Goal: Obtain resource: Obtain resource

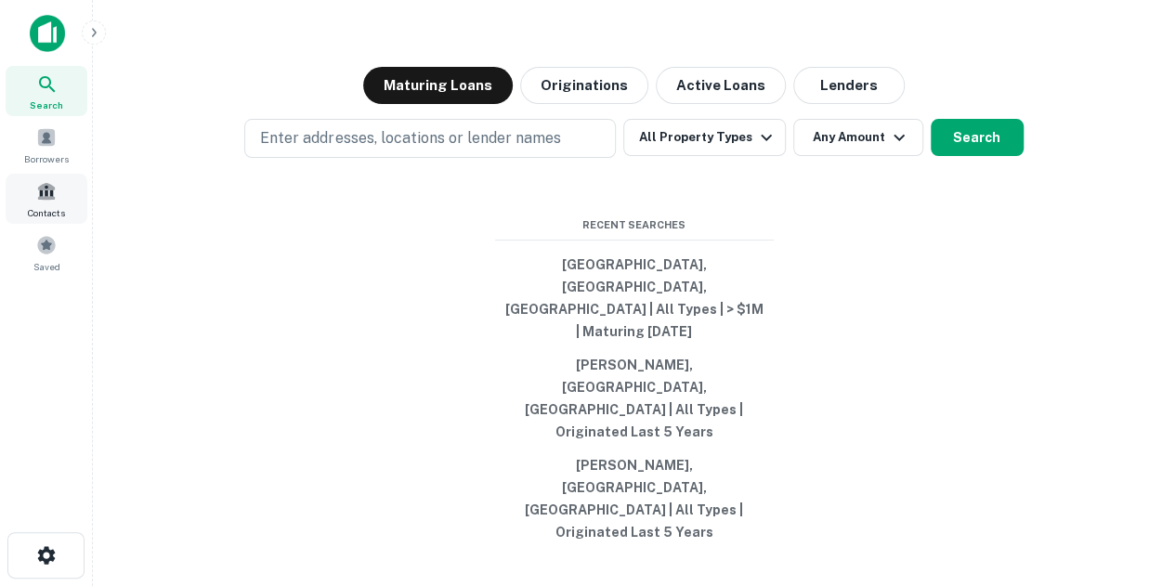
click at [59, 216] on span "Contacts" at bounding box center [46, 212] width 37 height 15
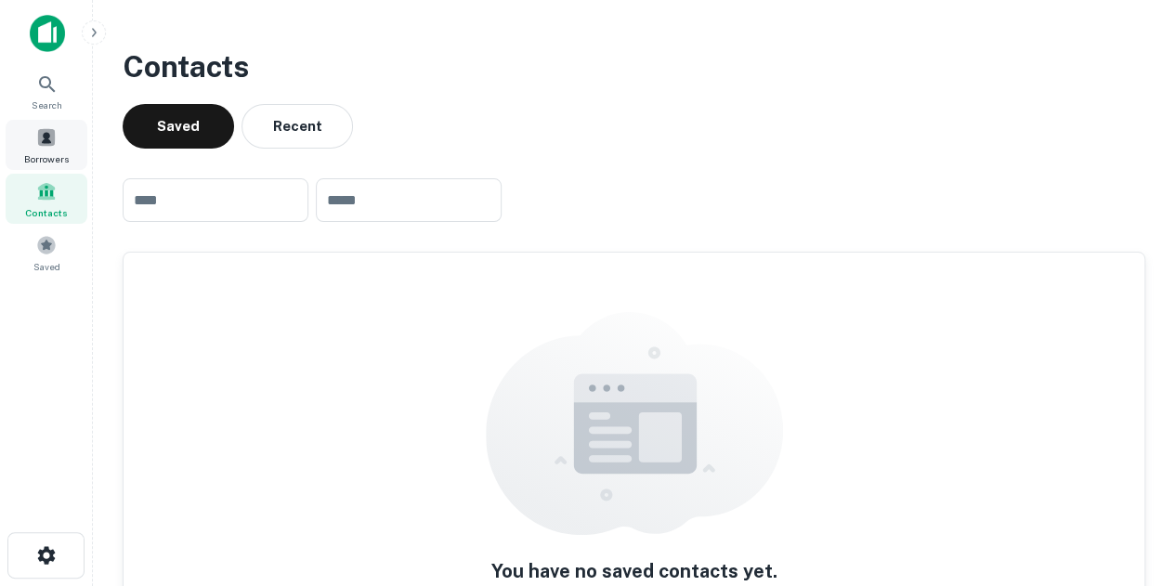
click at [50, 151] on span "Borrowers" at bounding box center [46, 158] width 45 height 15
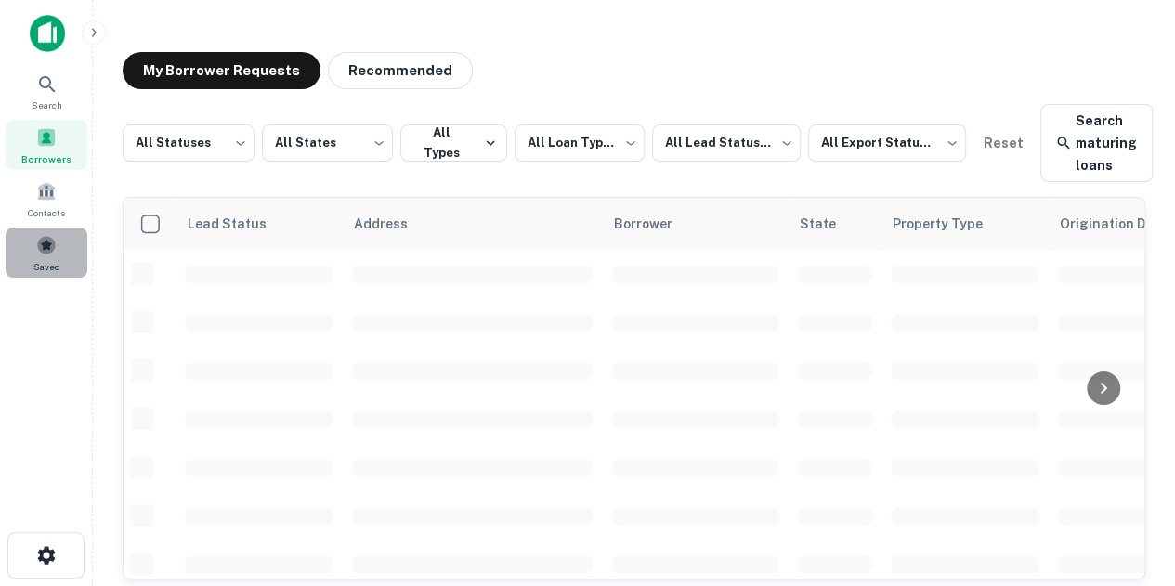
click at [67, 252] on div "Saved" at bounding box center [47, 252] width 82 height 50
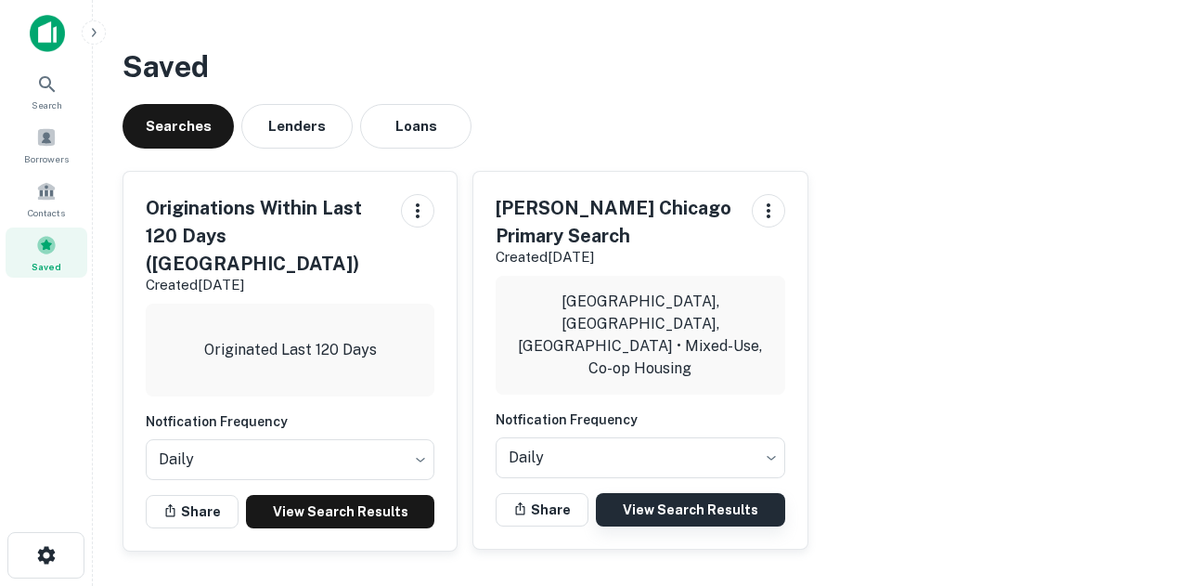
click at [649, 493] on link "View Search Results" at bounding box center [690, 509] width 188 height 33
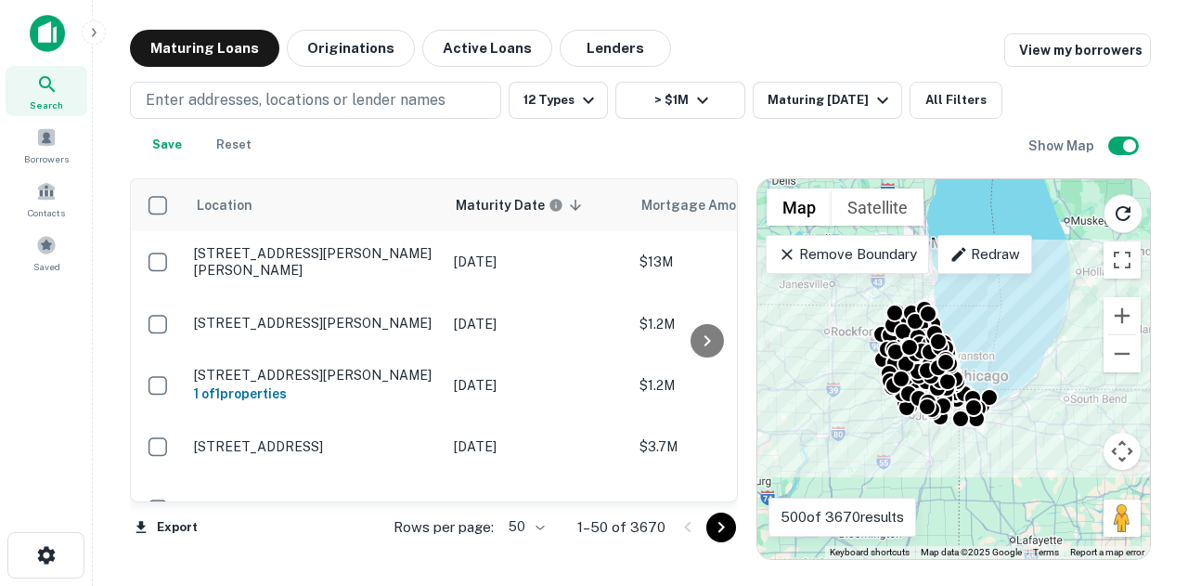
click at [541, 520] on body "Search Borrowers Contacts Saved Maturing Loans Originations Active Loans Lender…" at bounding box center [594, 293] width 1188 height 586
click at [511, 547] on li "100" at bounding box center [528, 546] width 54 height 33
type input "***"
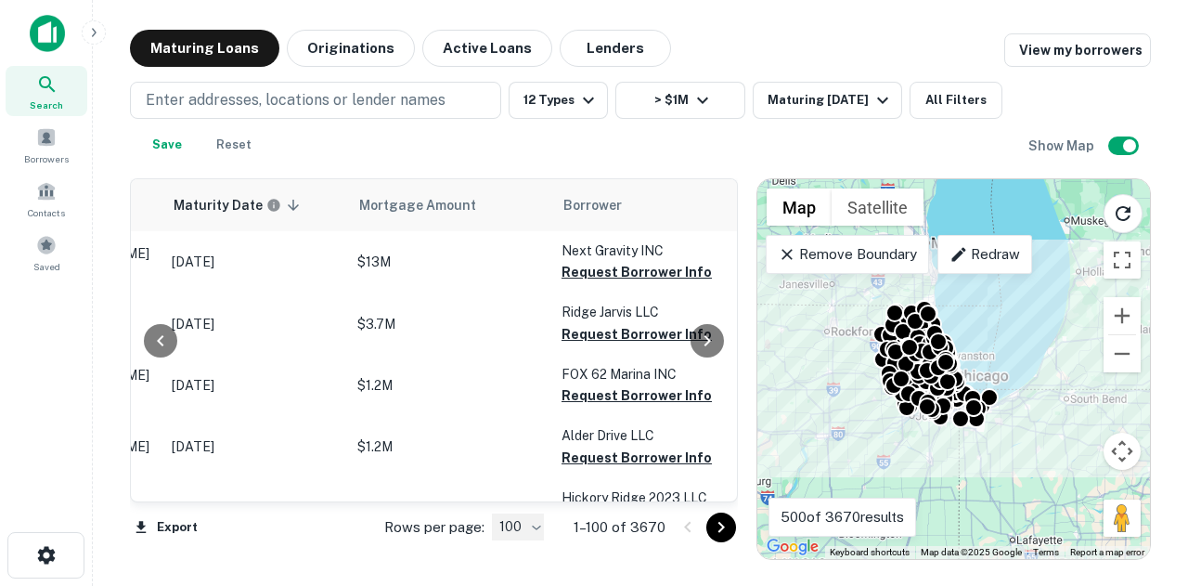
scroll to position [0, 288]
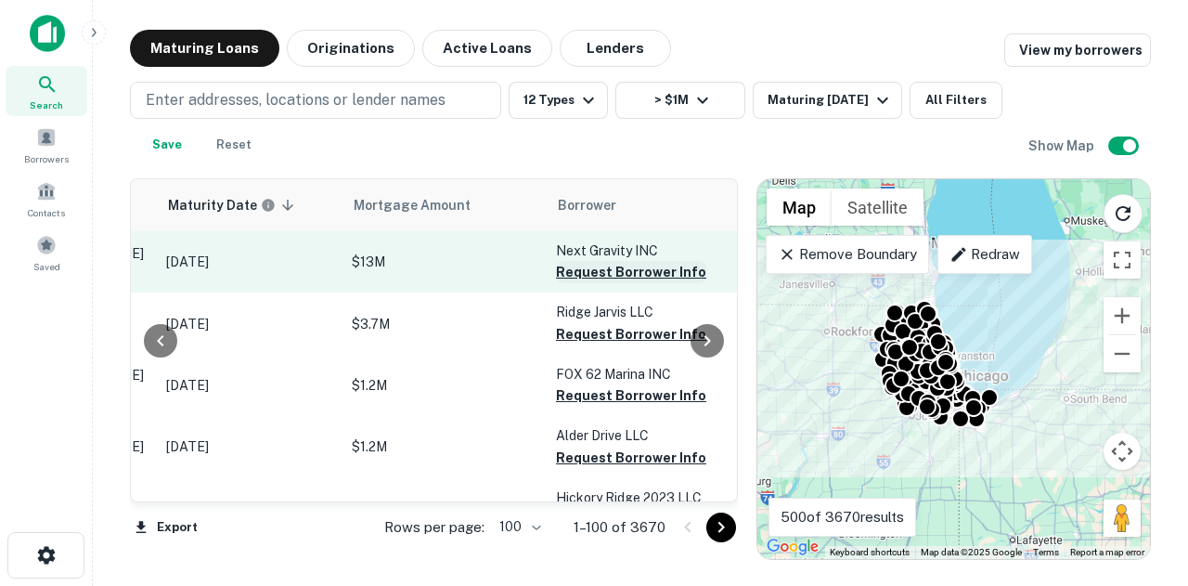
click at [621, 268] on button "Request Borrower Info" at bounding box center [631, 272] width 150 height 22
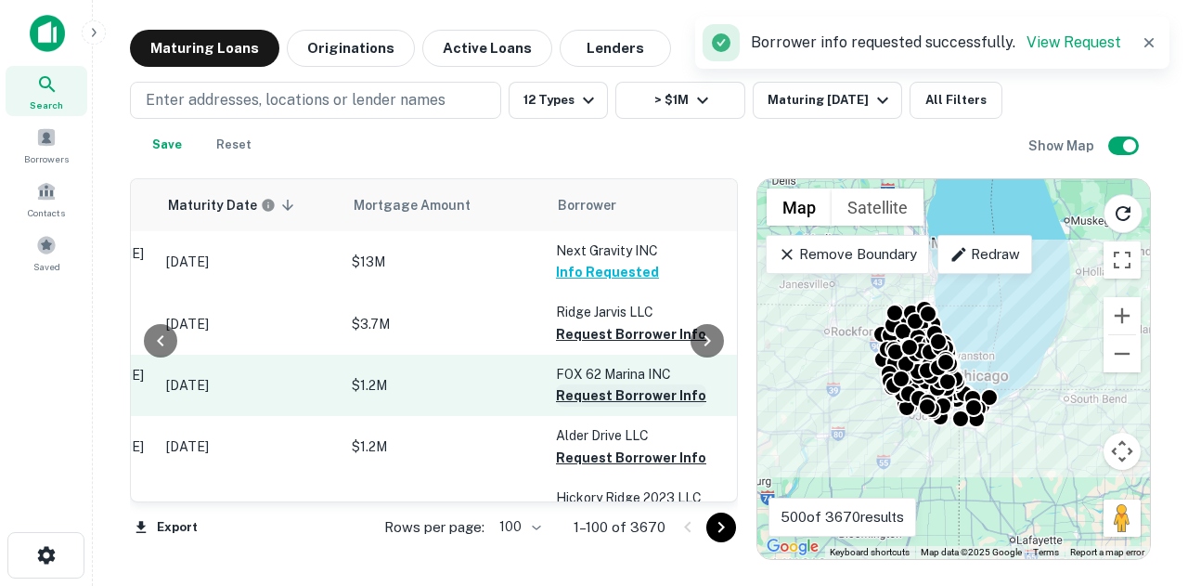
click at [604, 396] on button "Request Borrower Info" at bounding box center [631, 395] width 150 height 22
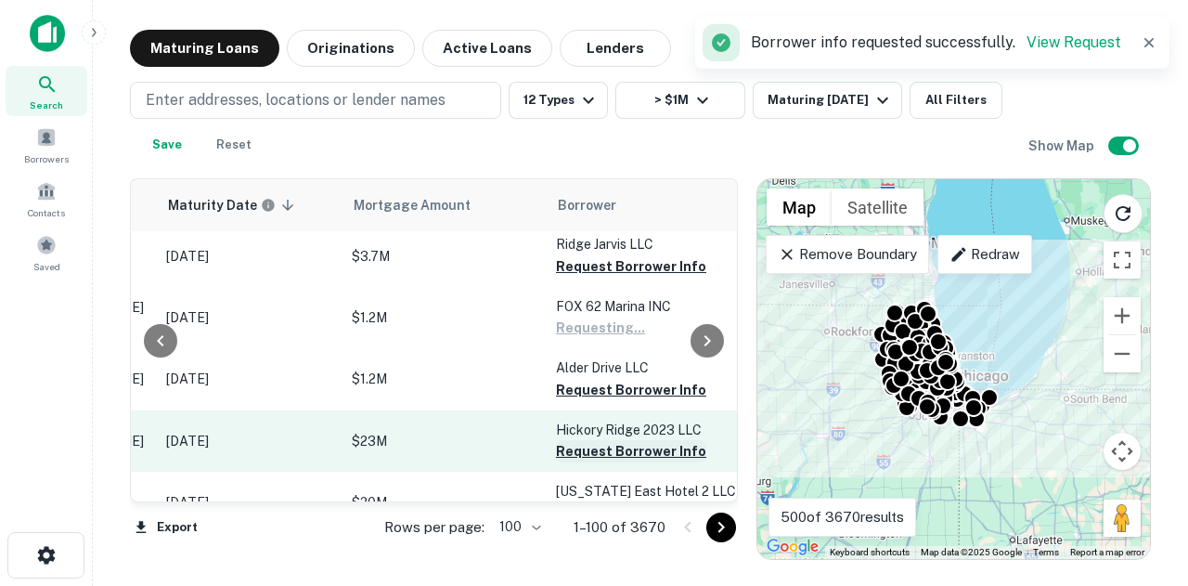
scroll to position [93, 288]
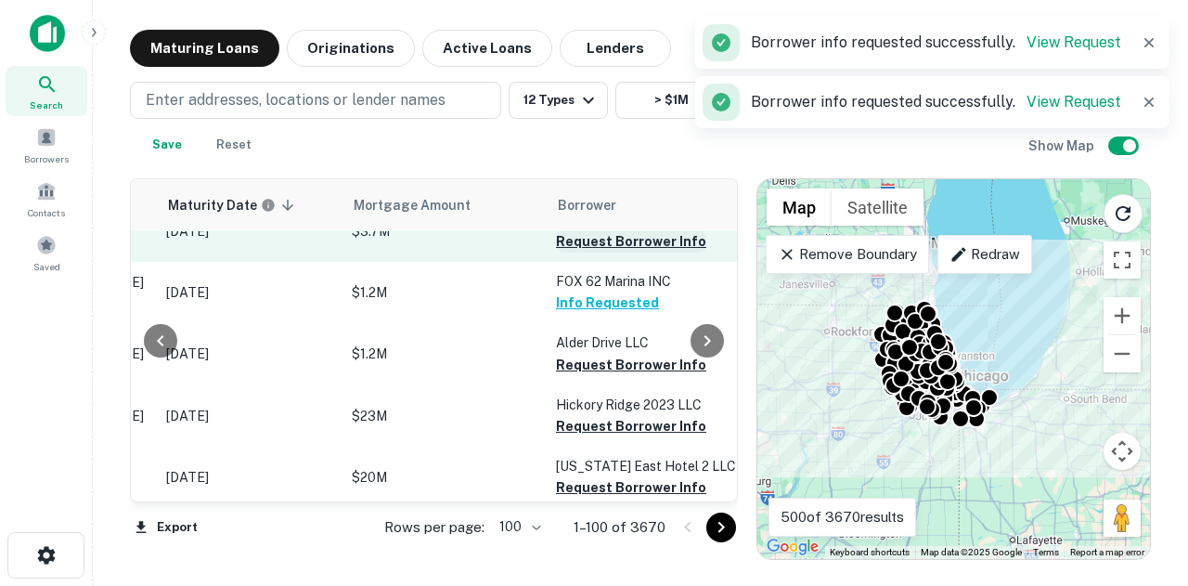
click at [627, 246] on button "Request Borrower Info" at bounding box center [631, 241] width 150 height 22
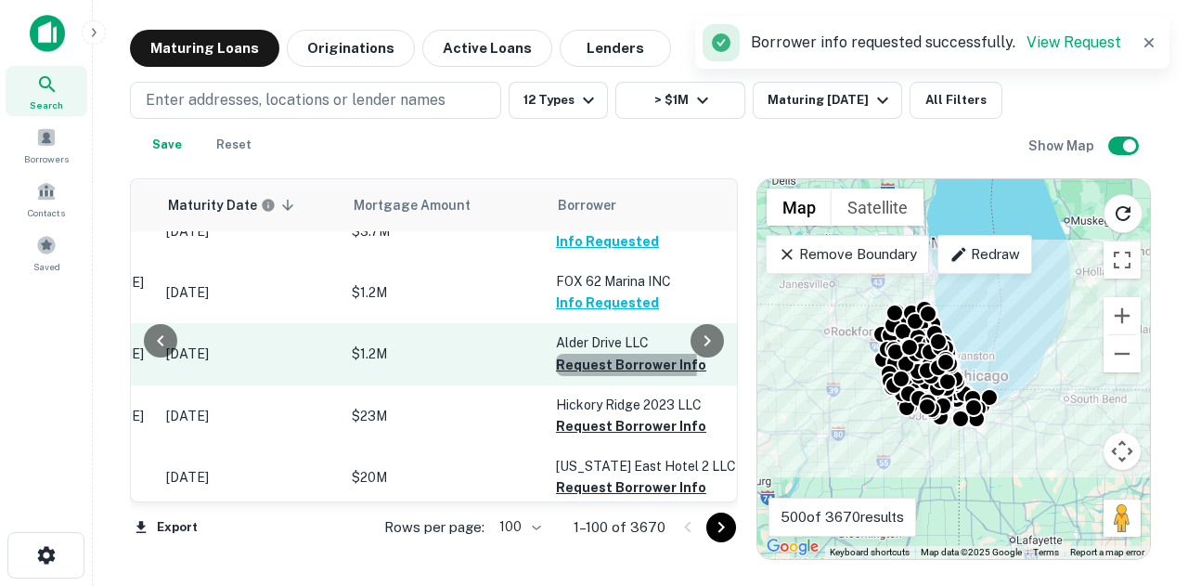
click at [579, 365] on button "Request Borrower Info" at bounding box center [631, 365] width 150 height 22
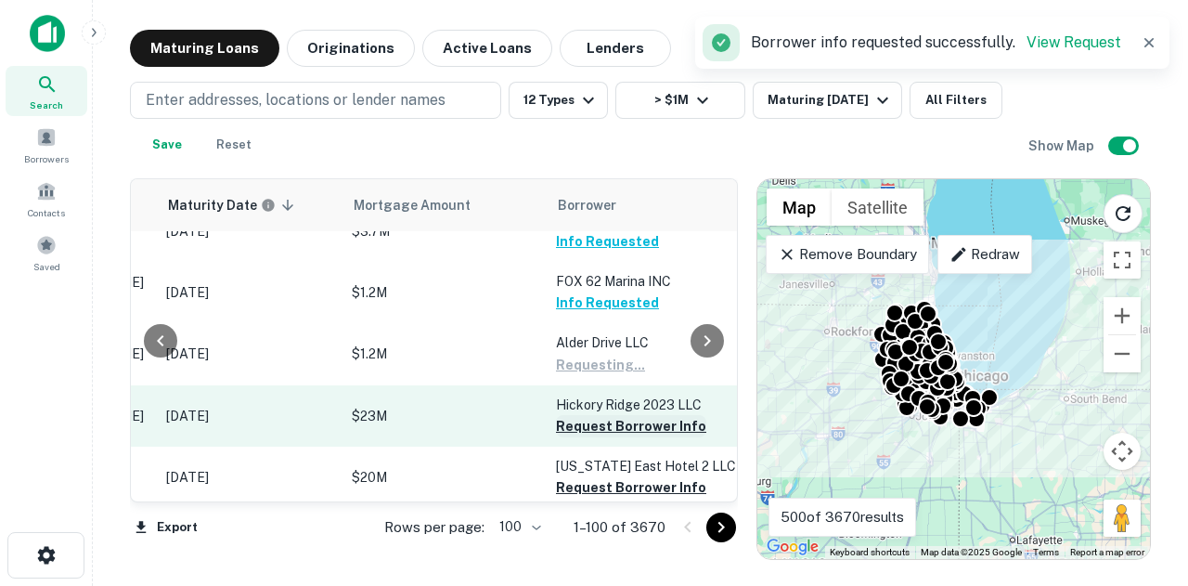
click at [589, 417] on button "Request Borrower Info" at bounding box center [631, 426] width 150 height 22
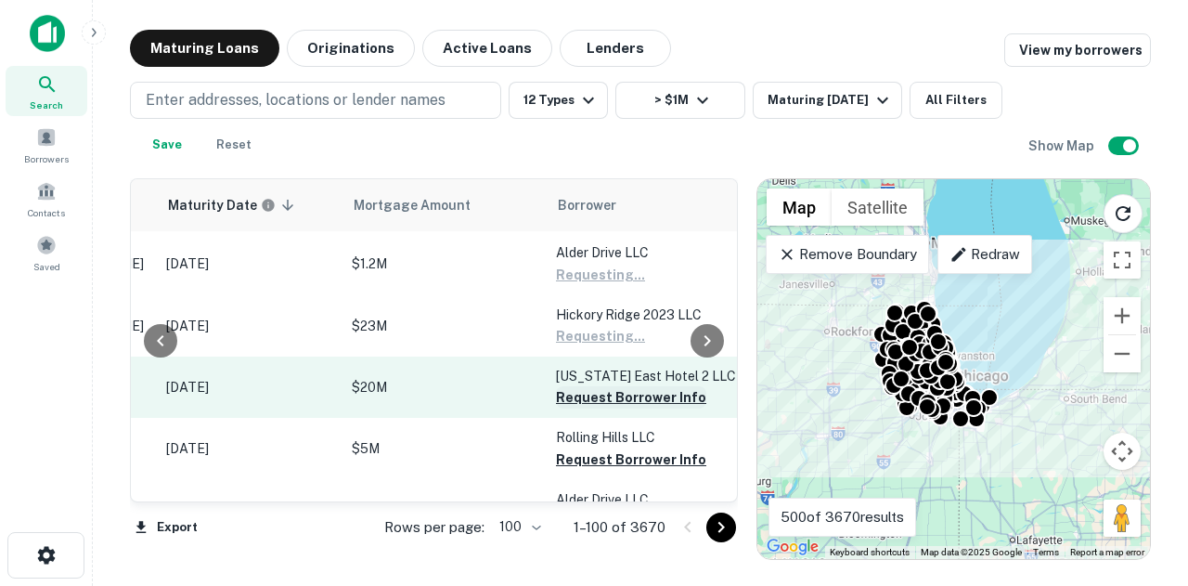
scroll to position [186, 288]
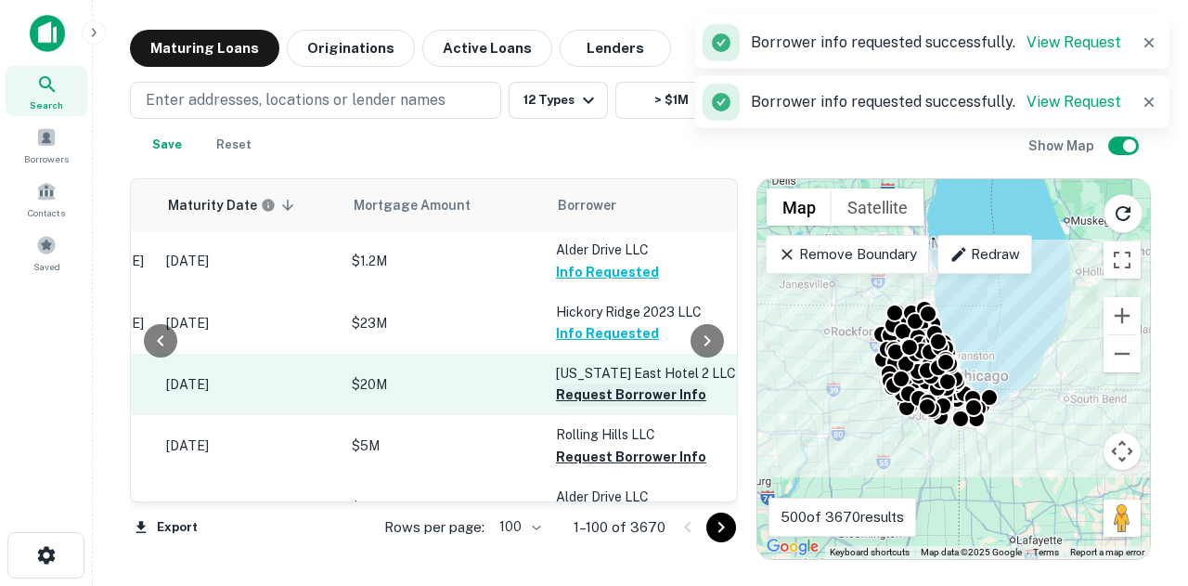
click at [609, 395] on button "Request Borrower Info" at bounding box center [631, 394] width 150 height 22
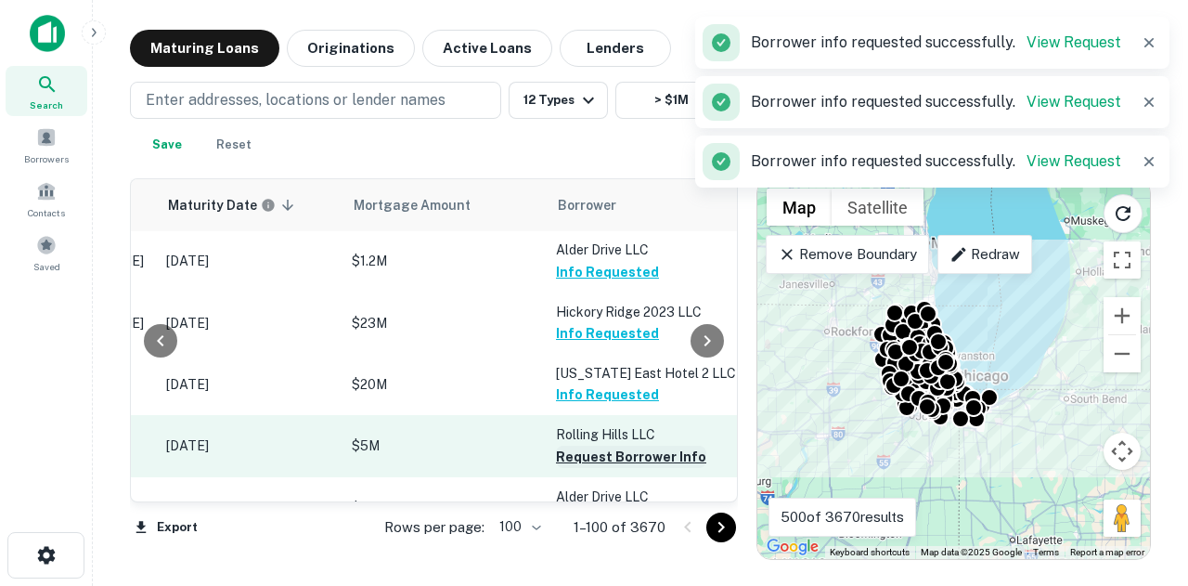
click at [586, 449] on button "Request Borrower Info" at bounding box center [631, 457] width 150 height 22
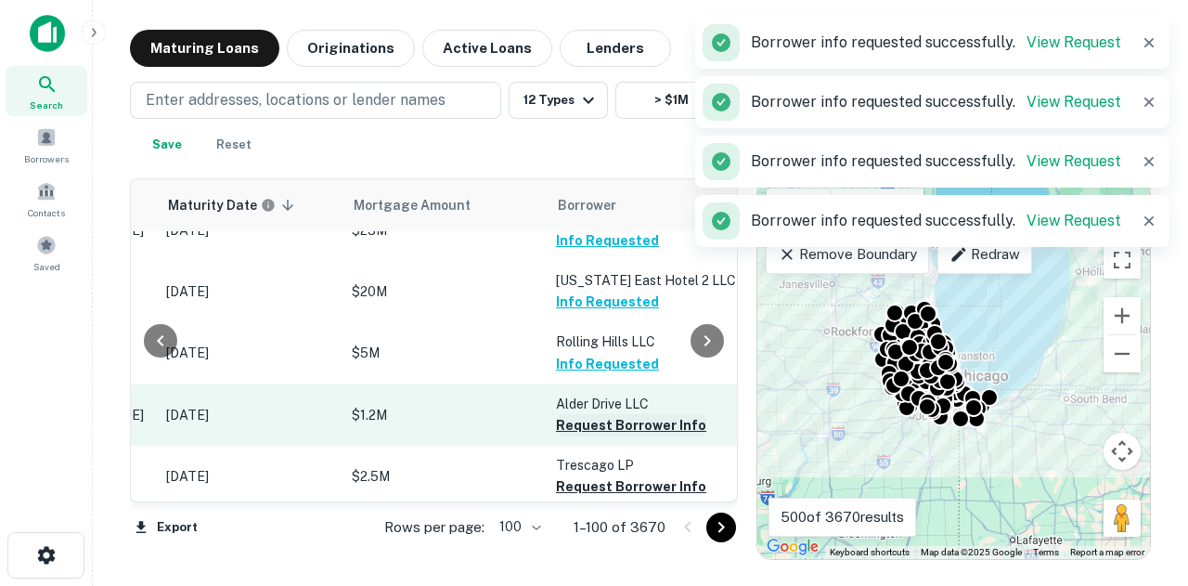
click at [594, 426] on button "Request Borrower Info" at bounding box center [631, 425] width 150 height 22
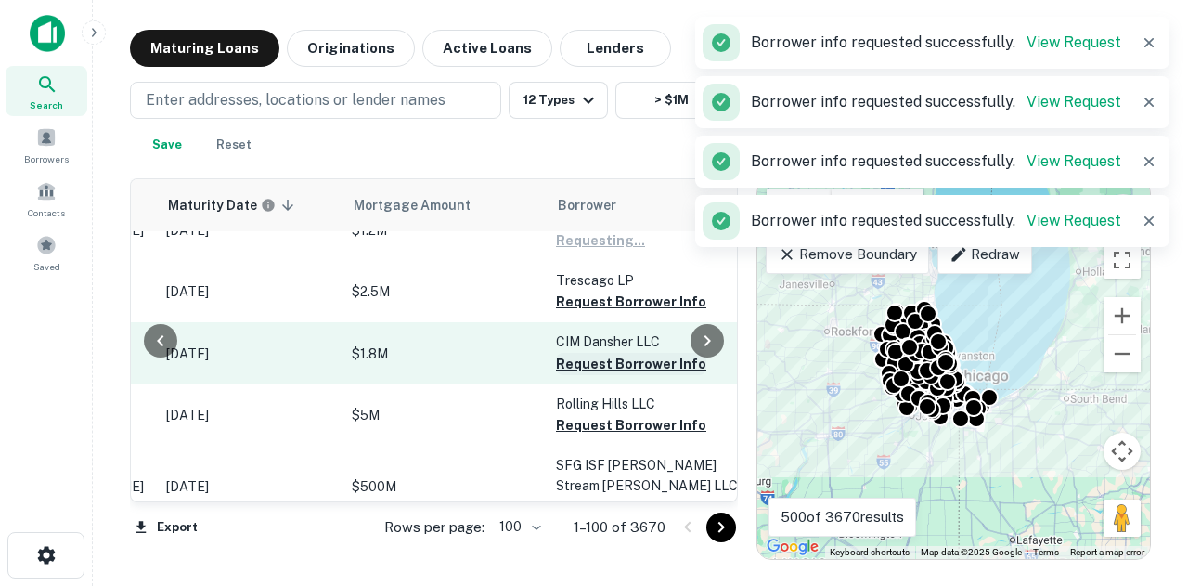
scroll to position [464, 288]
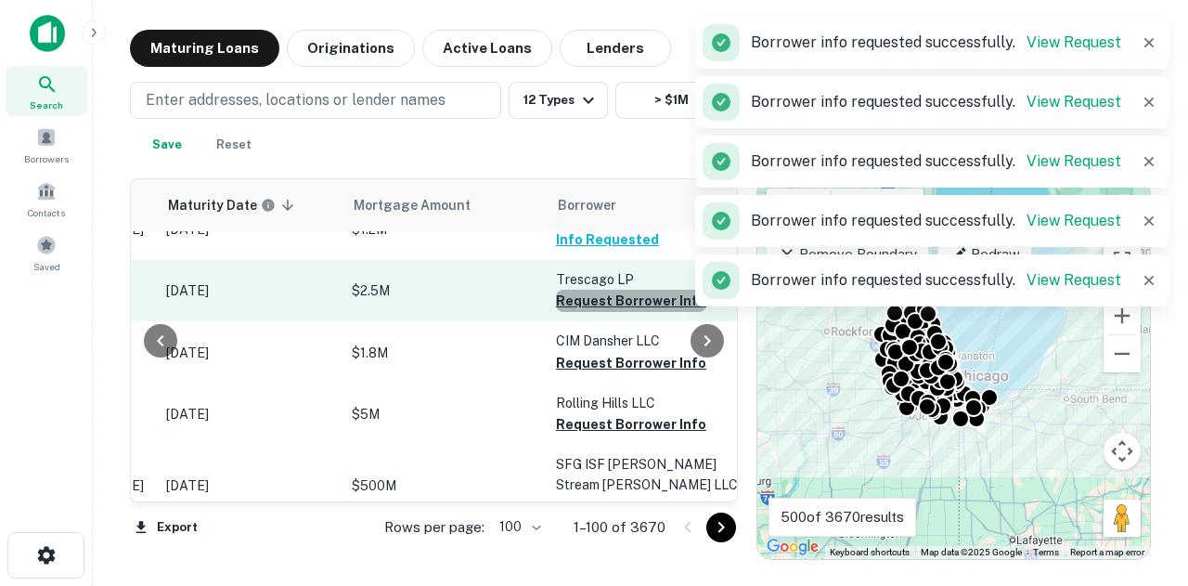
click at [630, 308] on button "Request Borrower Info" at bounding box center [631, 301] width 150 height 22
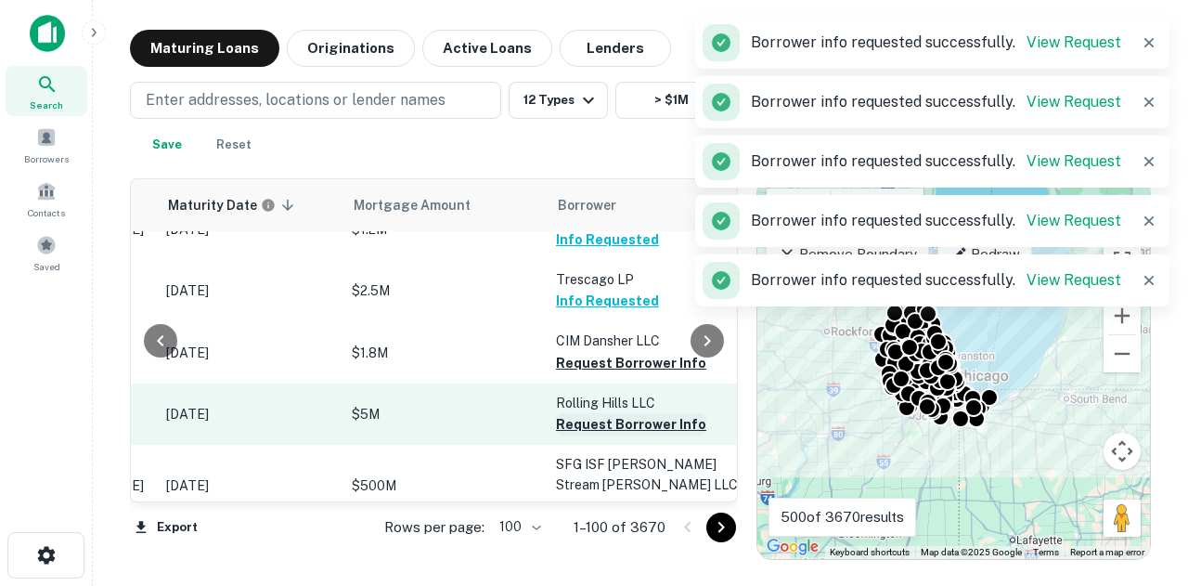
click at [607, 427] on button "Request Borrower Info" at bounding box center [631, 424] width 150 height 22
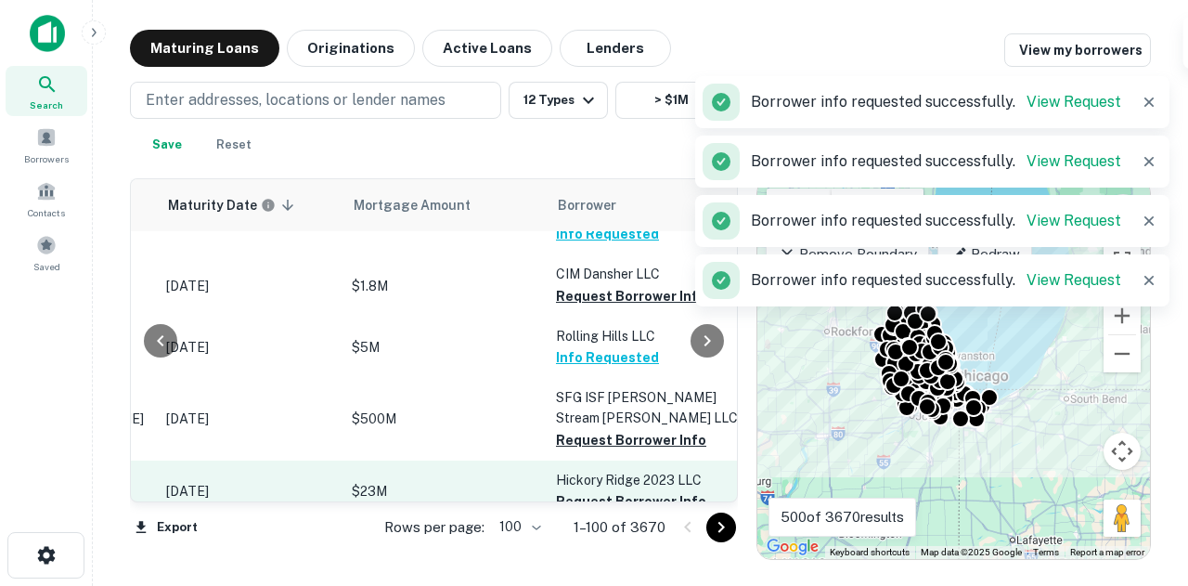
scroll to position [650, 288]
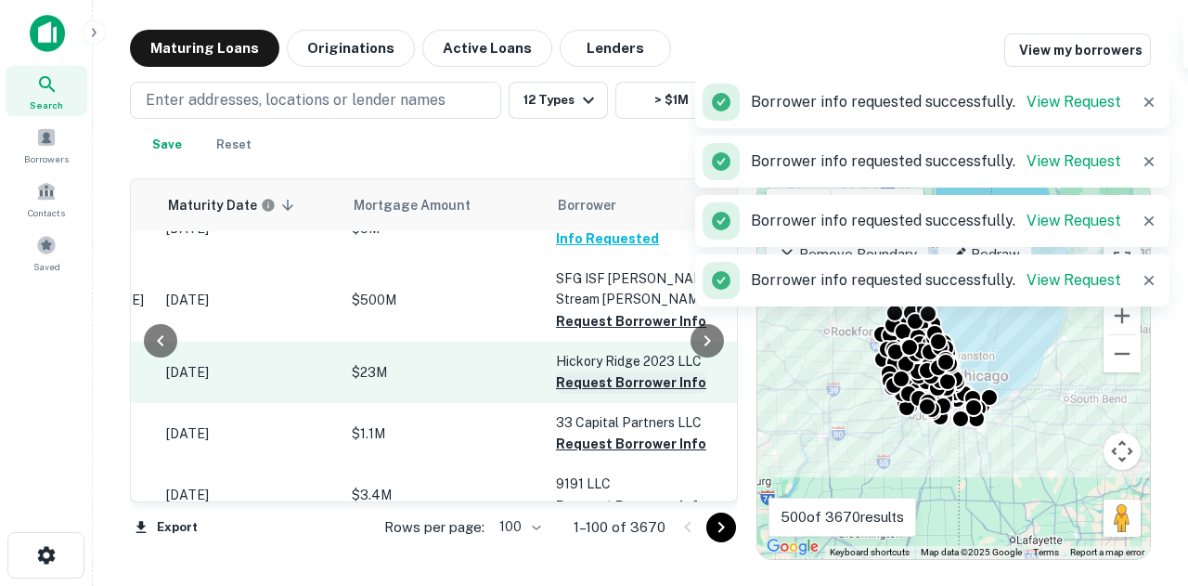
click at [607, 390] on button "Request Borrower Info" at bounding box center [631, 382] width 150 height 22
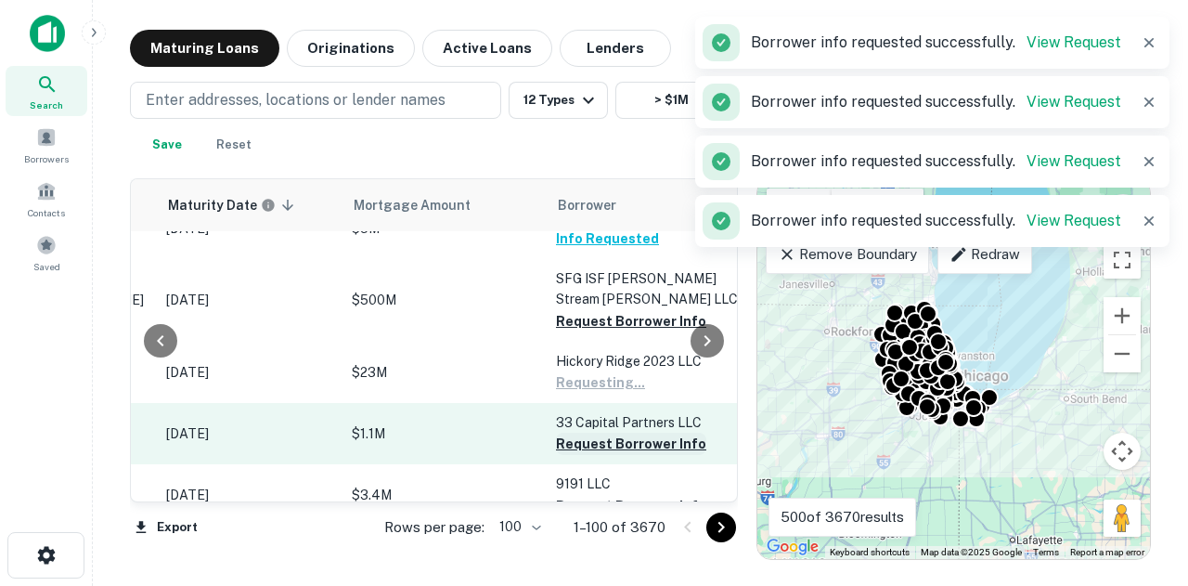
click at [589, 452] on button "Request Borrower Info" at bounding box center [631, 444] width 150 height 22
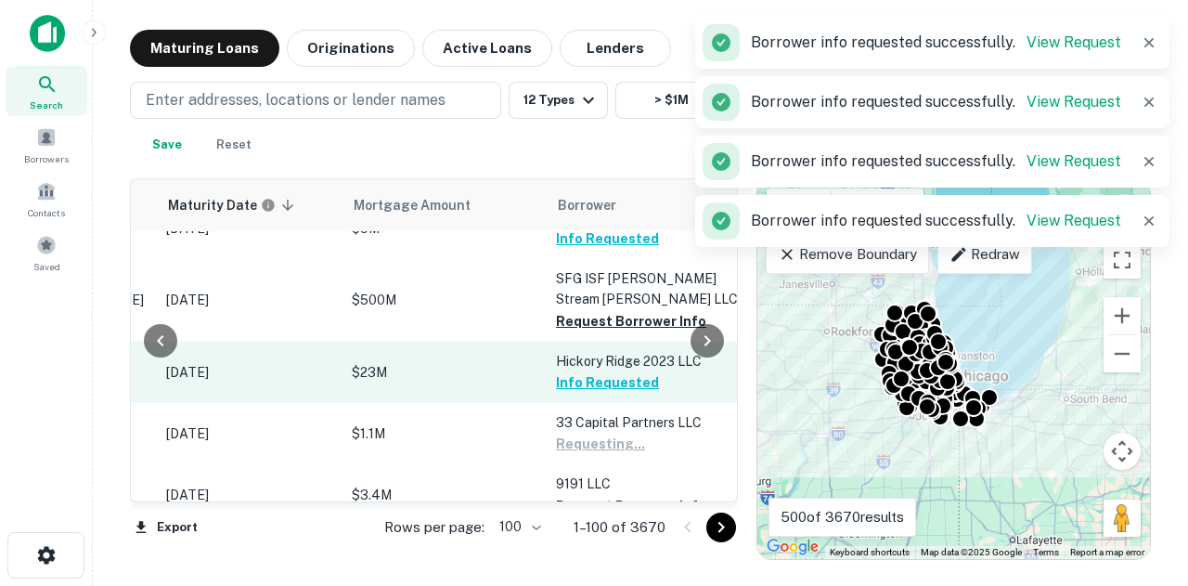
scroll to position [464, 288]
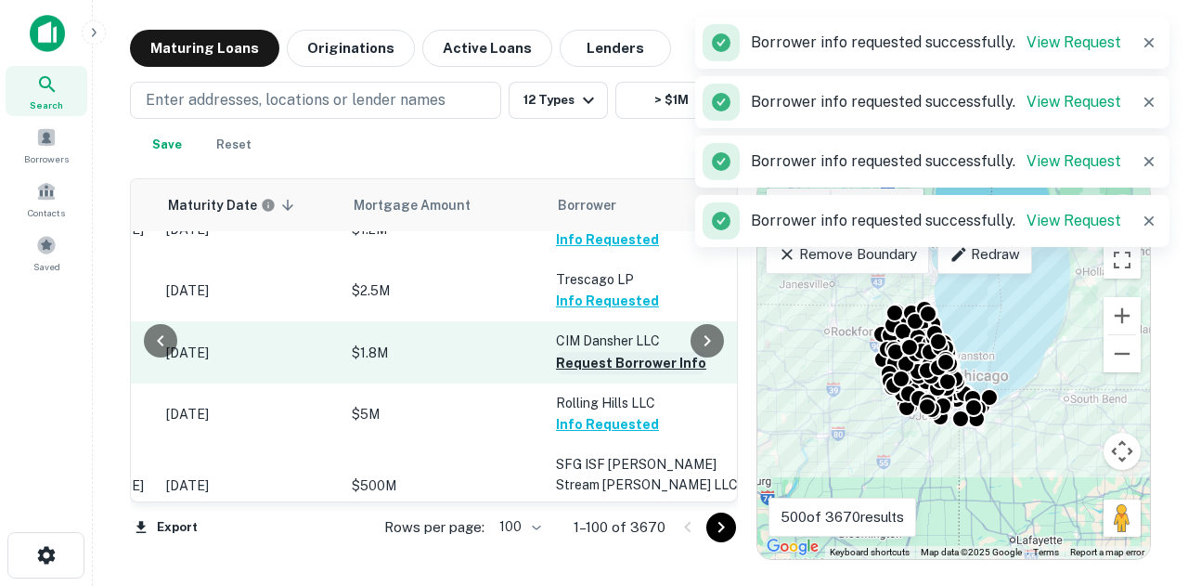
click at [625, 367] on button "Request Borrower Info" at bounding box center [631, 363] width 150 height 22
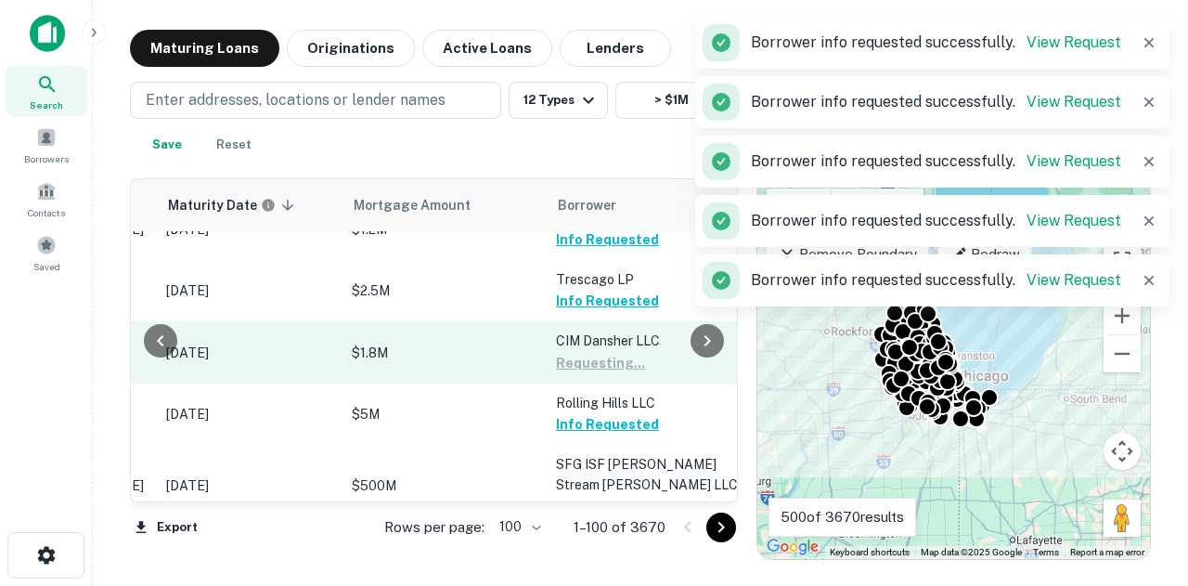
scroll to position [650, 288]
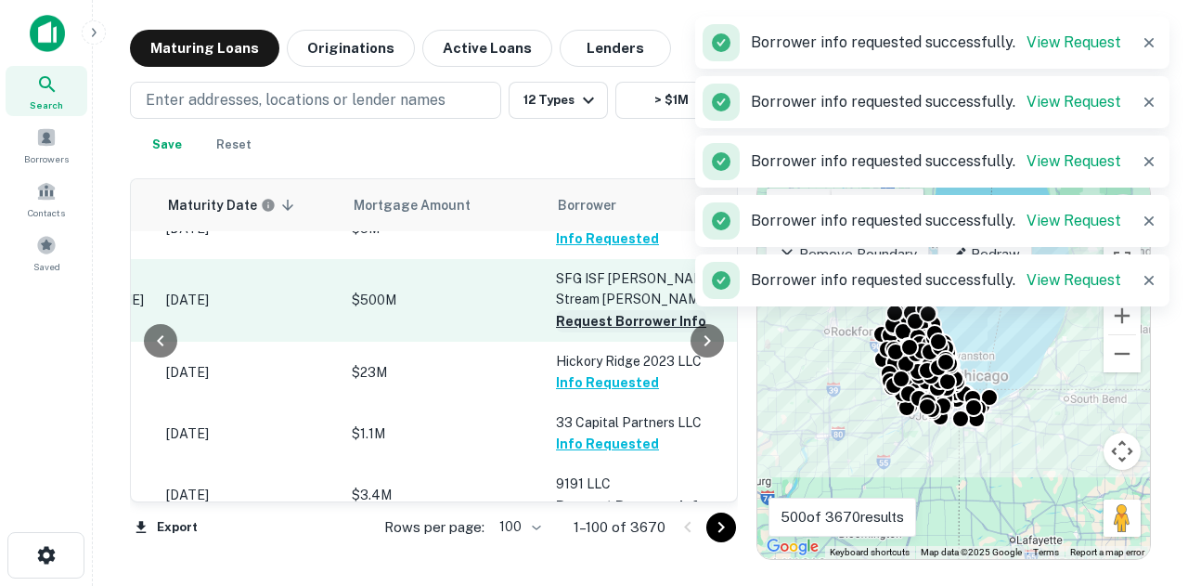
click at [627, 320] on button "Request Borrower Info" at bounding box center [631, 321] width 150 height 22
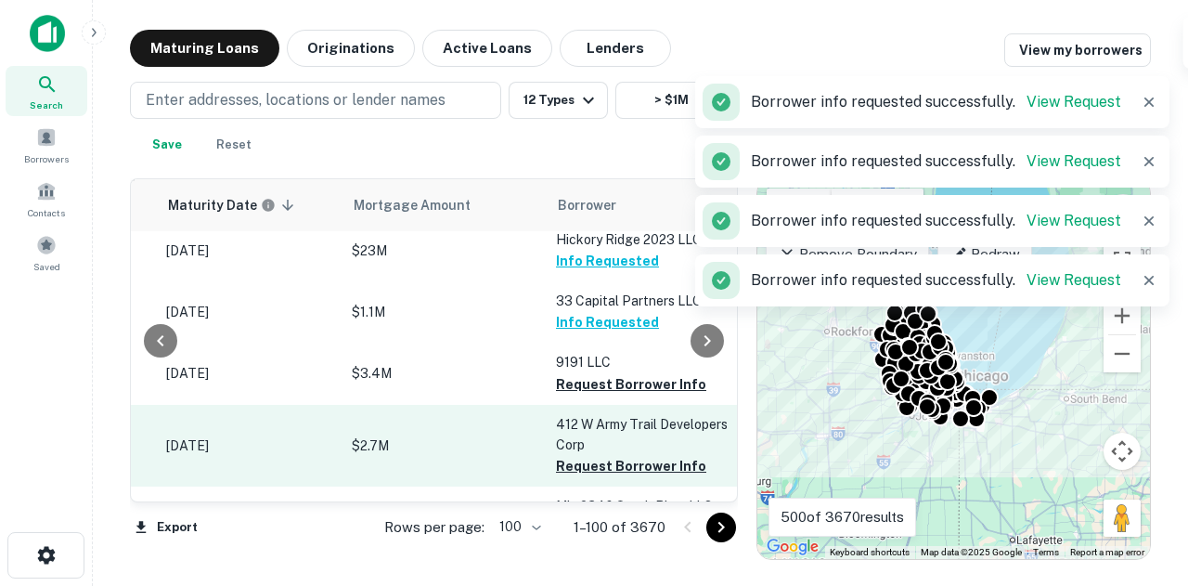
scroll to position [836, 288]
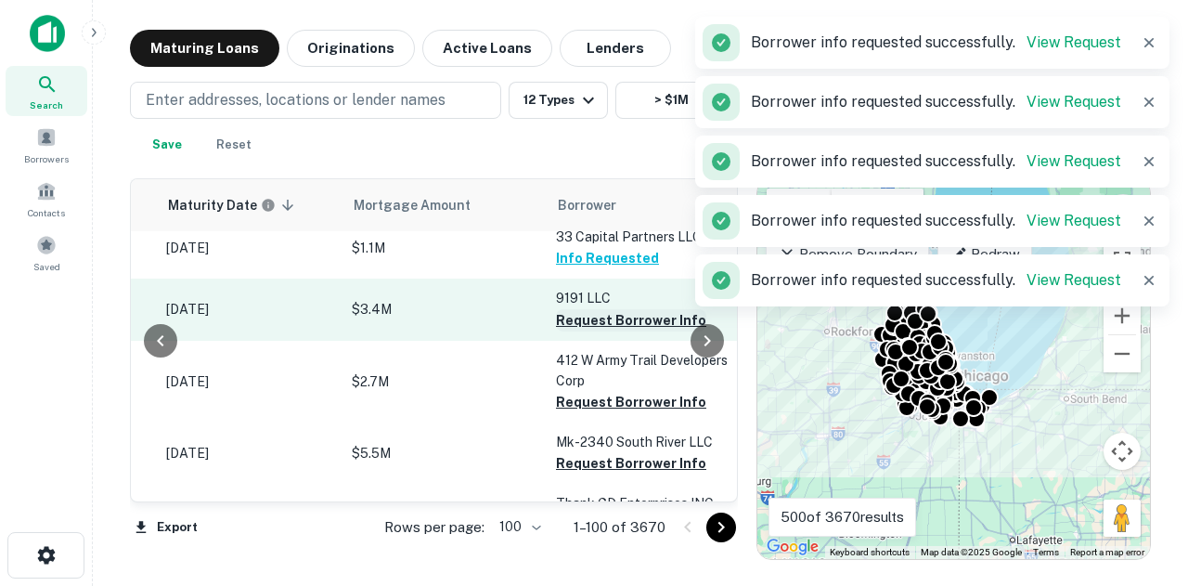
click at [613, 331] on button "Request Borrower Info" at bounding box center [631, 320] width 150 height 22
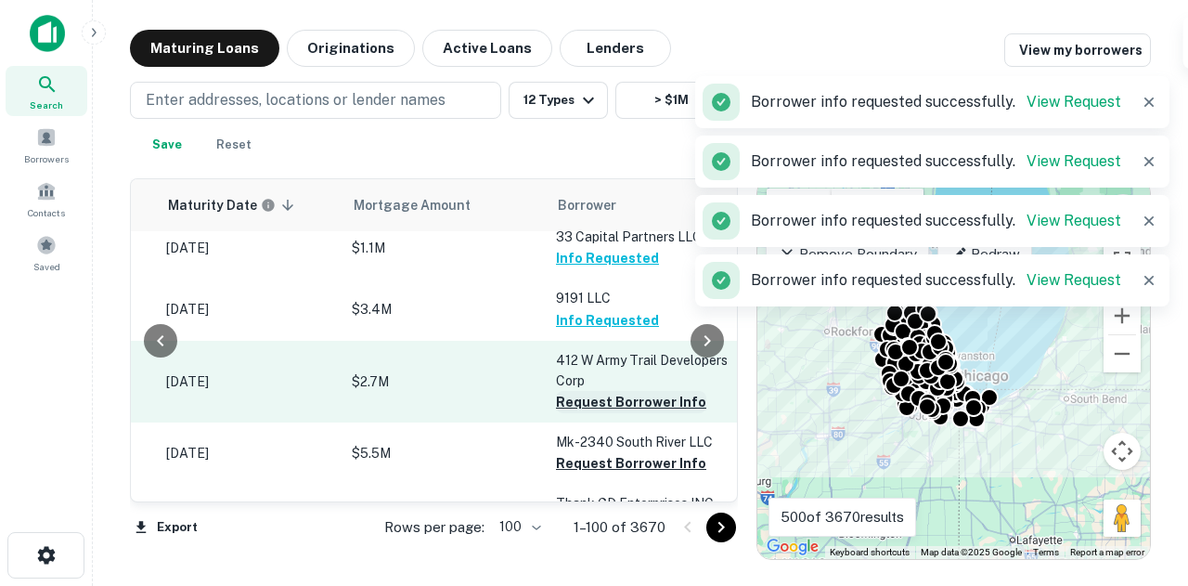
click at [611, 405] on button "Request Borrower Info" at bounding box center [631, 402] width 150 height 22
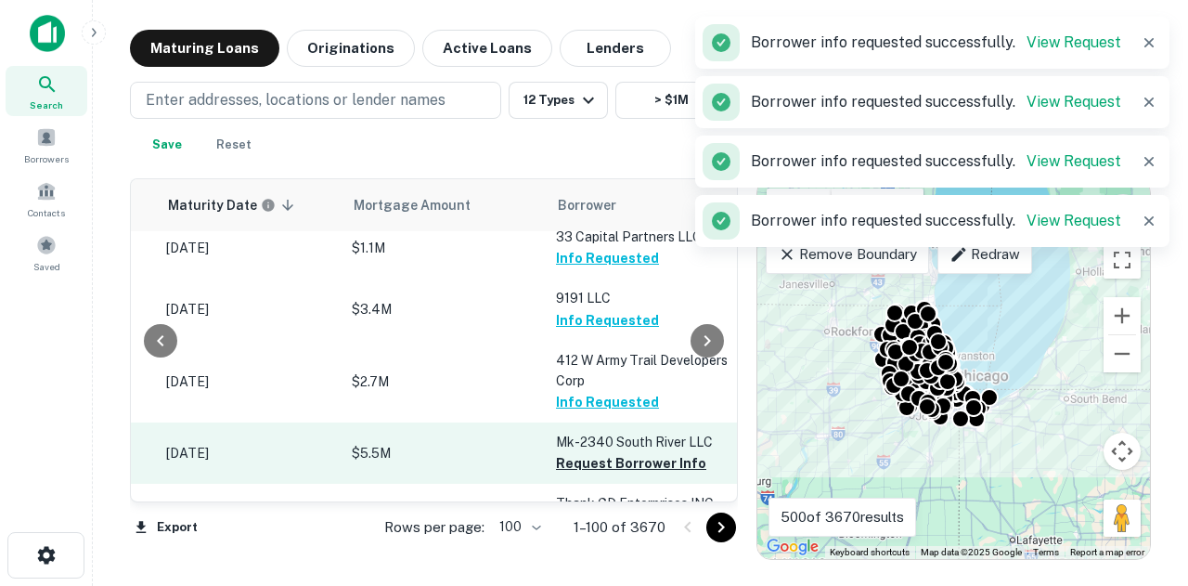
drag, startPoint x: 587, startPoint y: 473, endPoint x: 608, endPoint y: 439, distance: 39.7
click at [587, 474] on button "Request Borrower Info" at bounding box center [631, 463] width 150 height 22
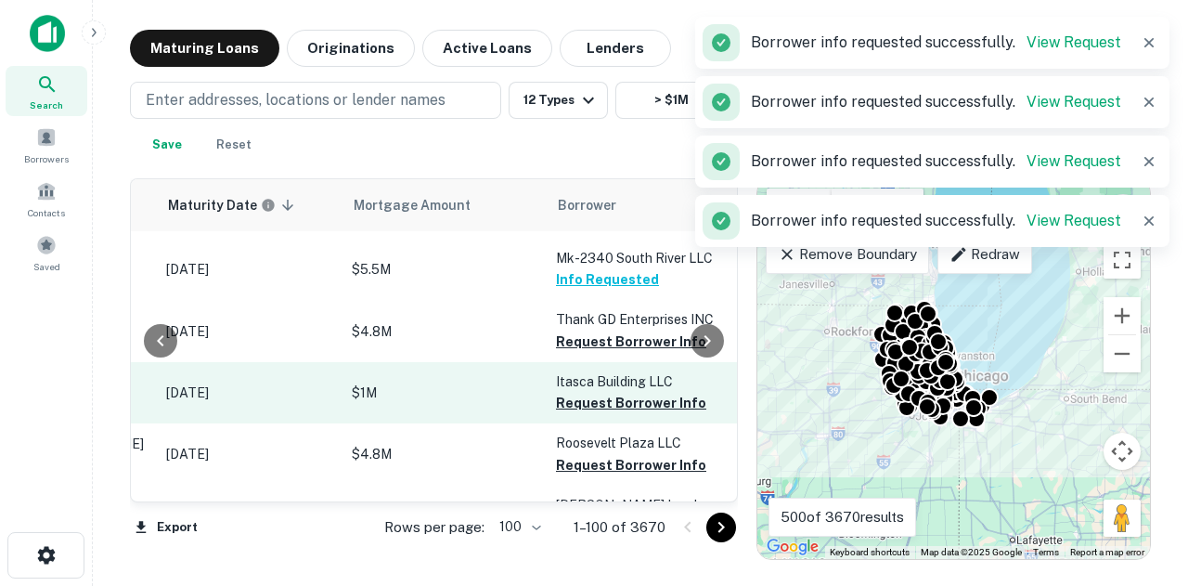
scroll to position [1021, 288]
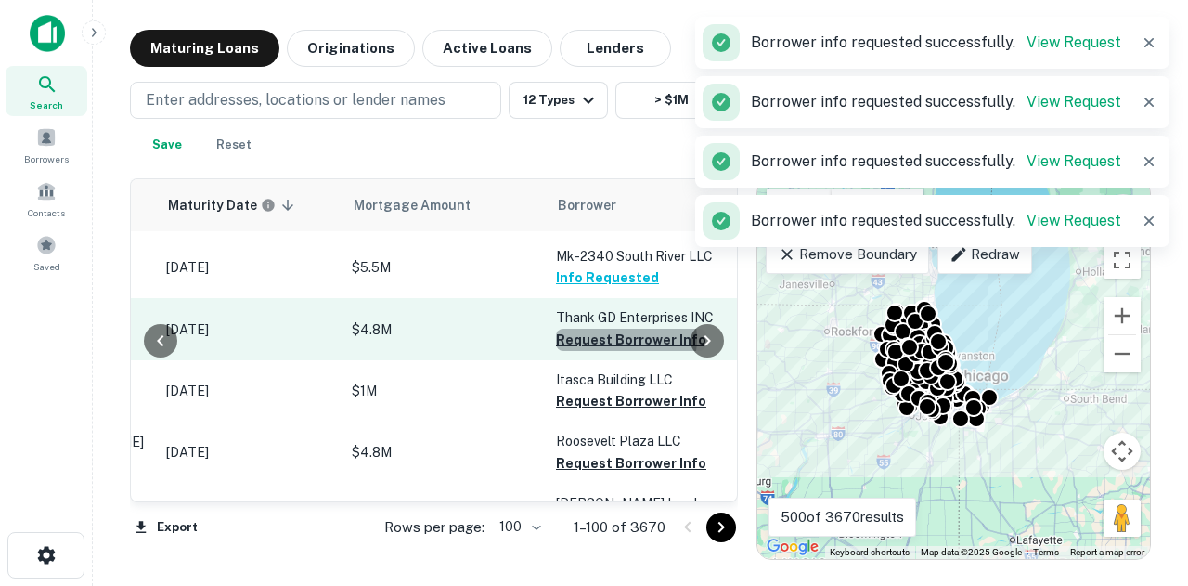
click at [619, 350] on button "Request Borrower Info" at bounding box center [631, 340] width 150 height 22
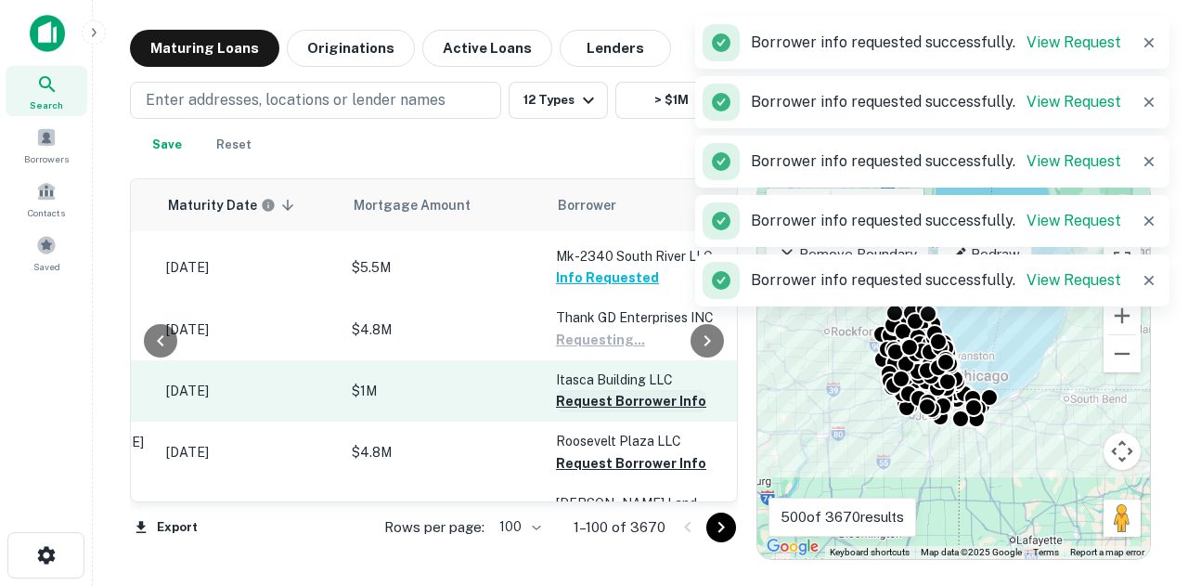
click at [598, 412] on button "Request Borrower Info" at bounding box center [631, 401] width 150 height 22
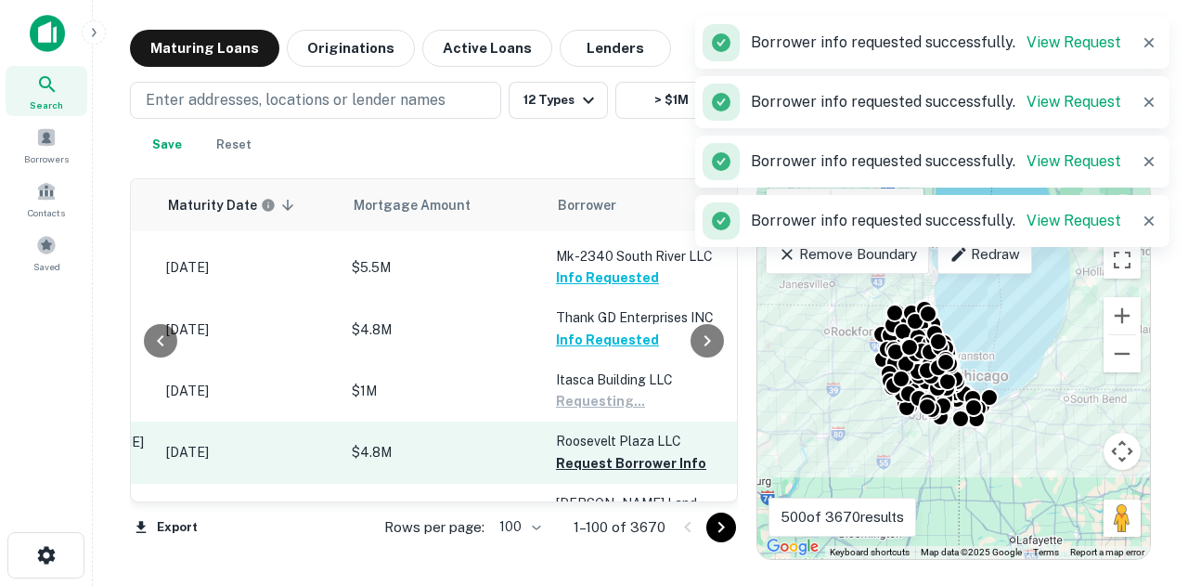
click at [590, 474] on button "Request Borrower Info" at bounding box center [631, 463] width 150 height 22
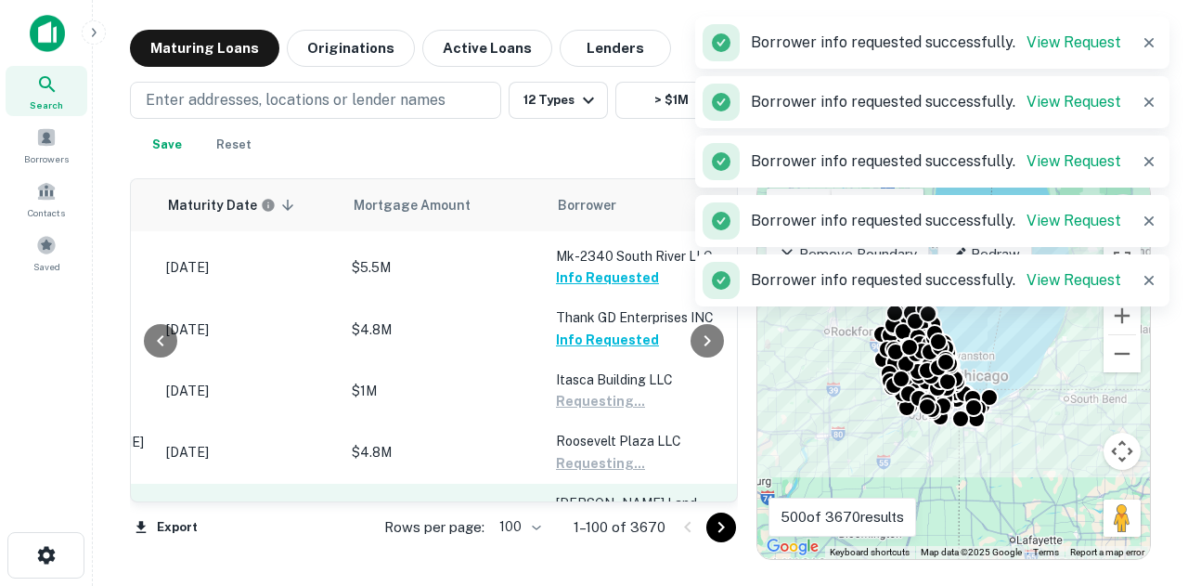
scroll to position [1114, 288]
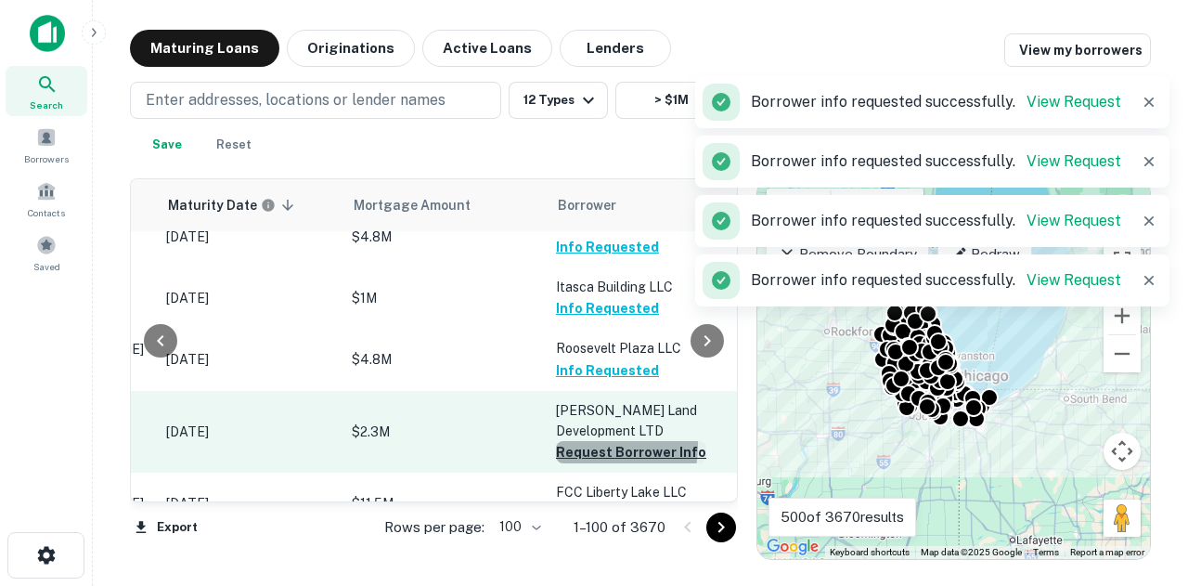
click at [587, 457] on button "Request Borrower Info" at bounding box center [631, 452] width 150 height 22
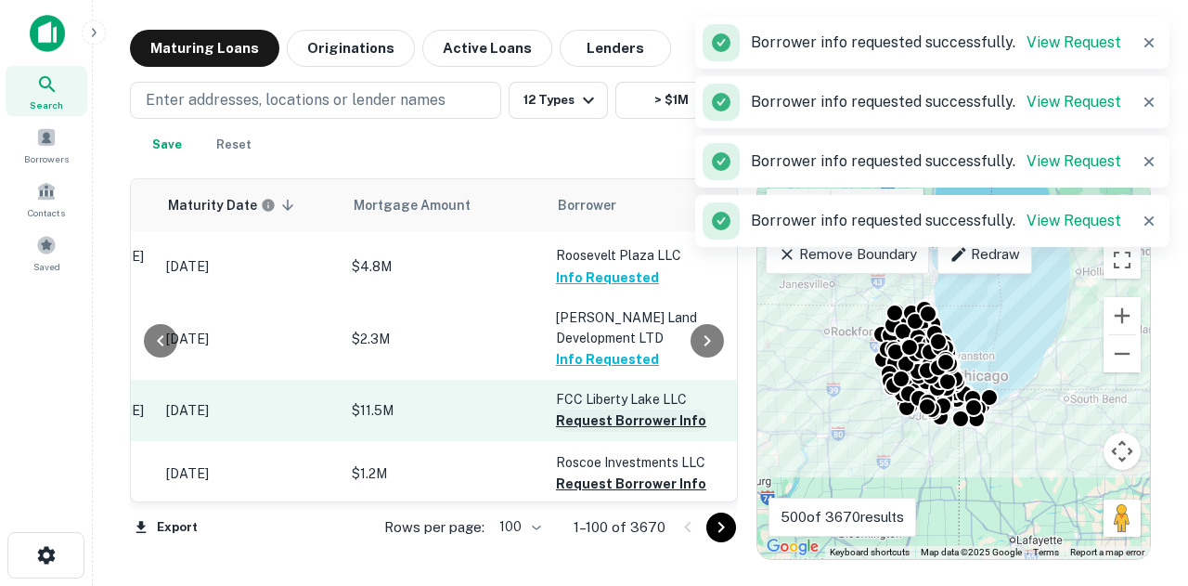
drag, startPoint x: 604, startPoint y: 413, endPoint x: 604, endPoint y: 427, distance: 13.9
click at [604, 409] on p "FCC Liberty Lake LLC" at bounding box center [649, 399] width 186 height 20
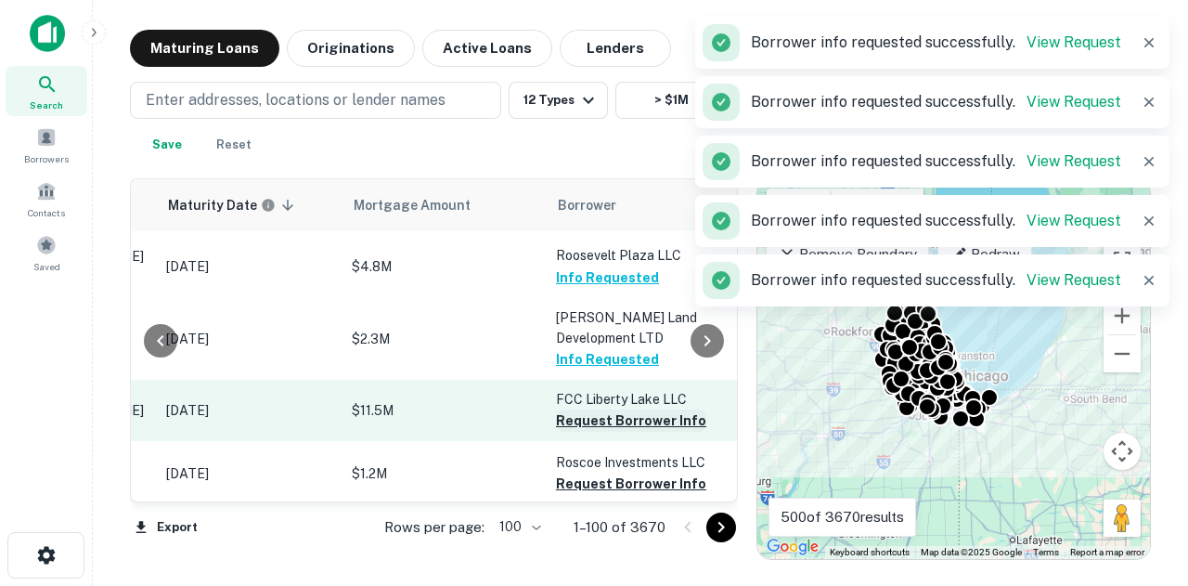
click at [602, 432] on button "Request Borrower Info" at bounding box center [631, 420] width 150 height 22
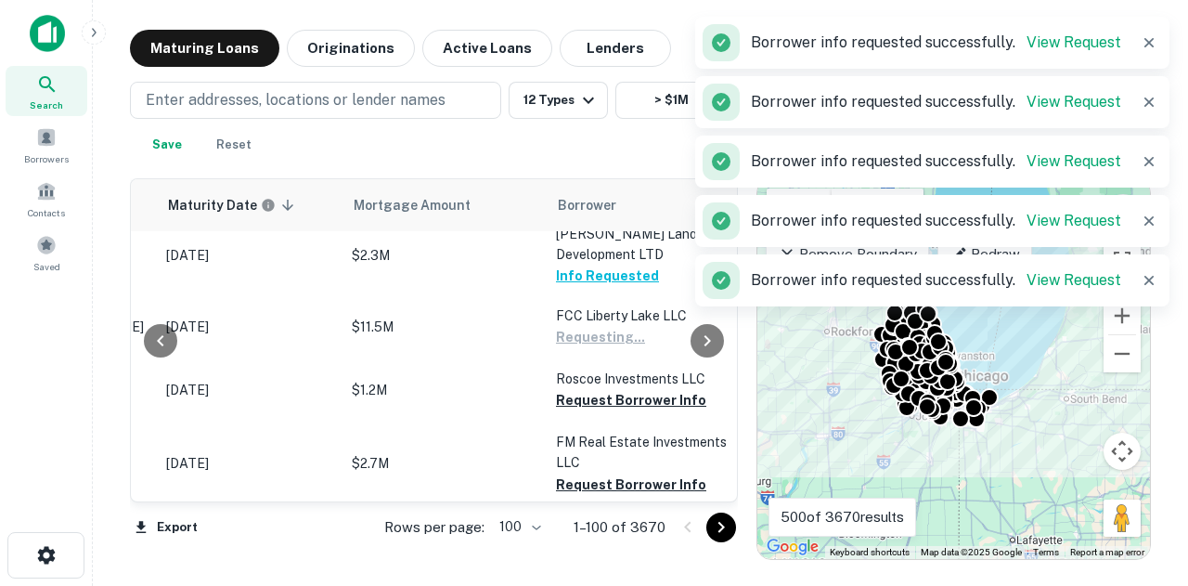
scroll to position [1393, 288]
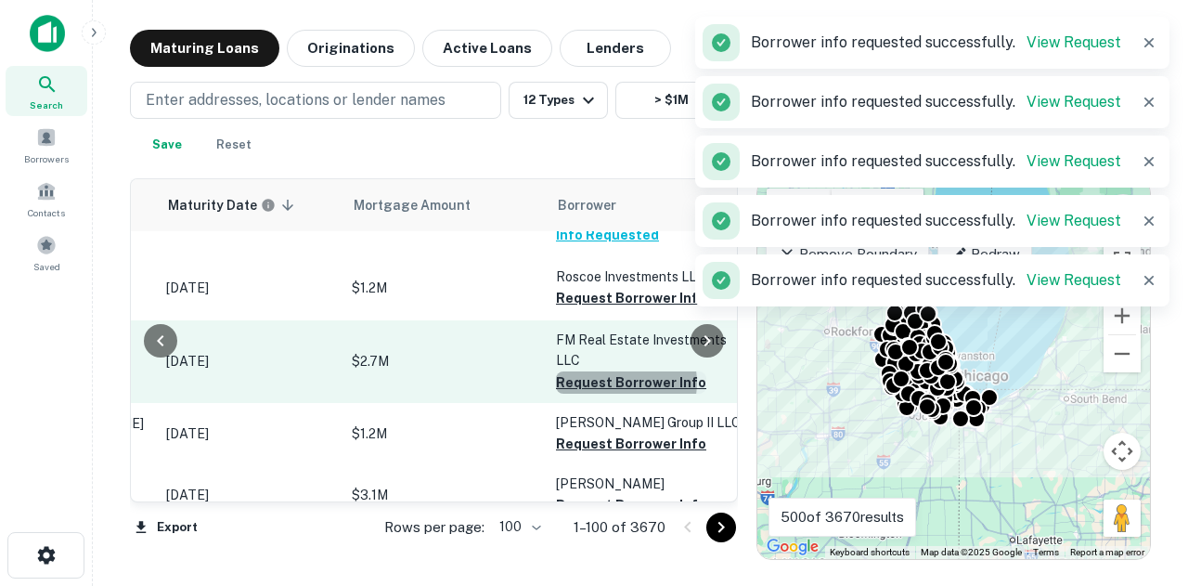
click at [618, 394] on button "Request Borrower Info" at bounding box center [631, 382] width 150 height 22
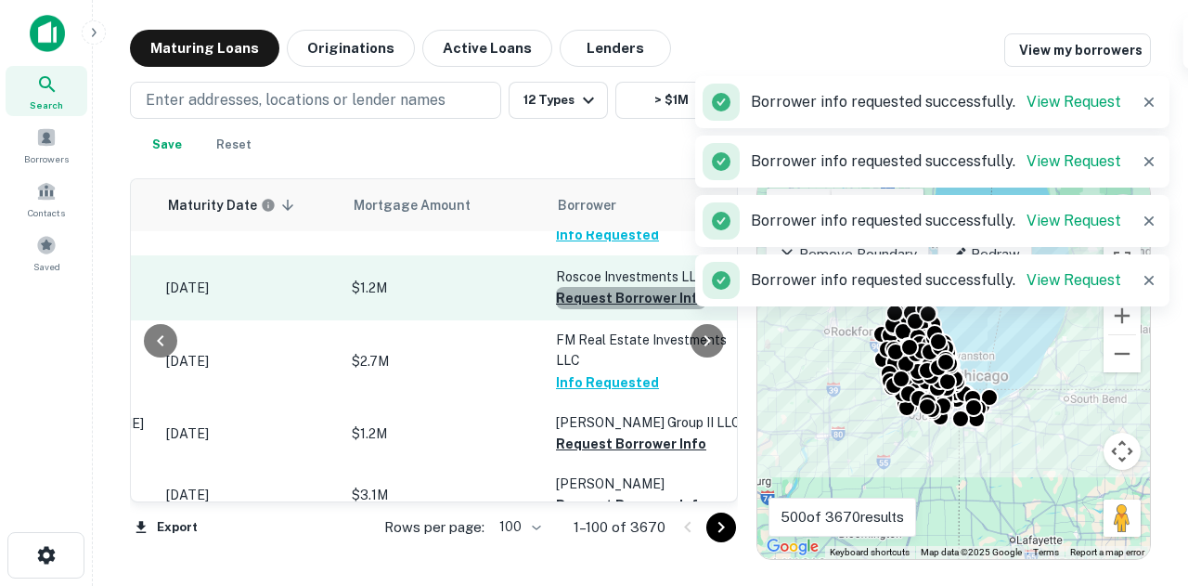
click at [632, 309] on button "Request Borrower Info" at bounding box center [631, 298] width 150 height 22
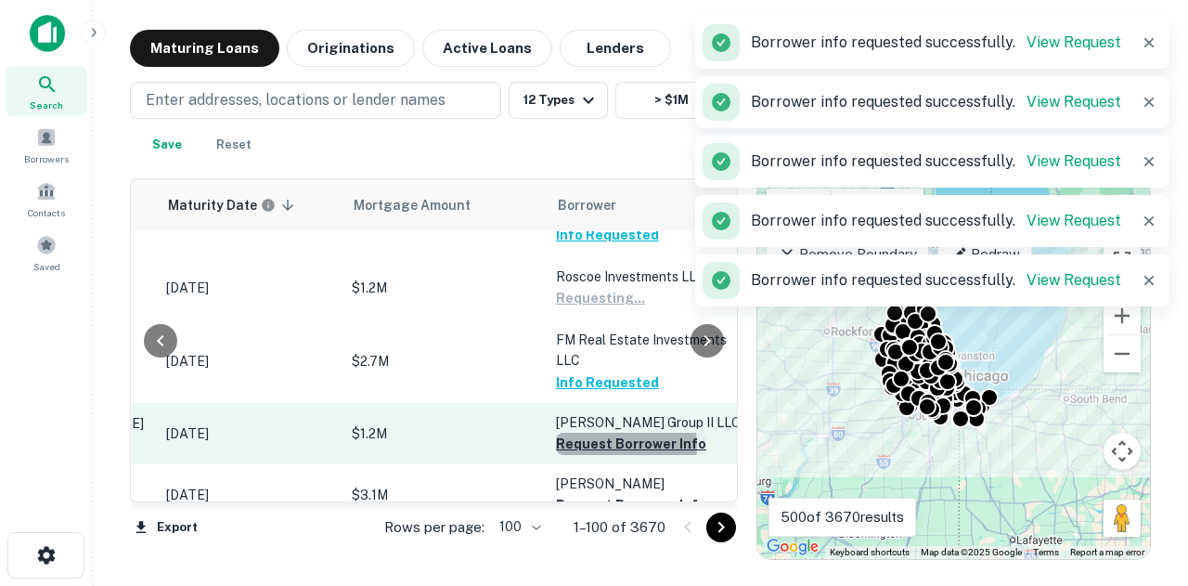
click at [600, 455] on button "Request Borrower Info" at bounding box center [631, 444] width 150 height 22
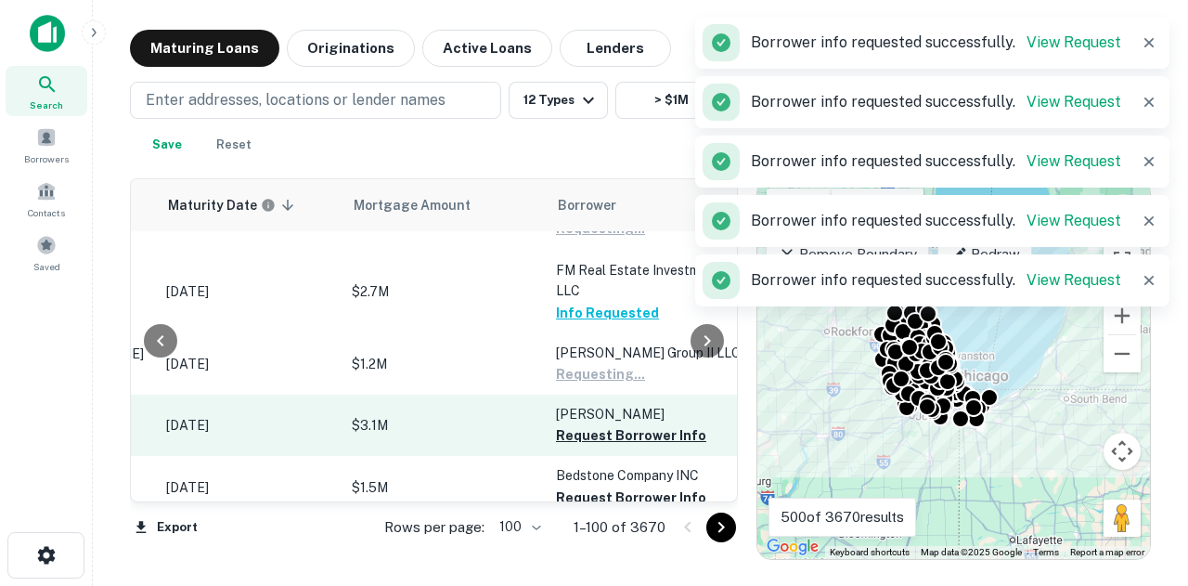
scroll to position [1486, 288]
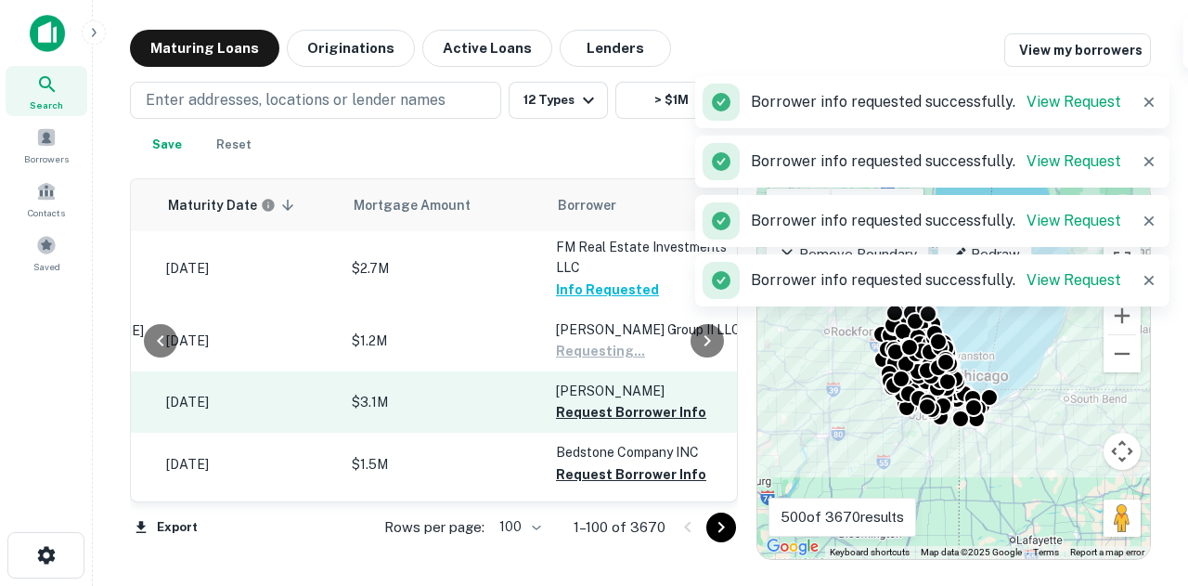
click at [623, 401] on p "[PERSON_NAME]" at bounding box center [649, 391] width 186 height 20
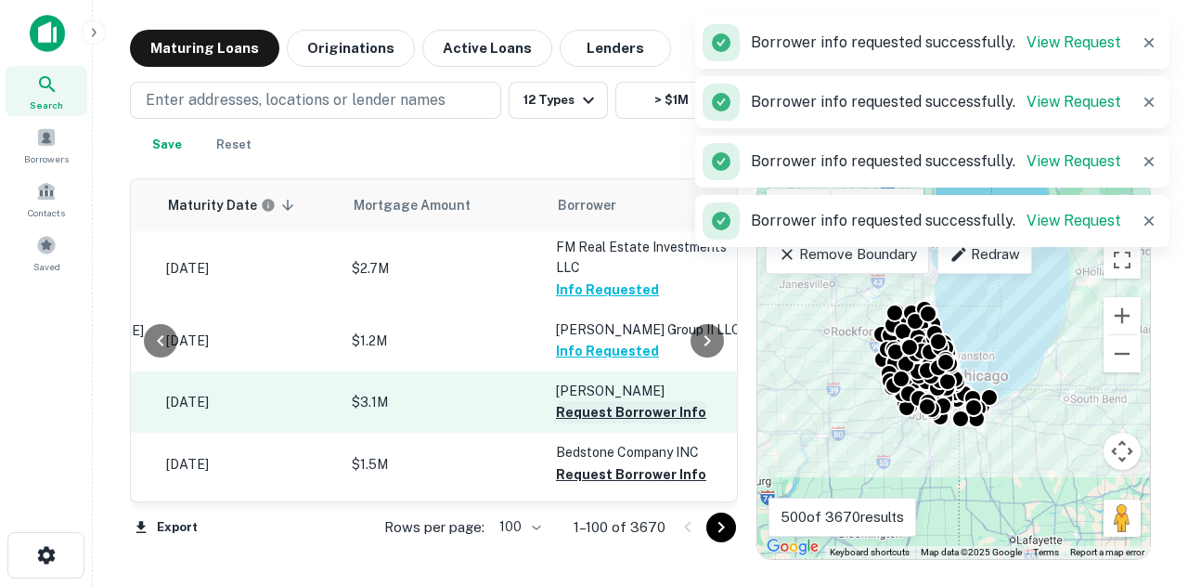
click at [614, 423] on button "Request Borrower Info" at bounding box center [631, 412] width 150 height 22
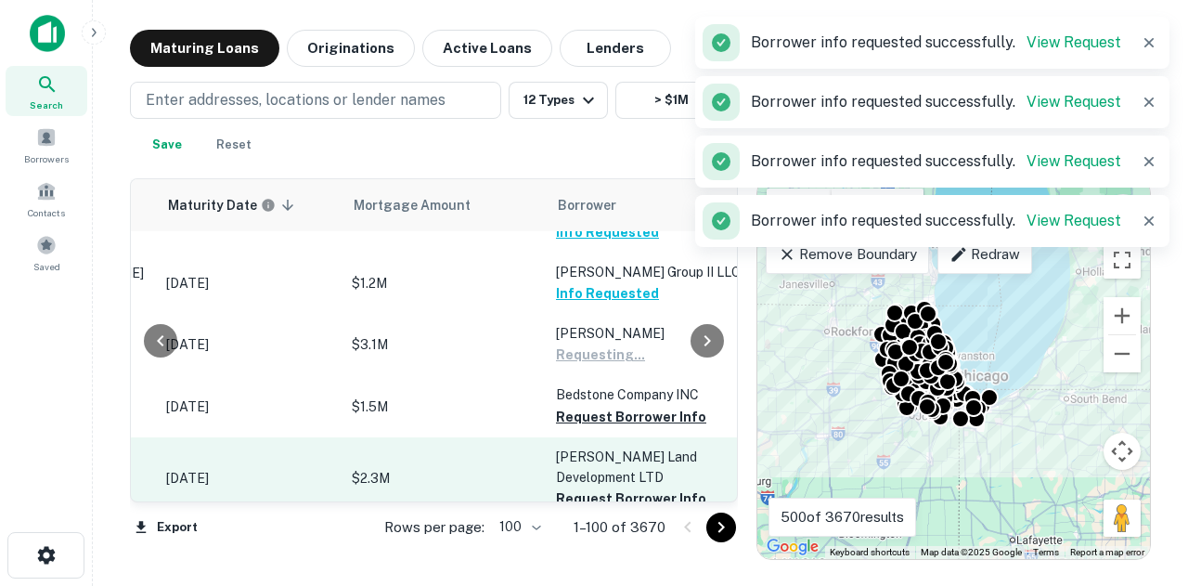
scroll to position [1578, 288]
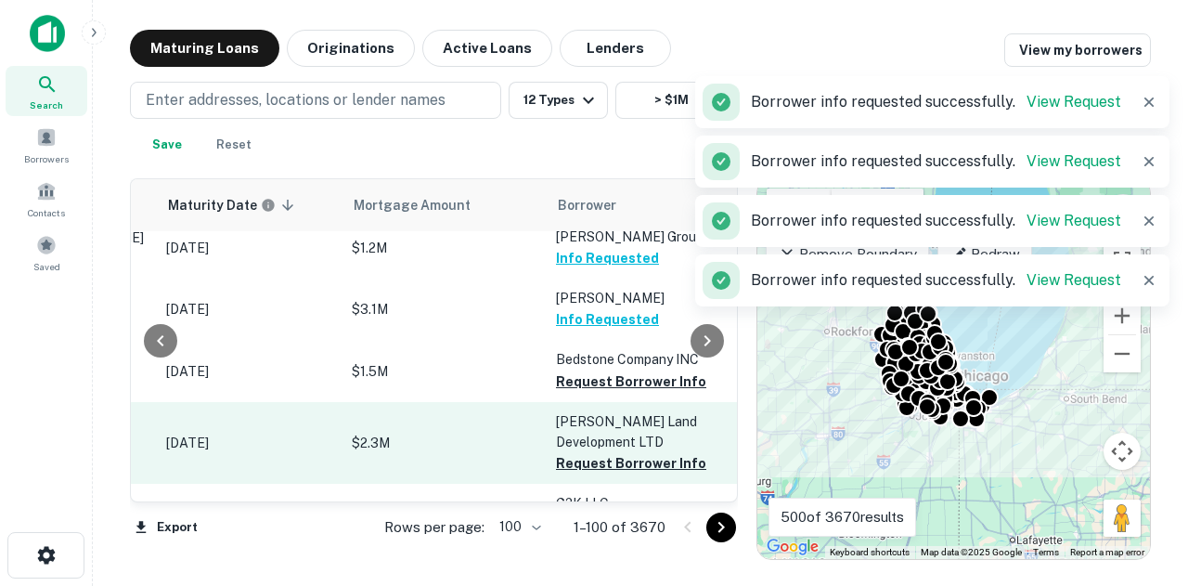
click at [620, 393] on button "Request Borrower Info" at bounding box center [631, 381] width 150 height 22
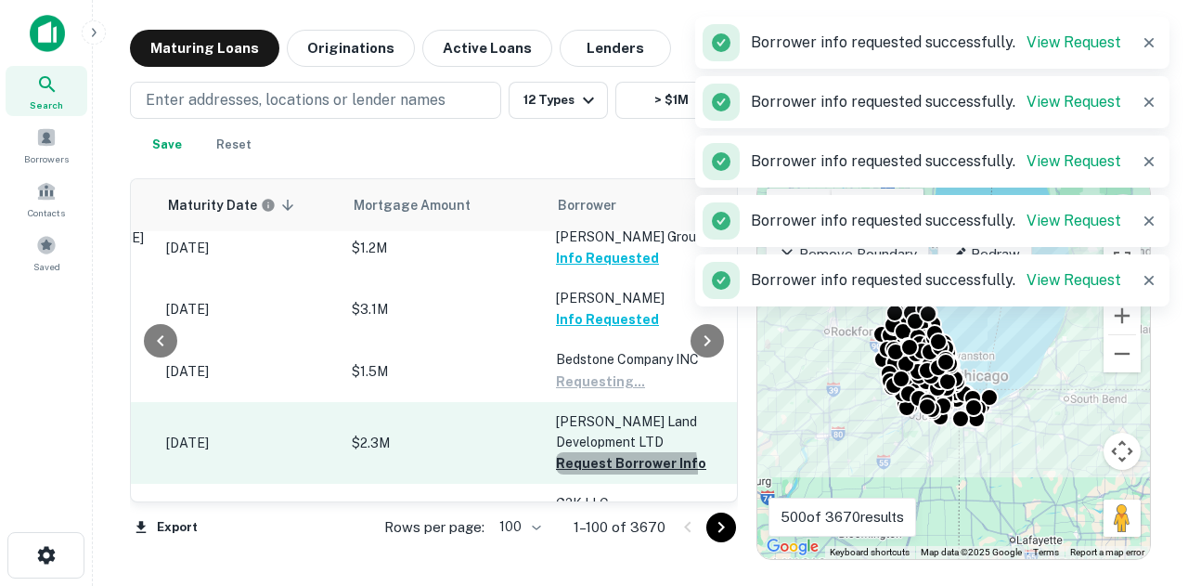
click at [593, 474] on button "Request Borrower Info" at bounding box center [631, 463] width 150 height 22
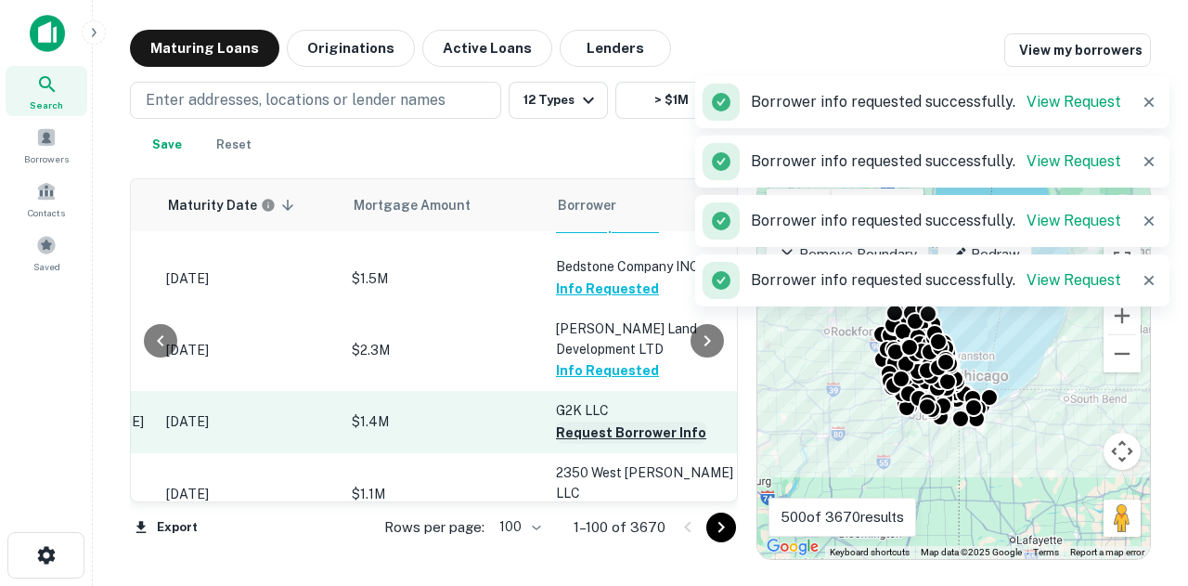
click at [593, 444] on button "Request Borrower Info" at bounding box center [631, 433] width 150 height 22
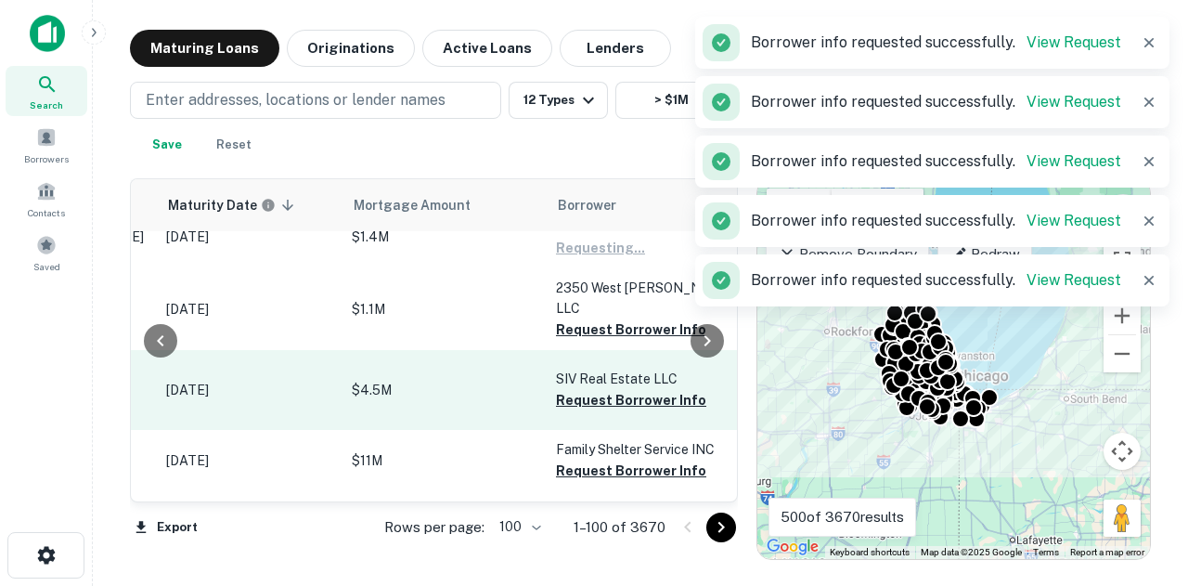
scroll to position [1857, 288]
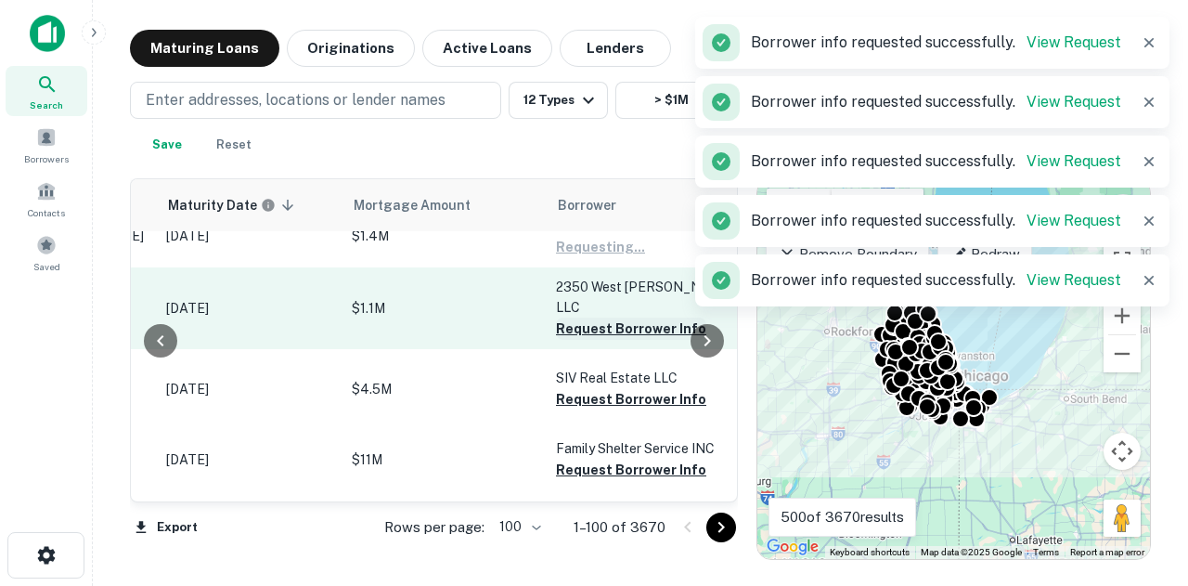
click at [624, 318] on button "Request Borrower Info" at bounding box center [631, 329] width 150 height 22
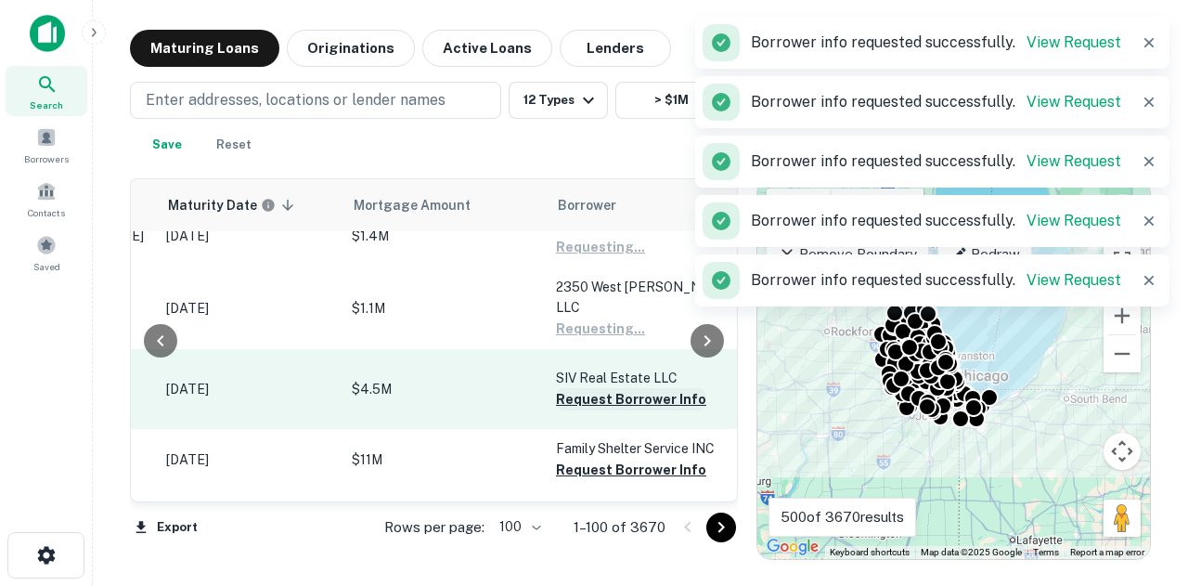
click at [596, 396] on button "Request Borrower Info" at bounding box center [631, 399] width 150 height 22
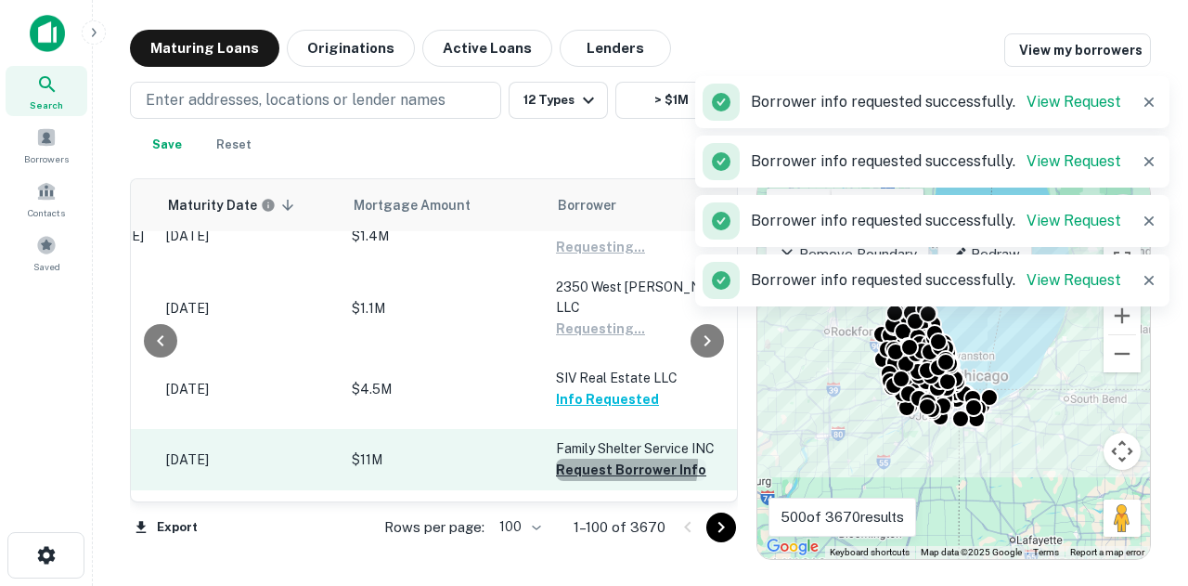
click at [591, 459] on button "Request Borrower Info" at bounding box center [631, 470] width 150 height 22
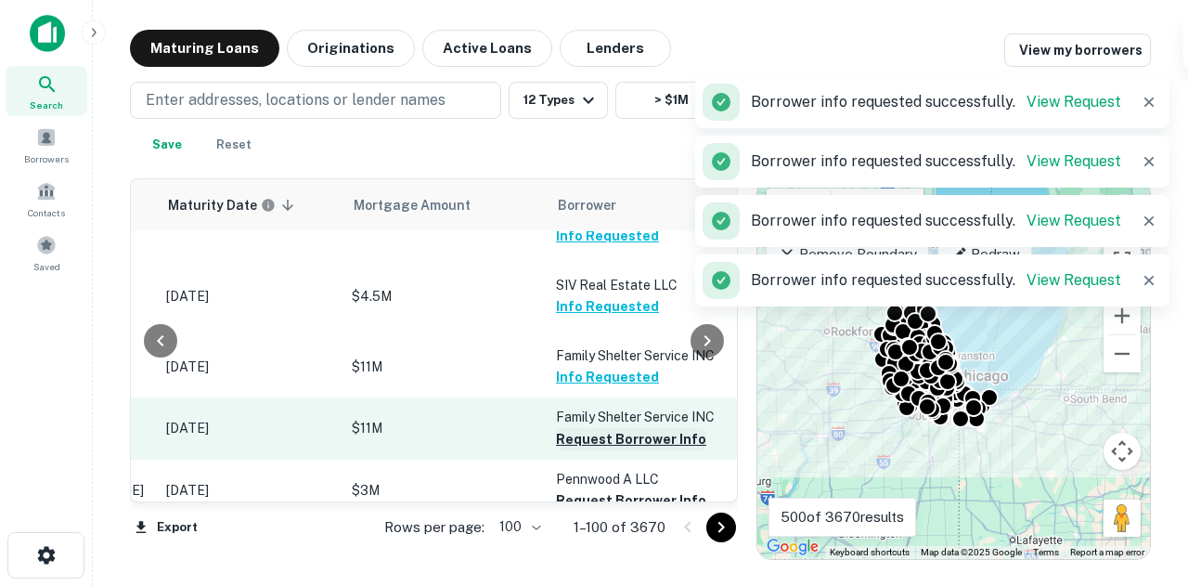
click at [596, 432] on button "Request Borrower Info" at bounding box center [631, 439] width 150 height 22
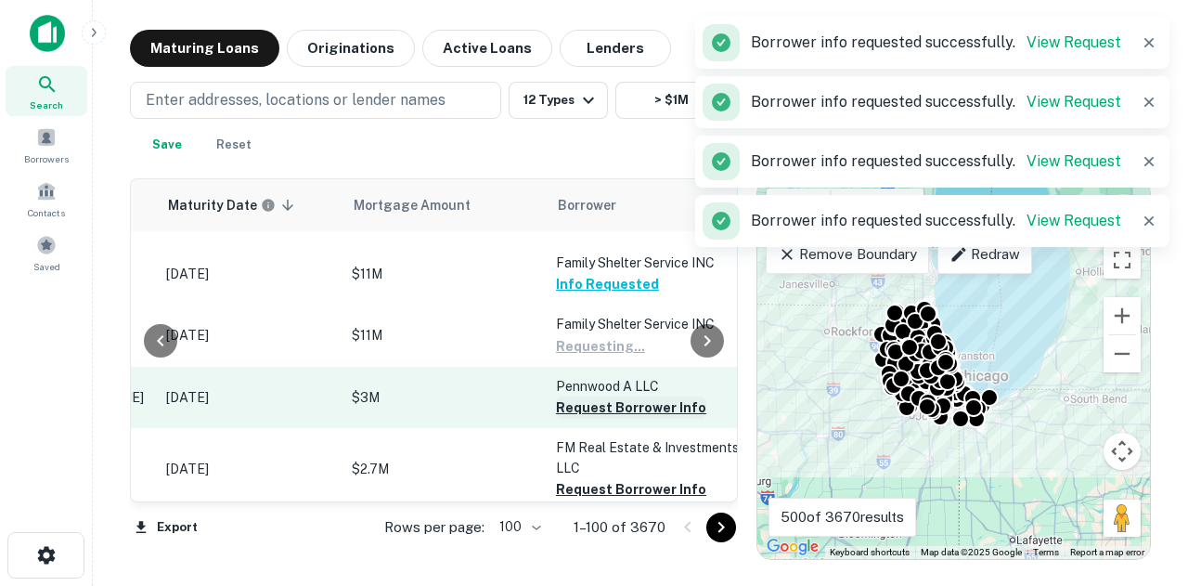
click at [602, 408] on button "Request Borrower Info" at bounding box center [631, 407] width 150 height 22
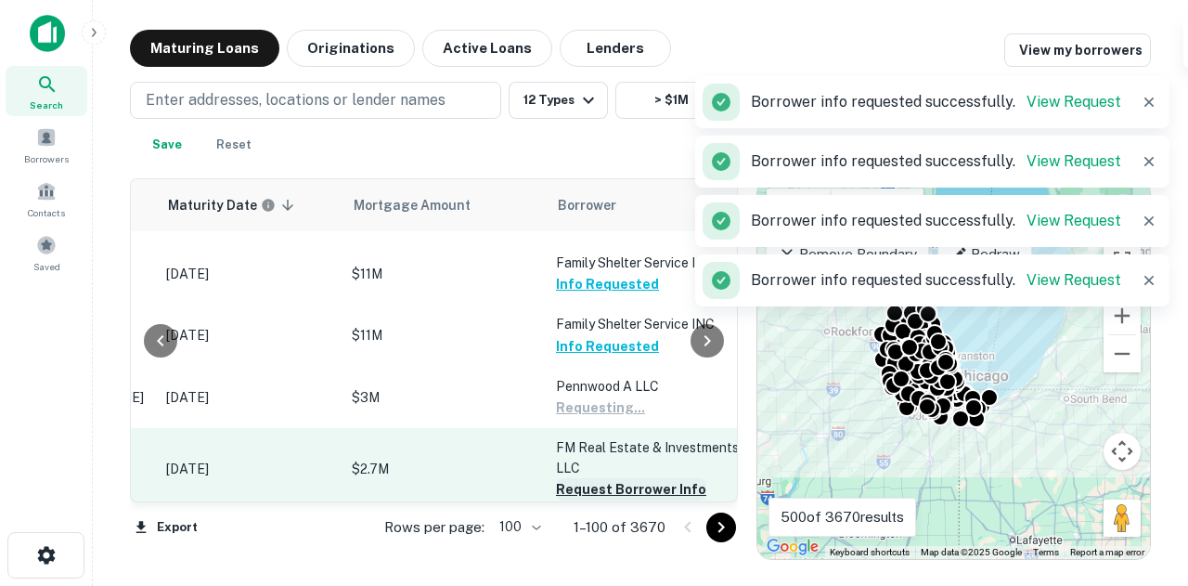
click at [596, 478] on button "Request Borrower Info" at bounding box center [631, 489] width 150 height 22
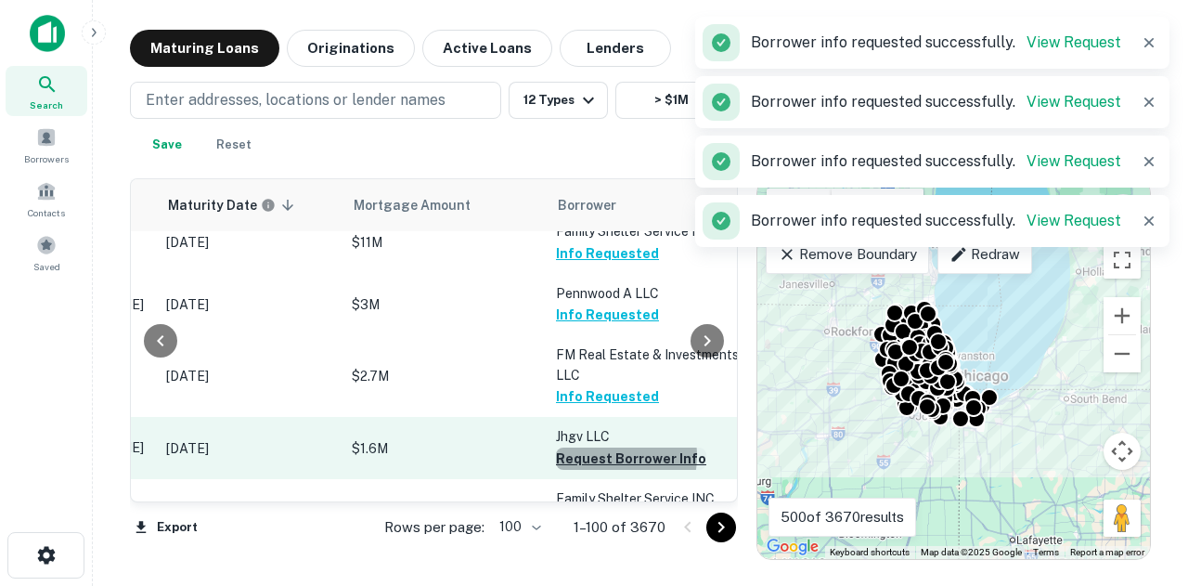
click at [601, 448] on button "Request Borrower Info" at bounding box center [631, 459] width 150 height 22
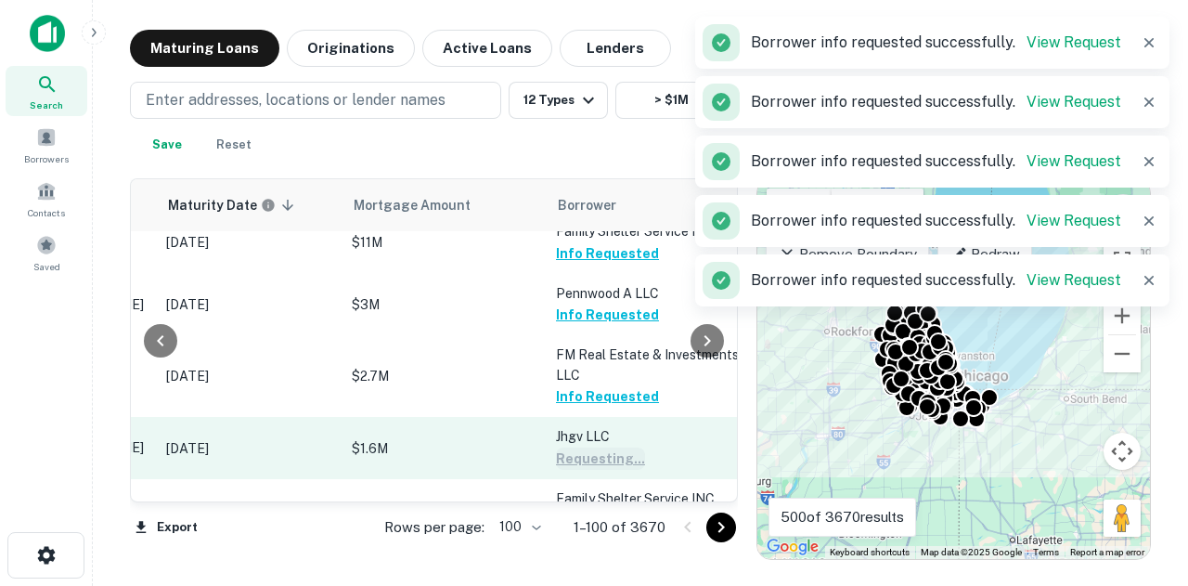
scroll to position [2228, 288]
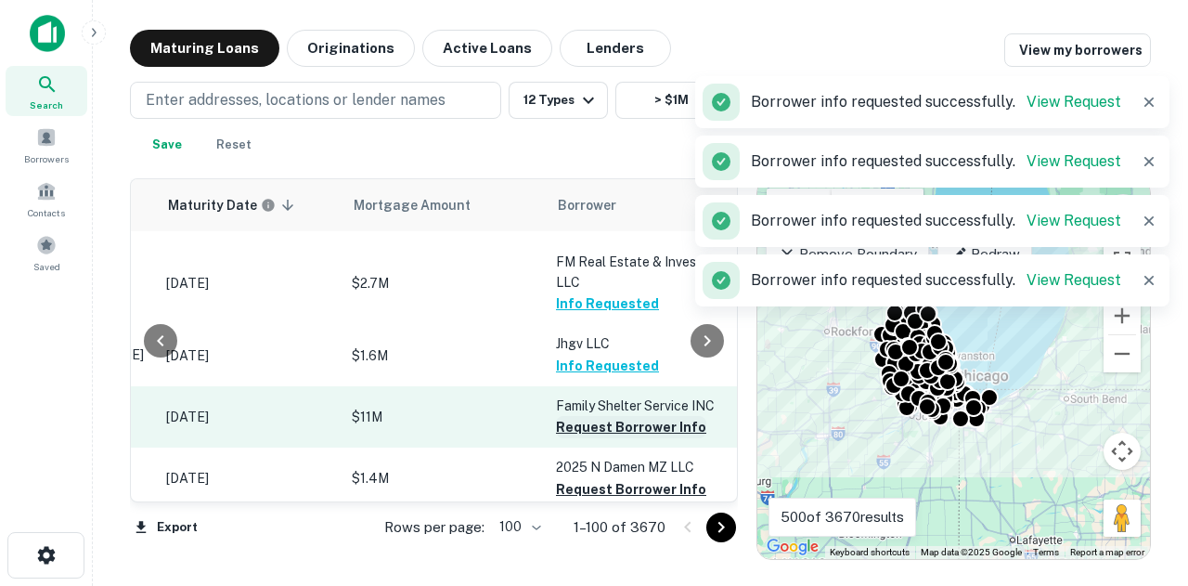
click at [601, 416] on button "Request Borrower Info" at bounding box center [631, 427] width 150 height 22
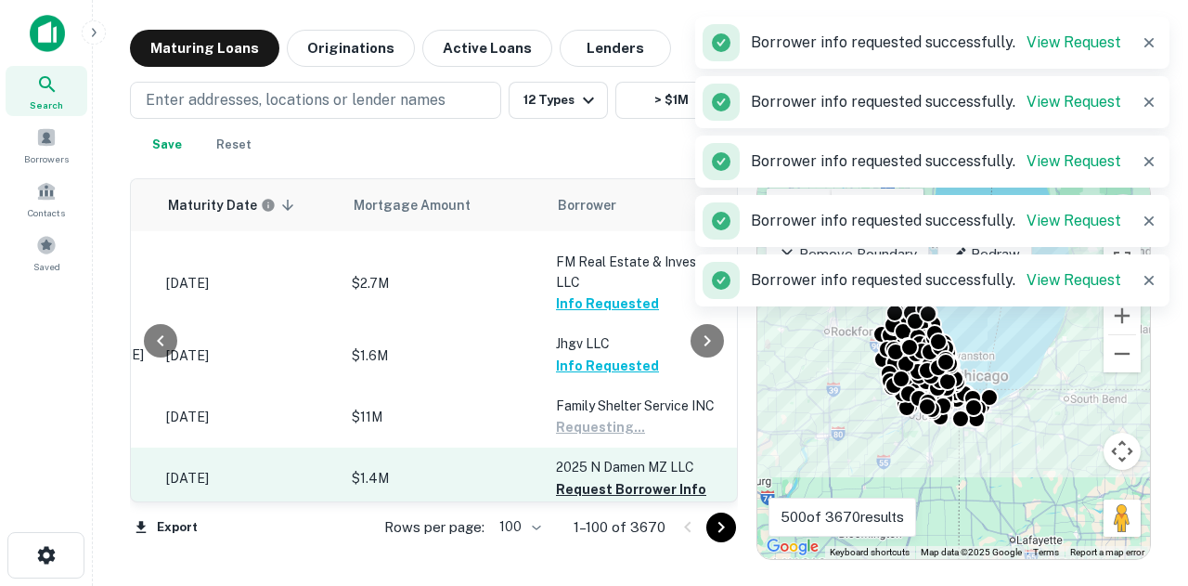
click at [591, 467] on td "2025 N Damen MZ LLC Request Borrower Info" at bounding box center [649, 478] width 204 height 61
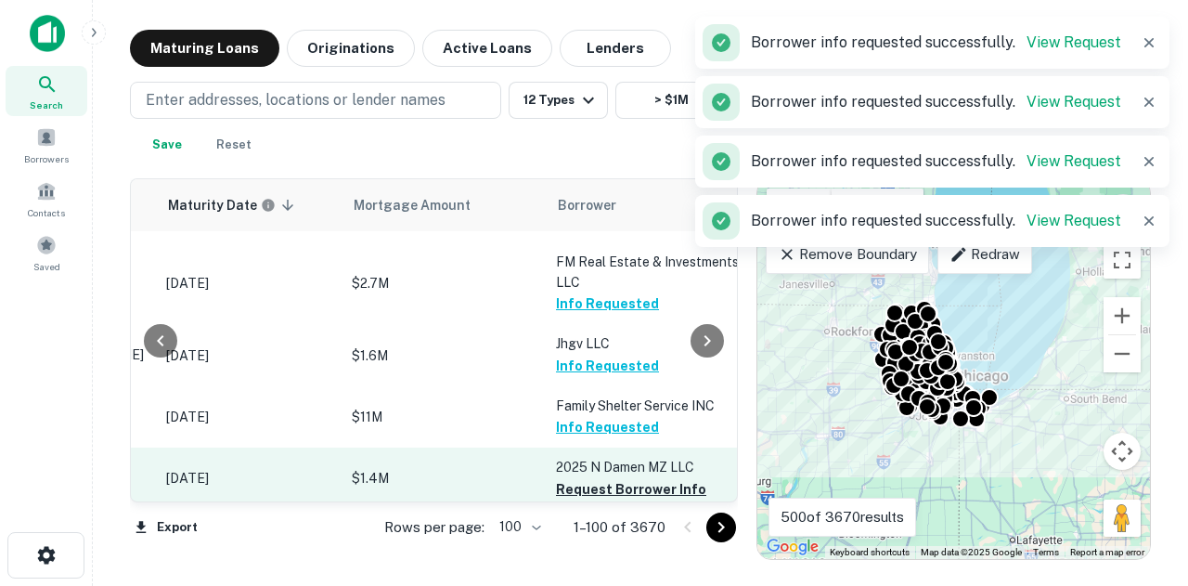
scroll to position [2321, 288]
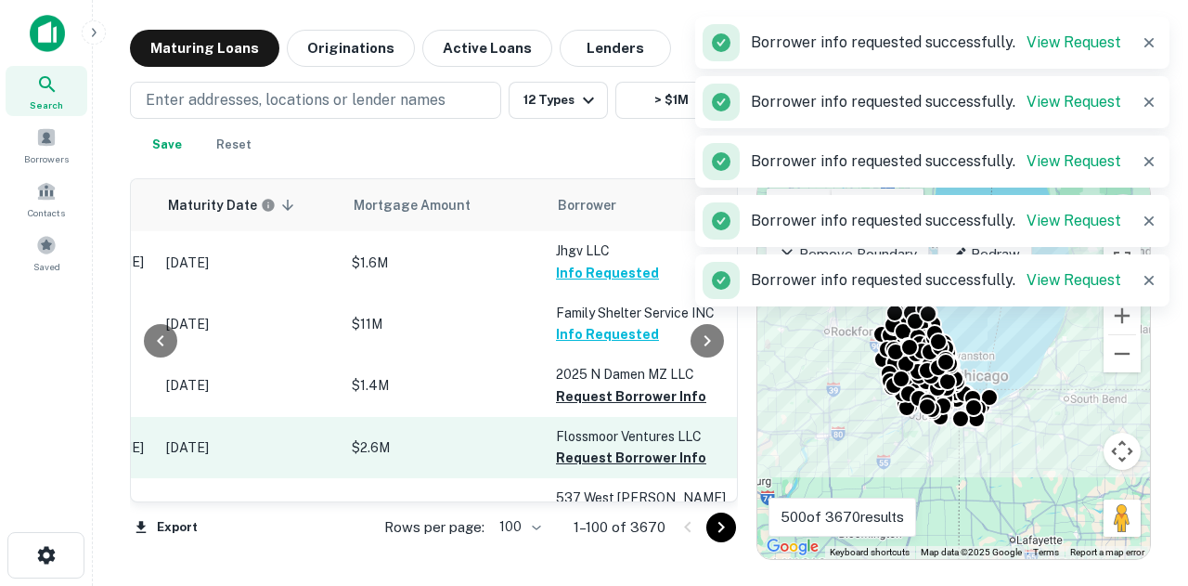
click at [604, 452] on button "Request Borrower Info" at bounding box center [631, 458] width 150 height 22
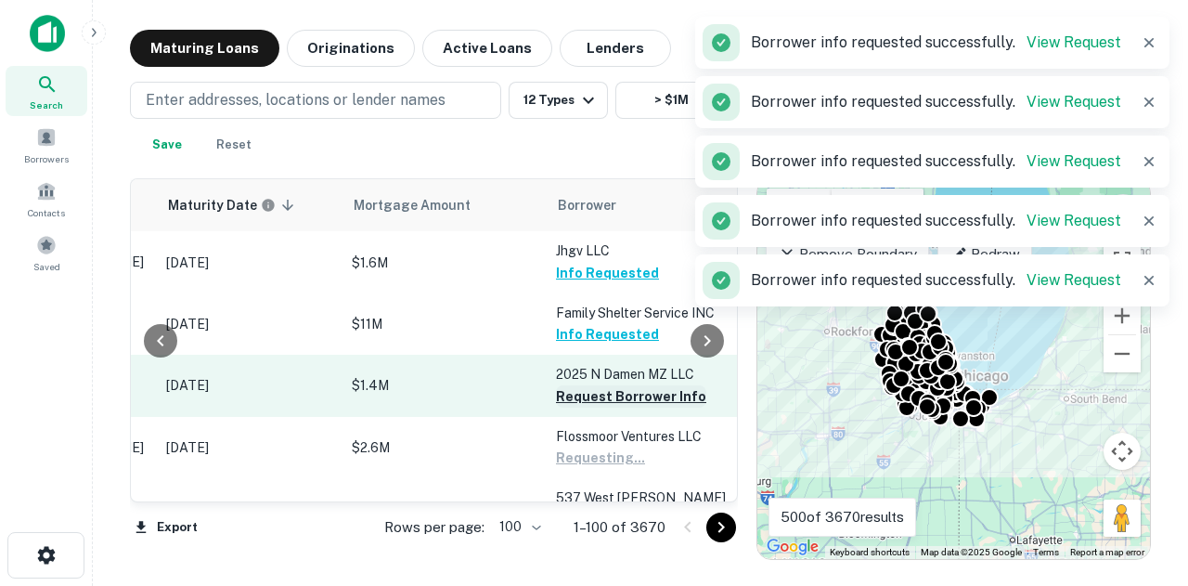
click at [619, 387] on button "Request Borrower Info" at bounding box center [631, 396] width 150 height 22
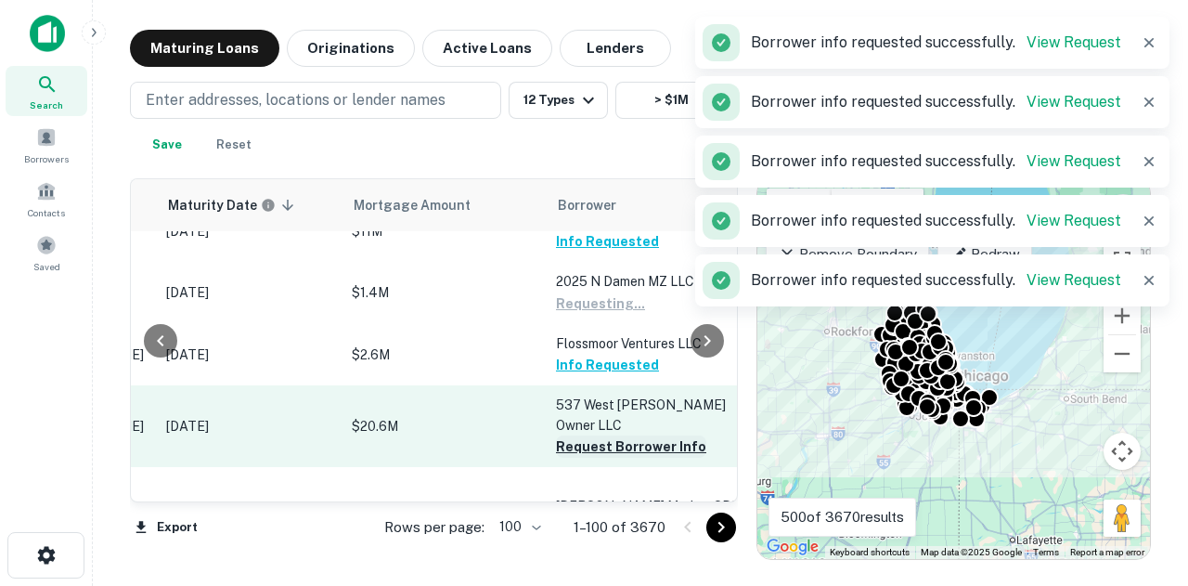
click at [621, 437] on button "Request Borrower Info" at bounding box center [631, 446] width 150 height 22
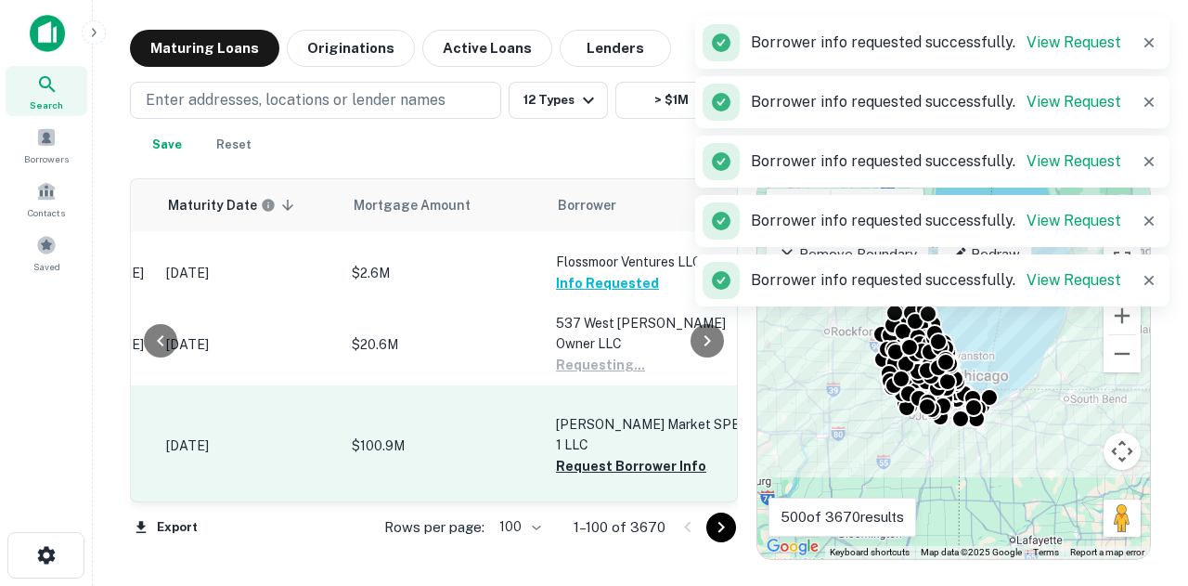
scroll to position [2600, 288]
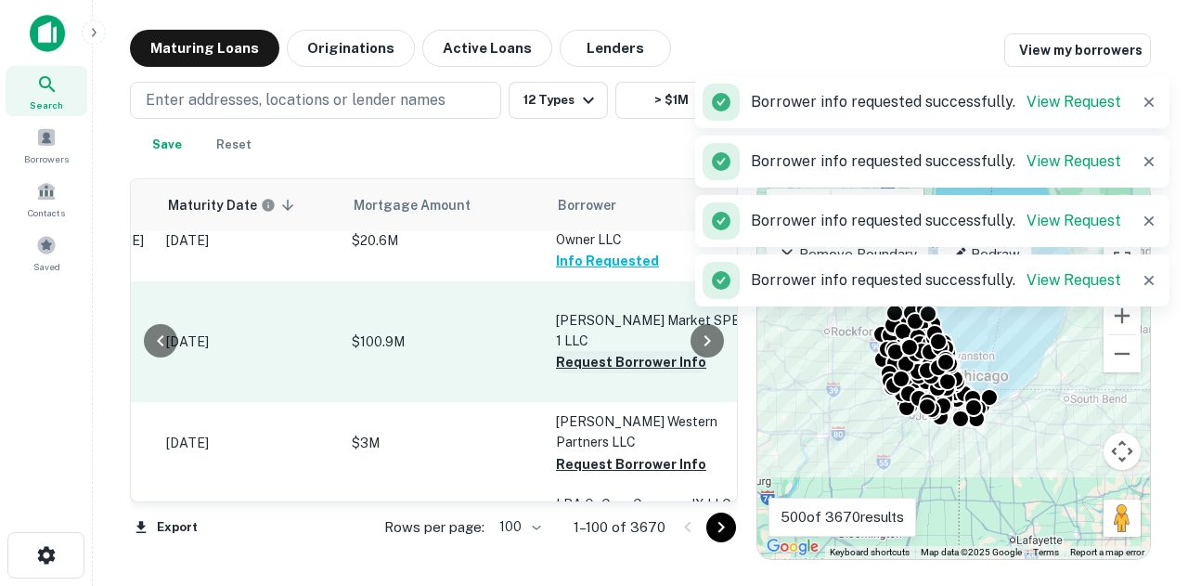
click at [637, 351] on button "Request Borrower Info" at bounding box center [631, 362] width 150 height 22
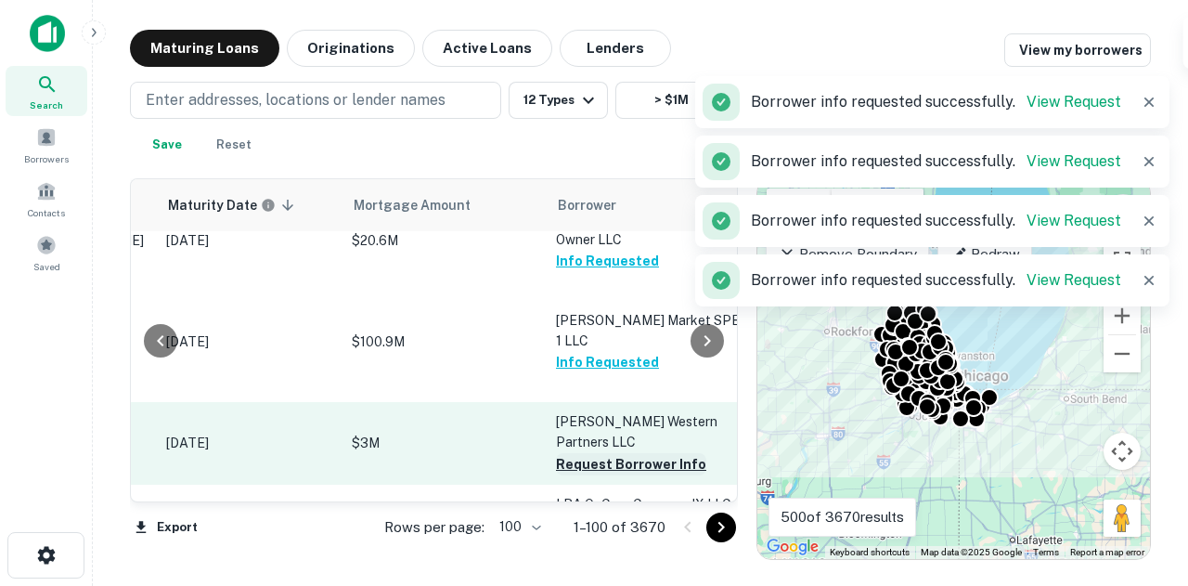
click at [619, 453] on button "Request Borrower Info" at bounding box center [631, 464] width 150 height 22
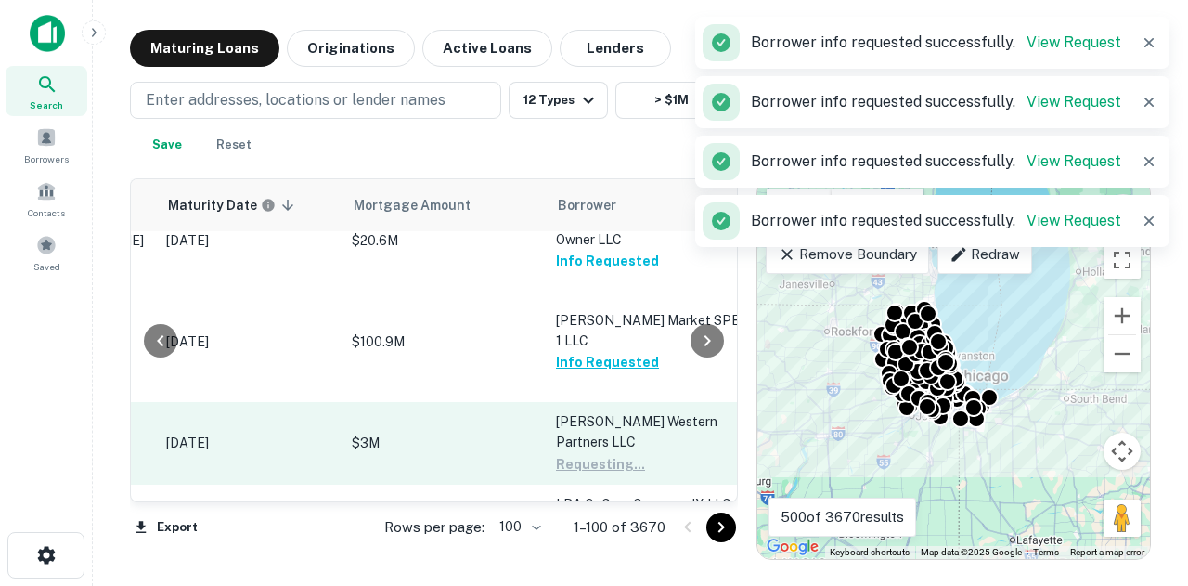
scroll to position [2693, 288]
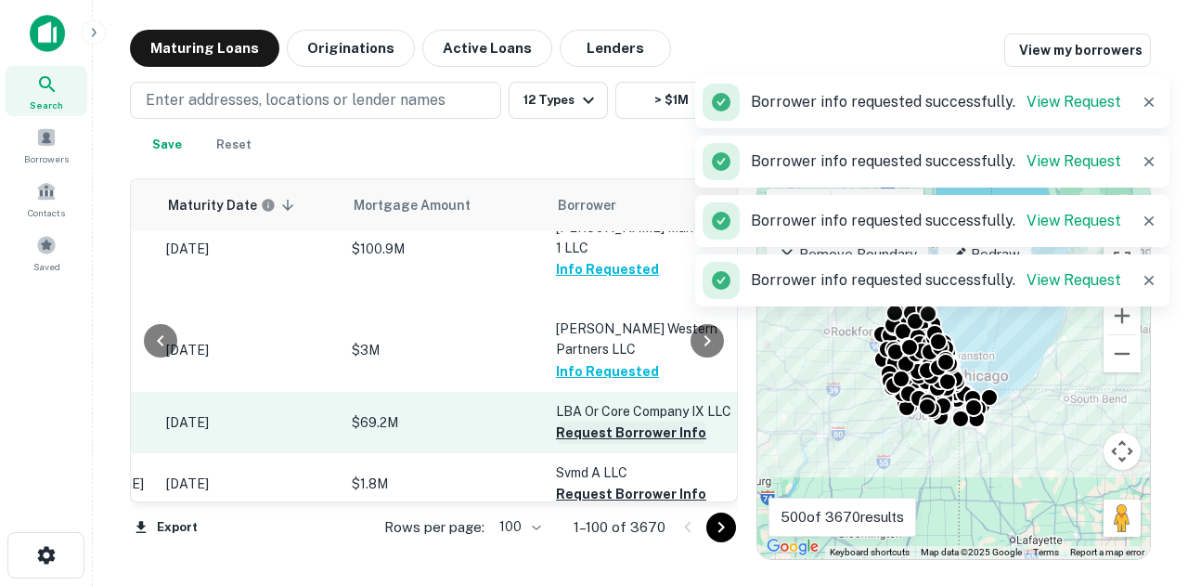
click at [635, 422] on button "Request Borrower Info" at bounding box center [631, 433] width 150 height 22
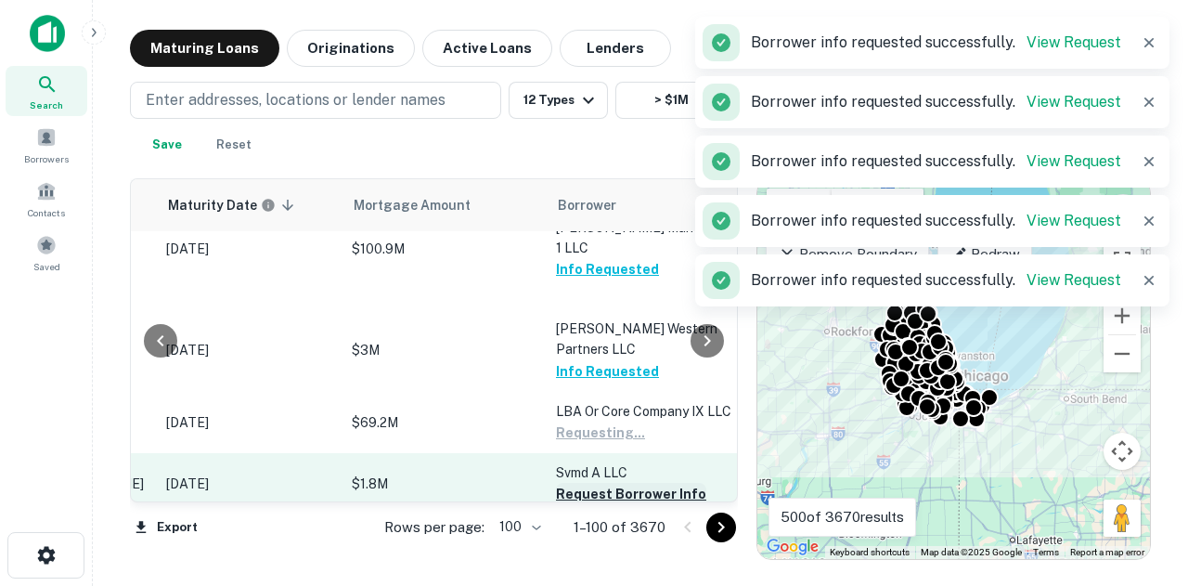
click at [628, 483] on button "Request Borrower Info" at bounding box center [631, 494] width 150 height 22
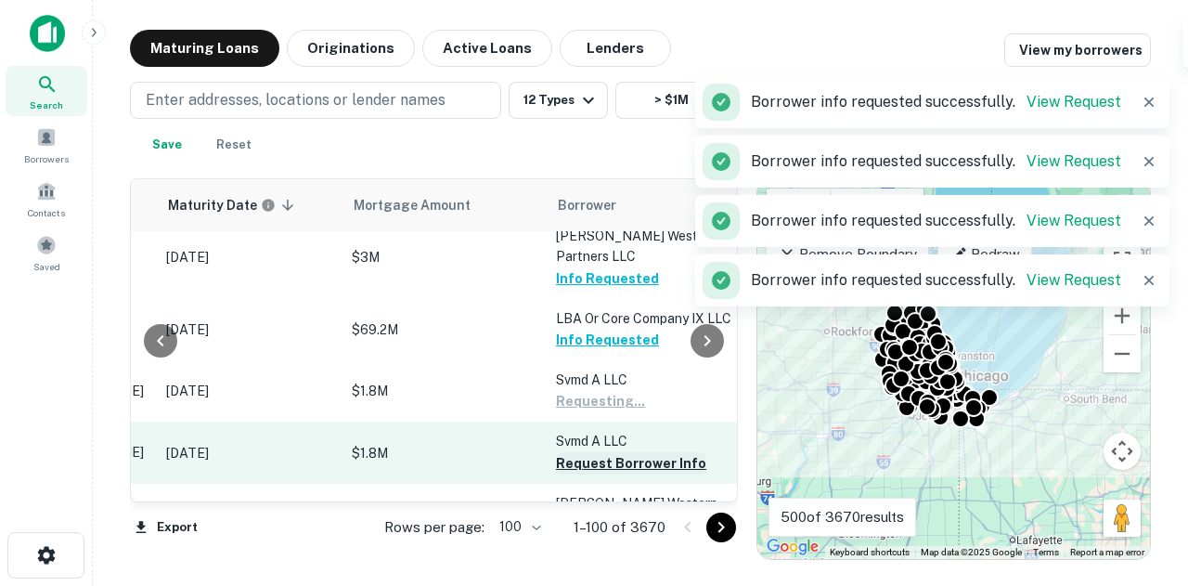
click at [630, 452] on button "Request Borrower Info" at bounding box center [631, 463] width 150 height 22
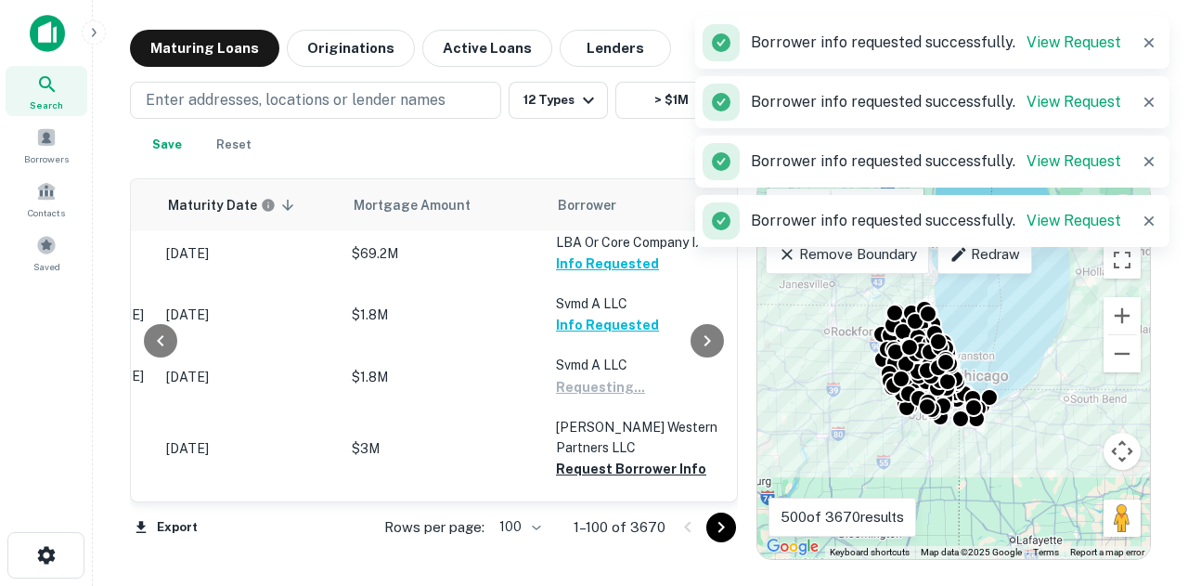
scroll to position [2971, 288]
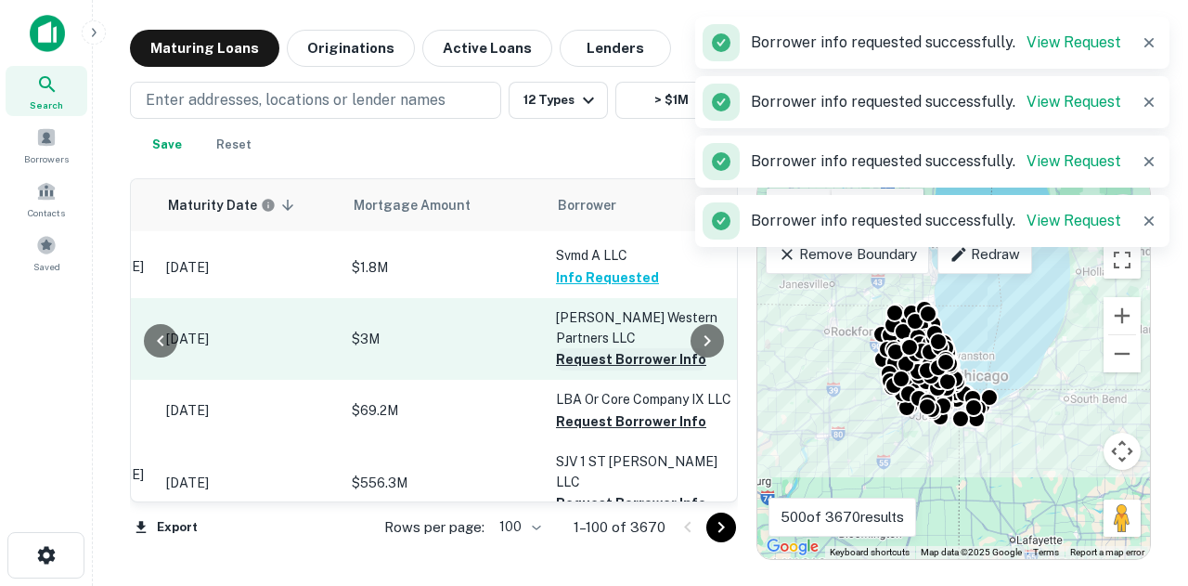
click at [630, 348] on button "Request Borrower Info" at bounding box center [631, 359] width 150 height 22
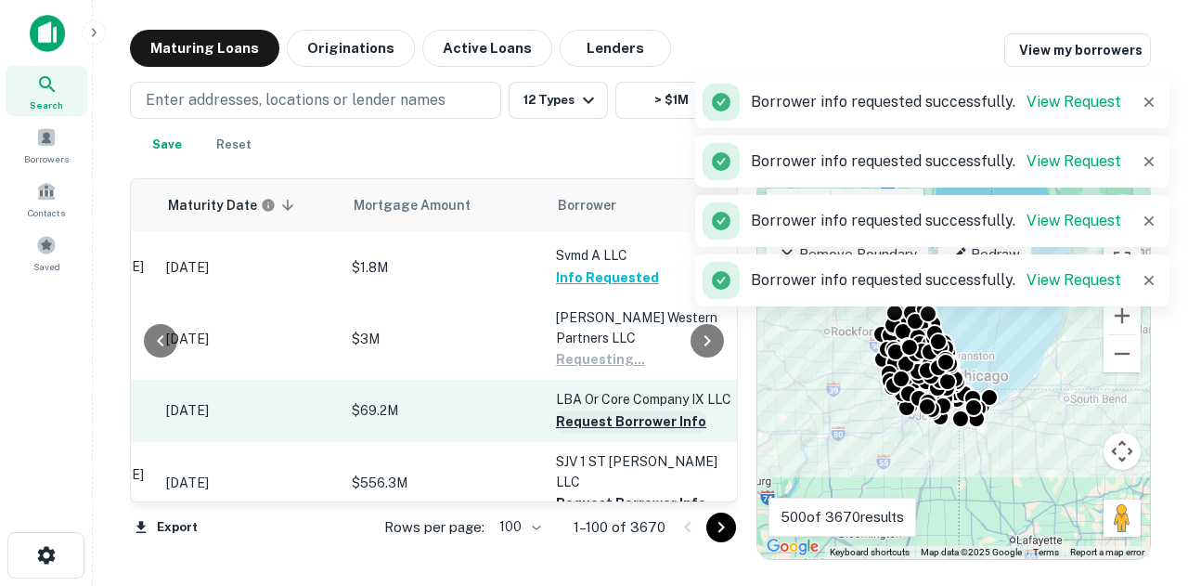
click at [626, 410] on button "Request Borrower Info" at bounding box center [631, 421] width 150 height 22
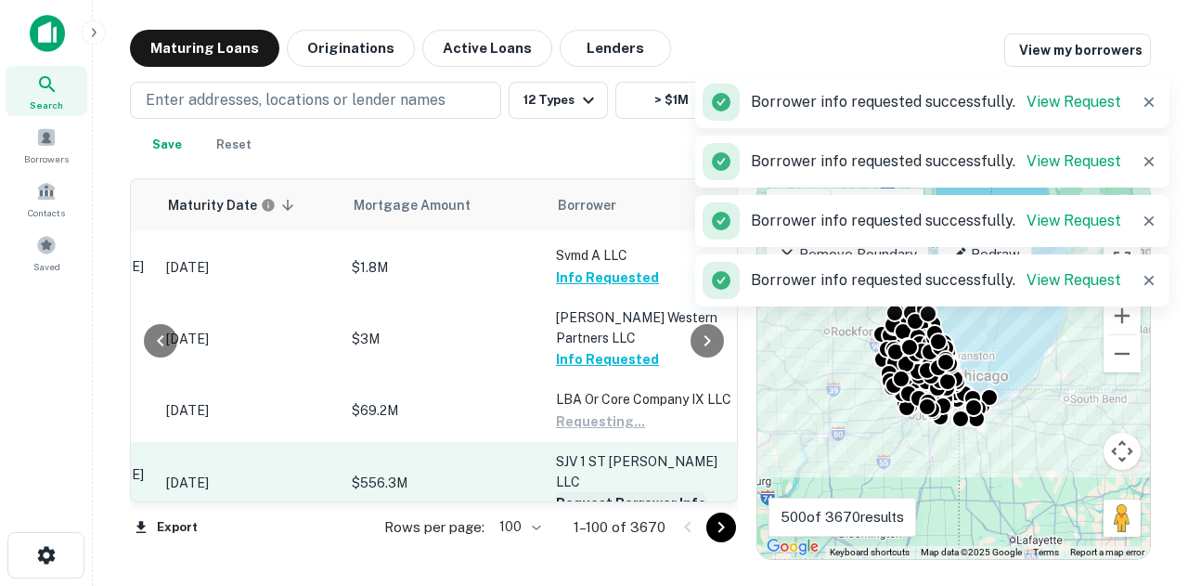
click at [620, 492] on button "Request Borrower Info" at bounding box center [631, 503] width 150 height 22
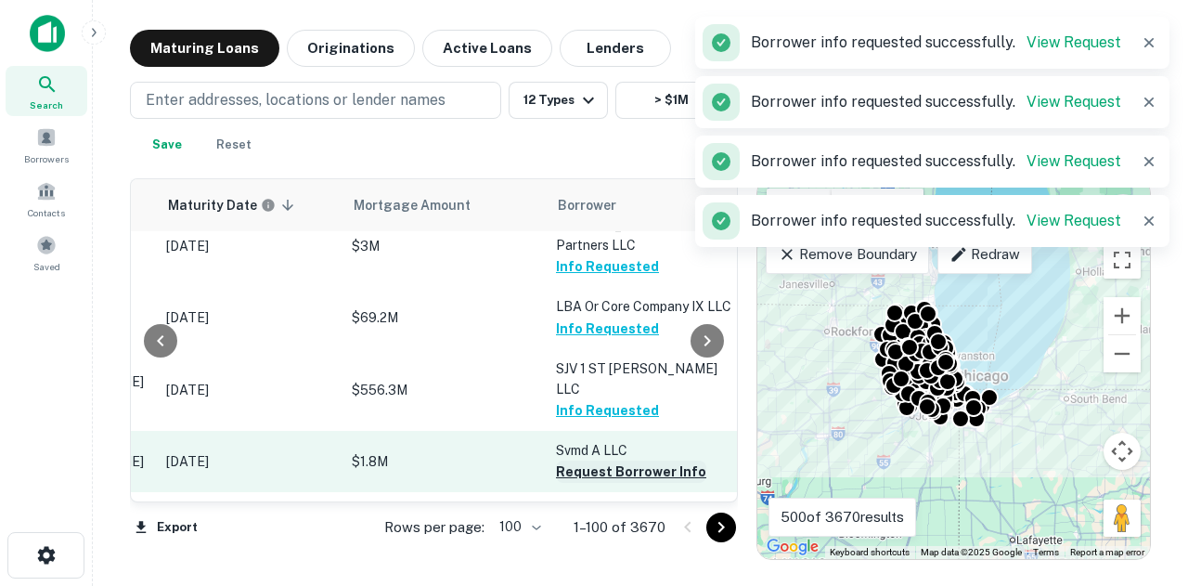
click at [636, 461] on button "Request Borrower Info" at bounding box center [631, 472] width 150 height 22
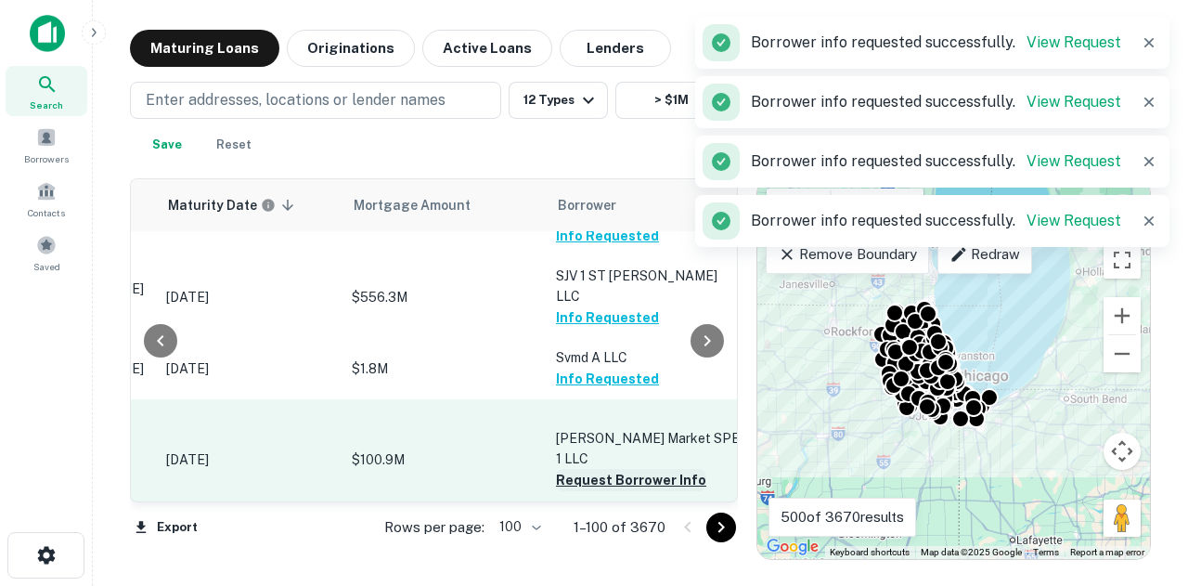
click at [646, 469] on button "Request Borrower Info" at bounding box center [631, 480] width 150 height 22
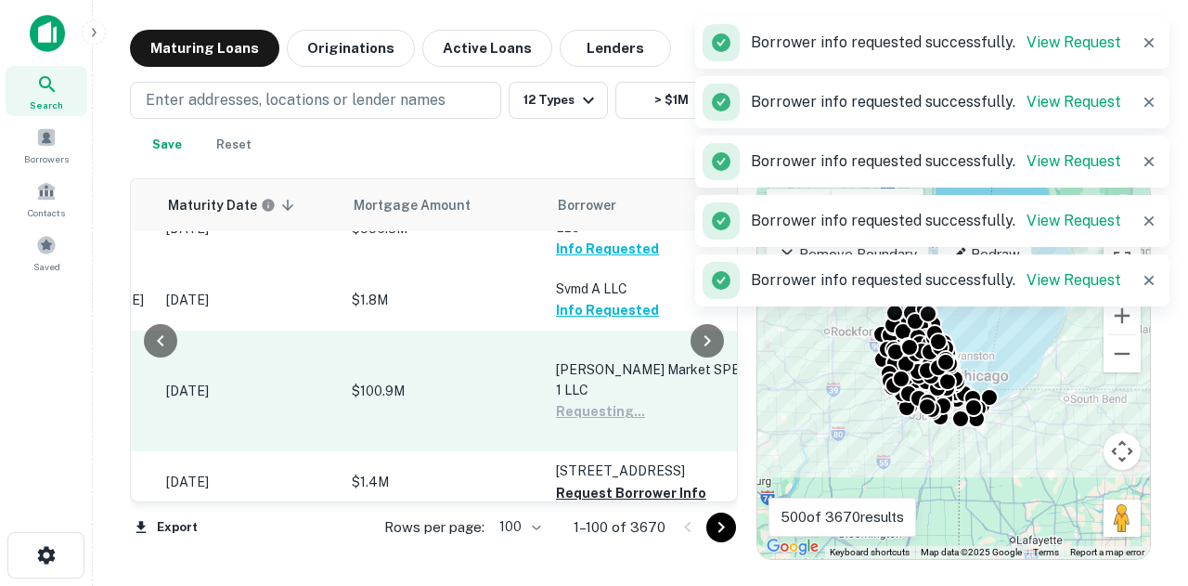
scroll to position [3250, 288]
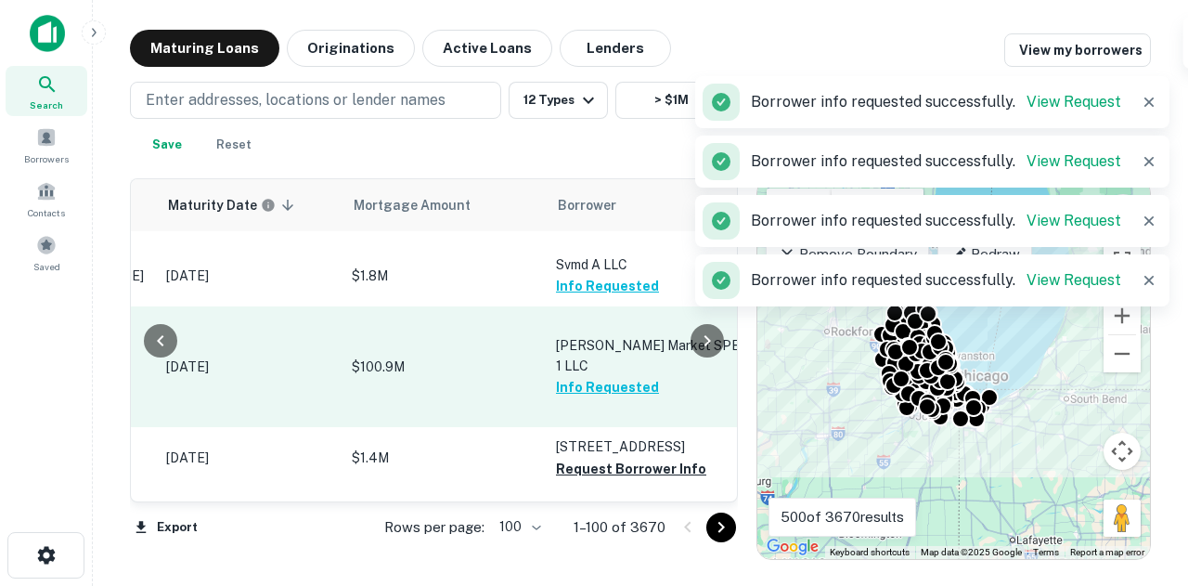
click at [648, 458] on button "Request Borrower Info" at bounding box center [631, 469] width 150 height 22
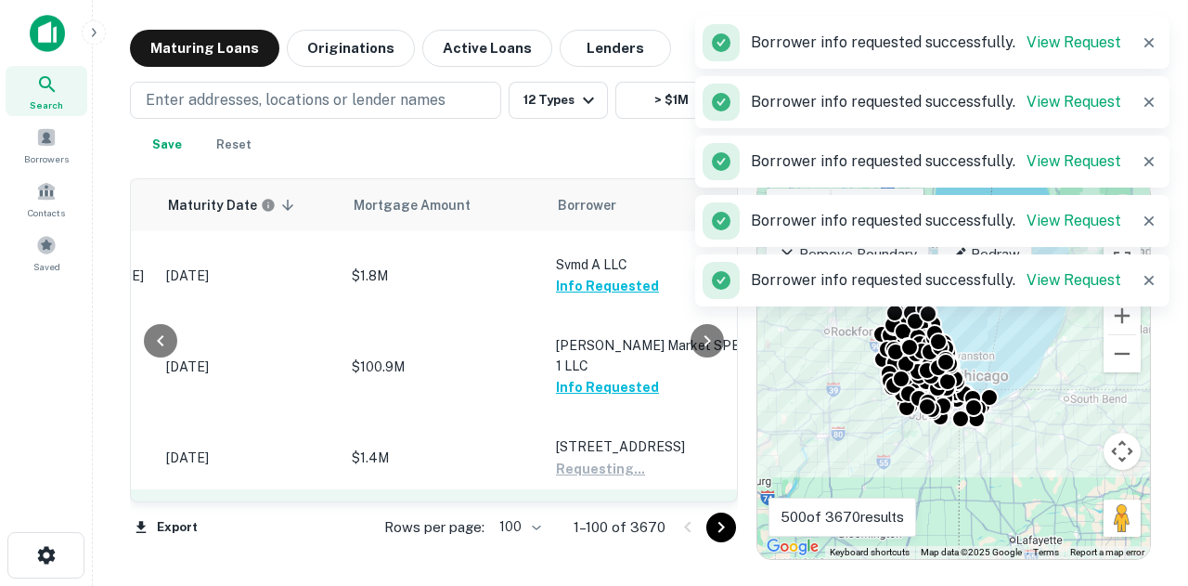
click at [619, 519] on button "Request Borrower Info" at bounding box center [631, 530] width 150 height 22
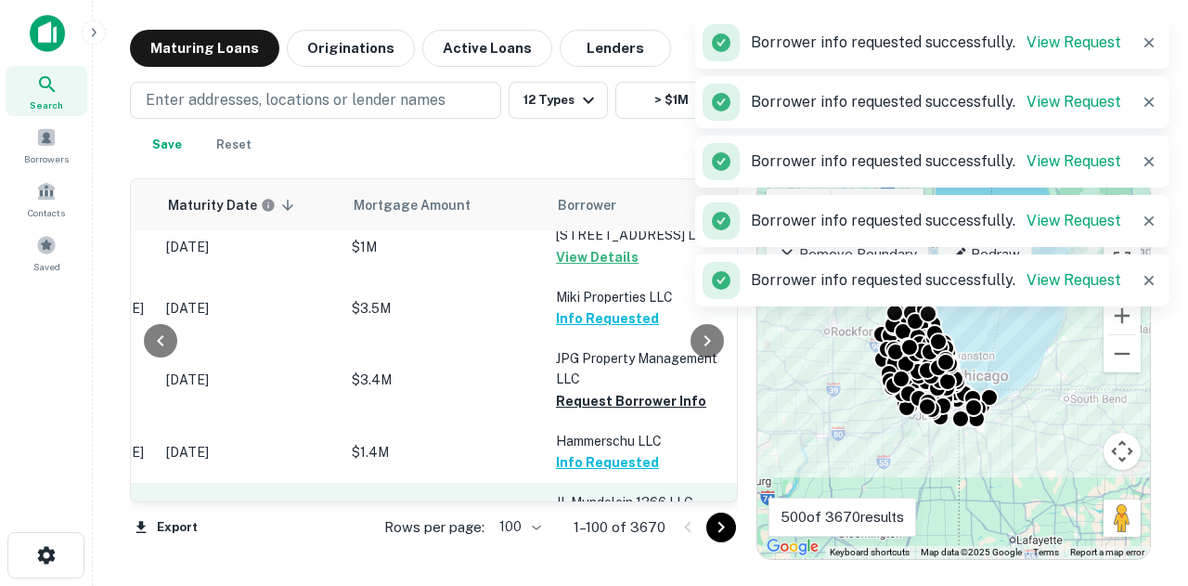
scroll to position [3621, 288]
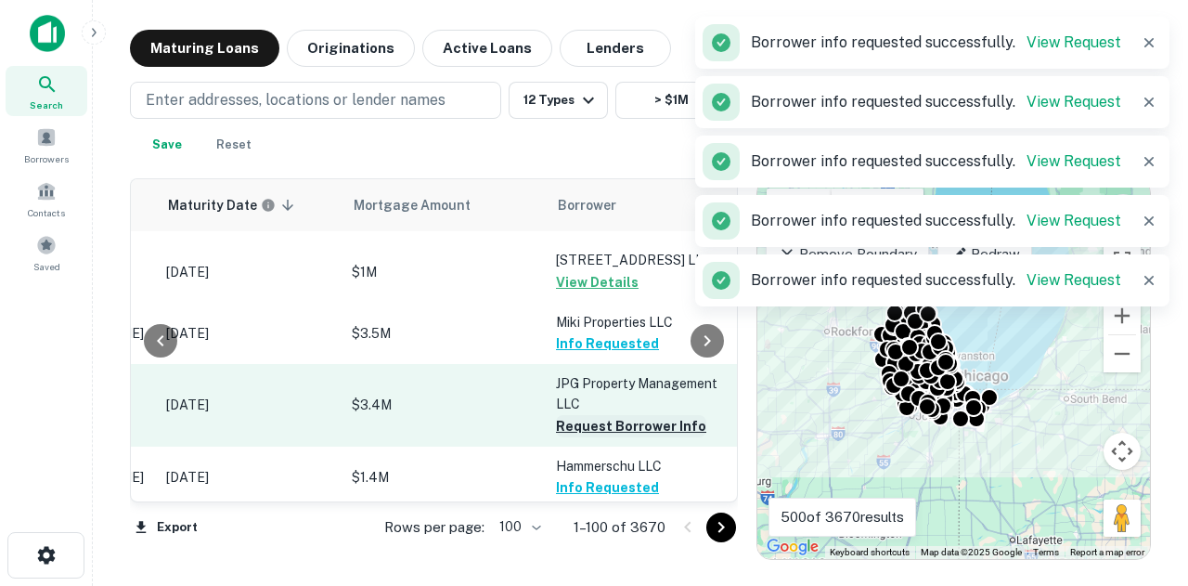
click at [646, 415] on button "Request Borrower Info" at bounding box center [631, 426] width 150 height 22
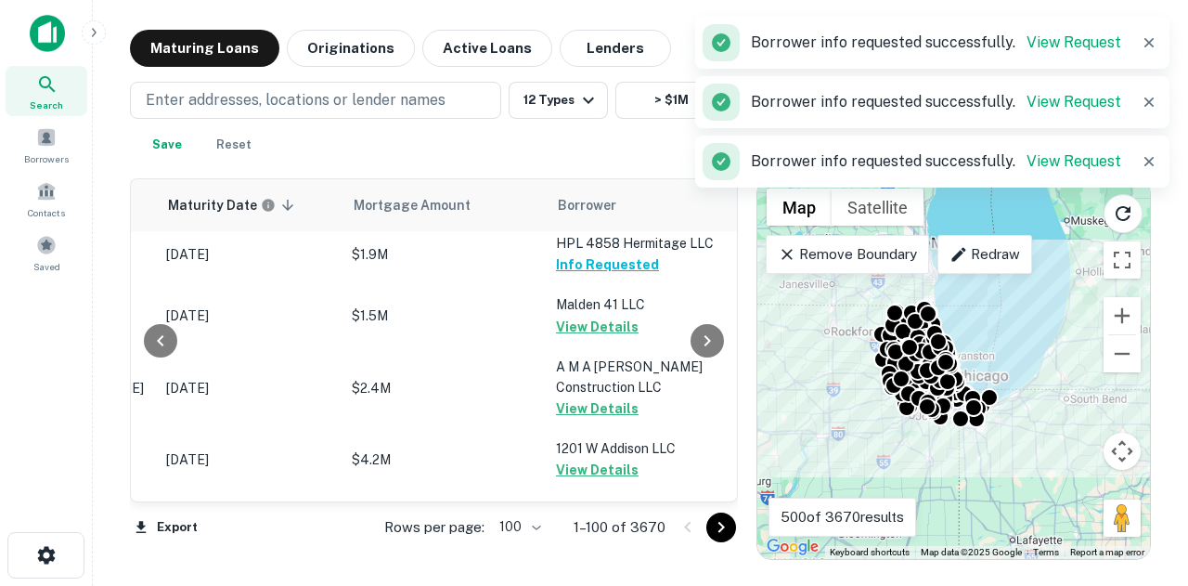
scroll to position [6506, 288]
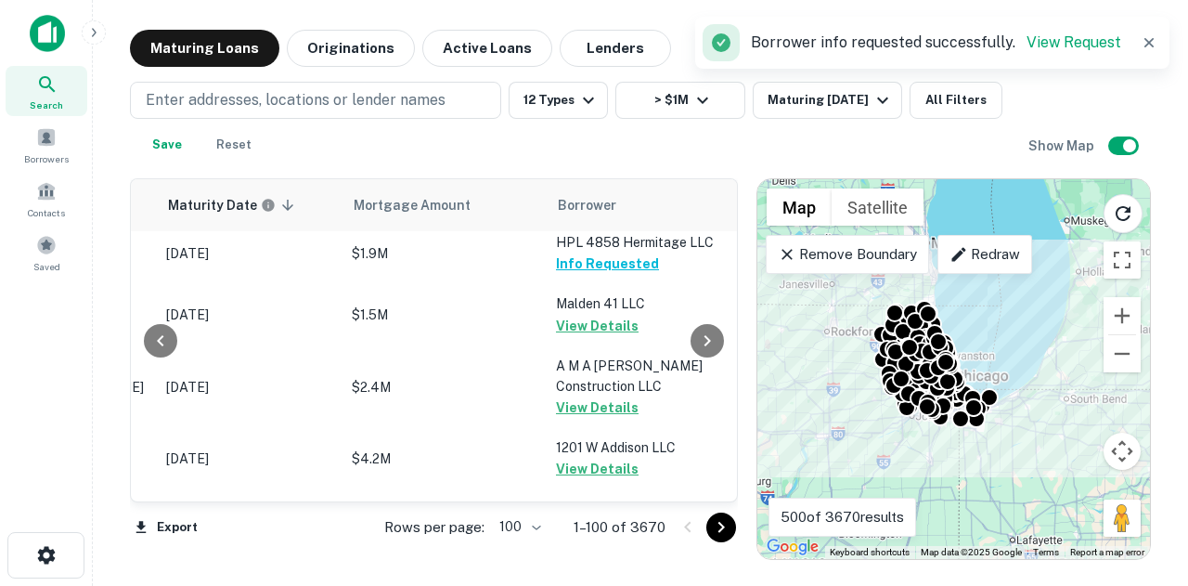
drag, startPoint x: 722, startPoint y: 529, endPoint x: 688, endPoint y: 484, distance: 57.0
click at [721, 530] on icon "Go to next page" at bounding box center [721, 527] width 22 height 22
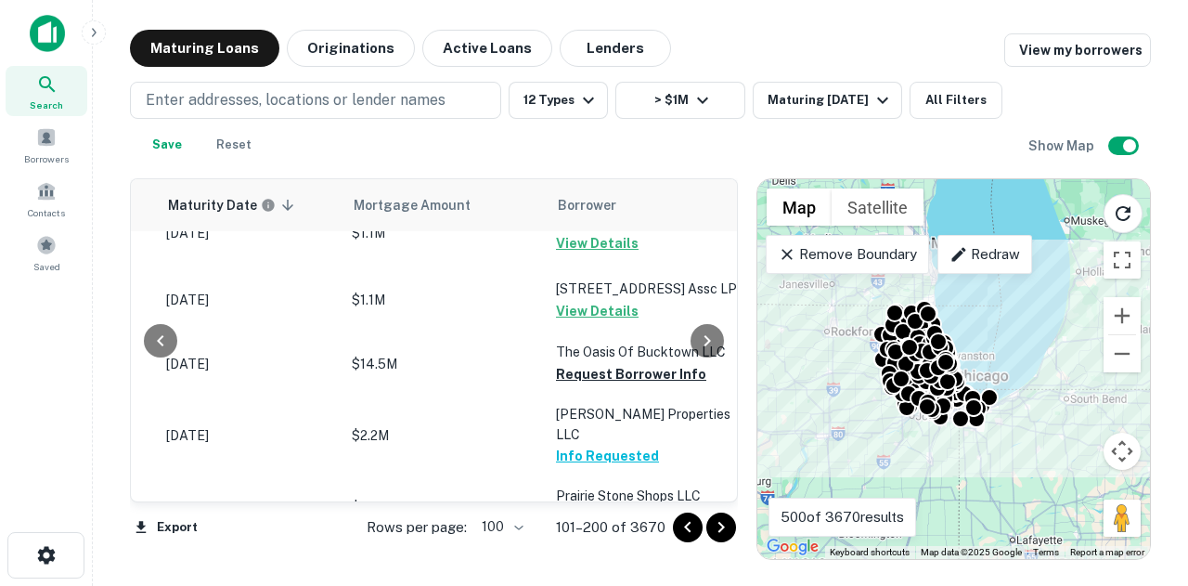
scroll to position [5949, 288]
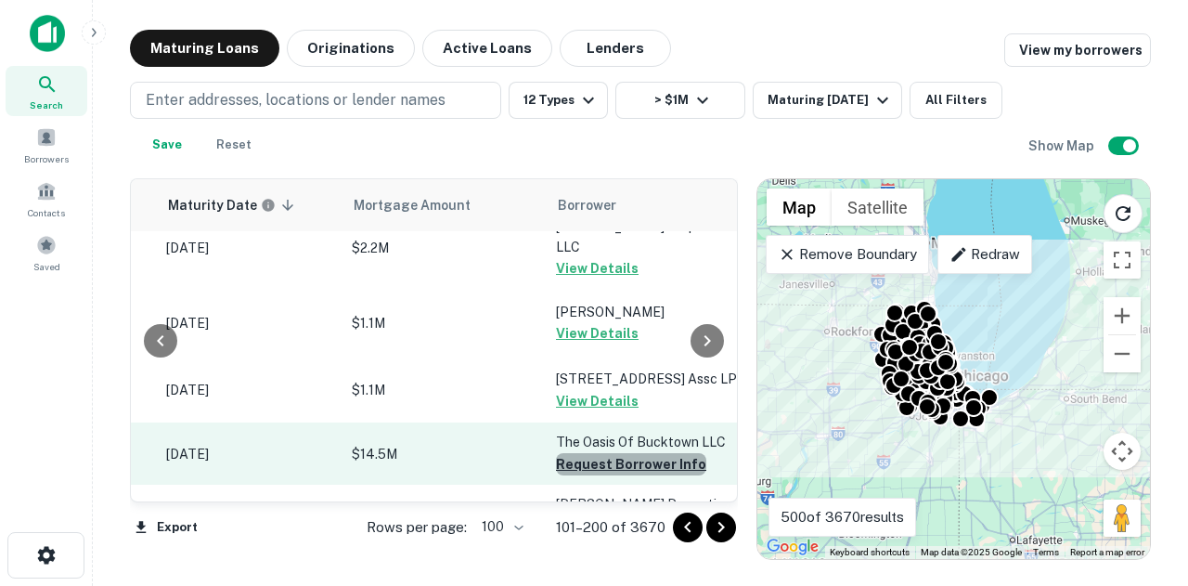
click at [639, 453] on button "Request Borrower Info" at bounding box center [631, 464] width 150 height 22
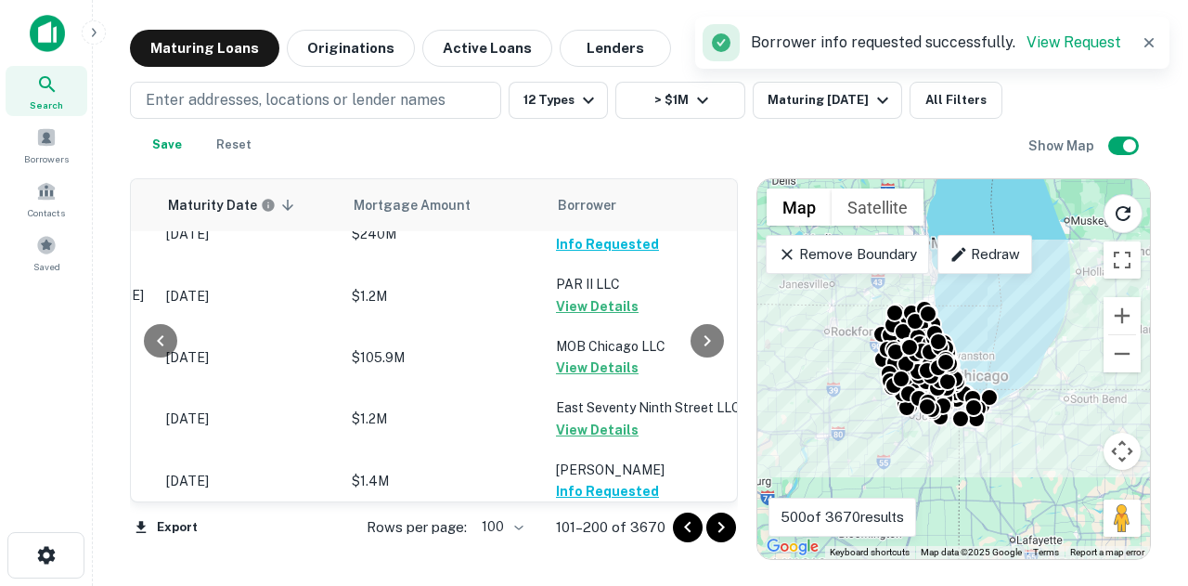
scroll to position [4092, 288]
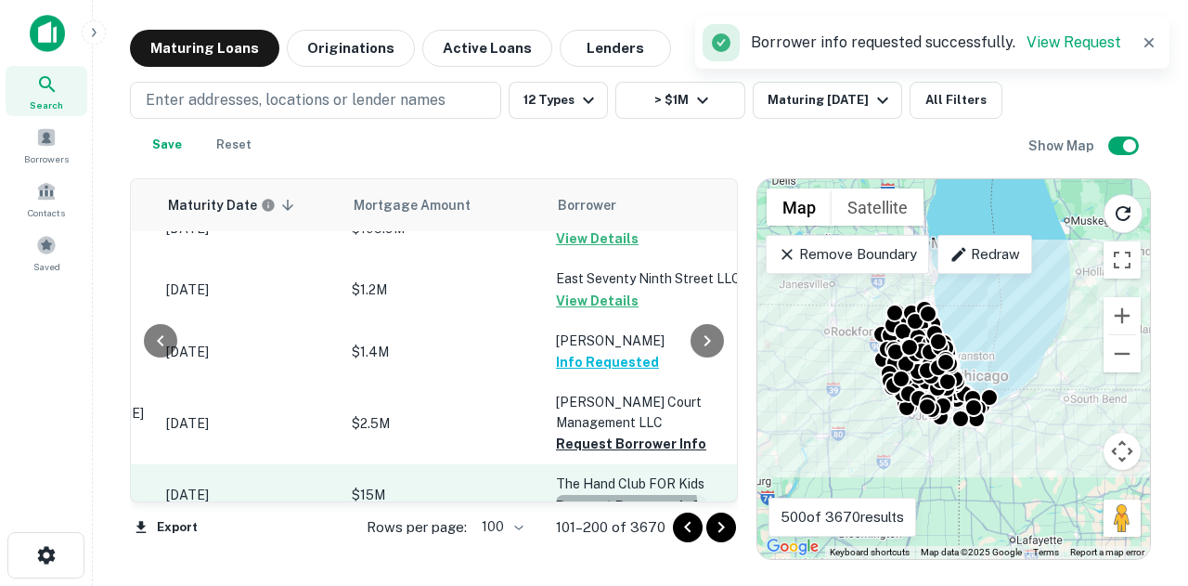
click at [609, 495] on button "Request Borrower Info" at bounding box center [631, 506] width 150 height 22
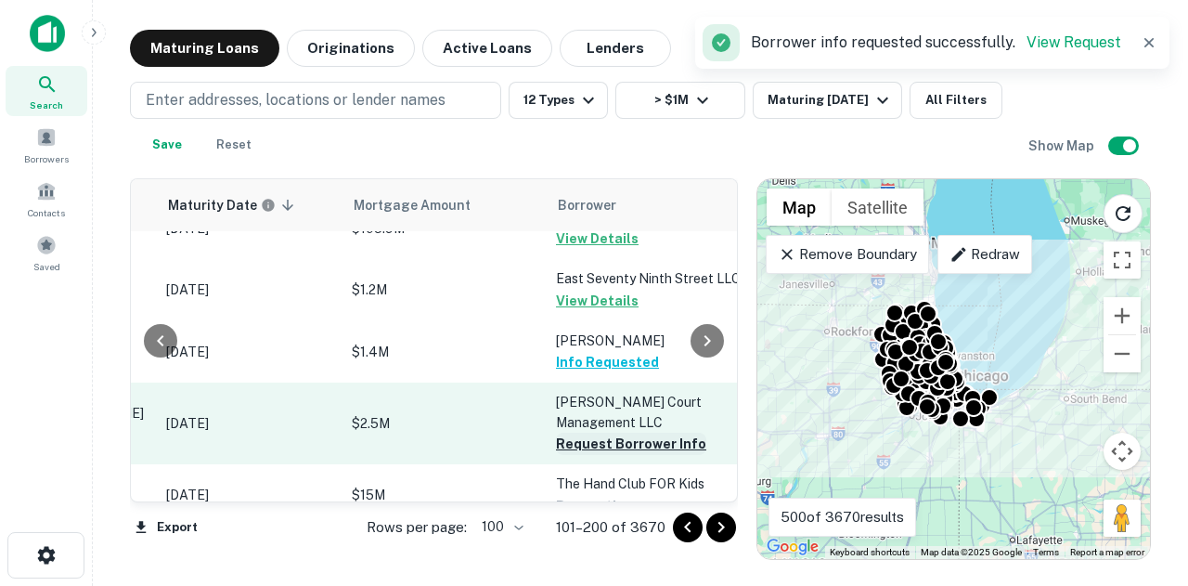
click at [657, 433] on button "Request Borrower Info" at bounding box center [631, 444] width 150 height 22
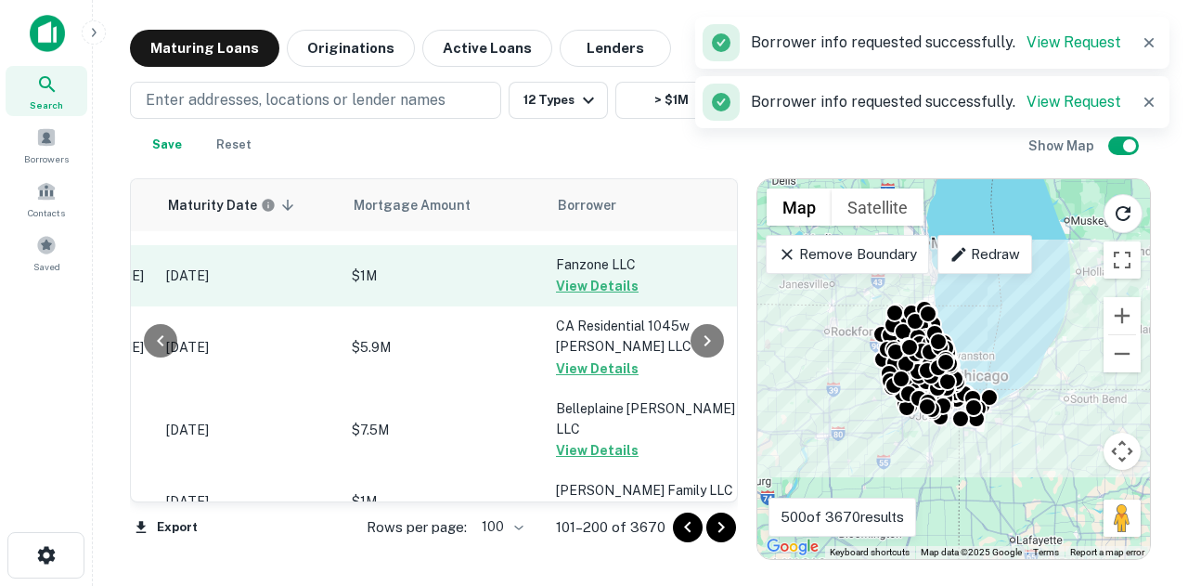
scroll to position [1864, 288]
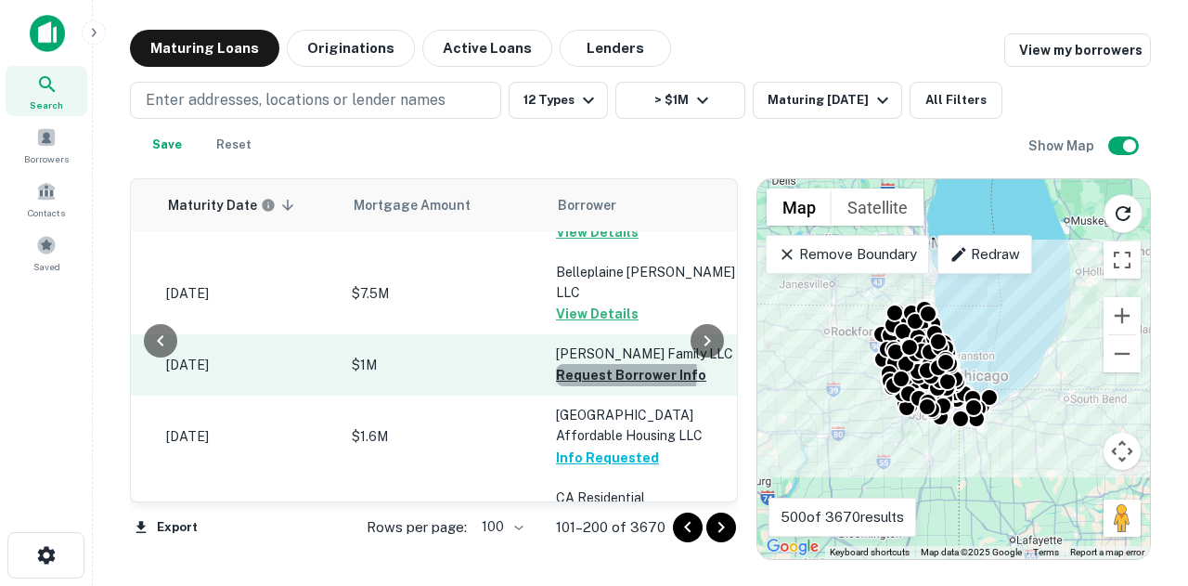
click at [616, 364] on button "Request Borrower Info" at bounding box center [631, 375] width 150 height 22
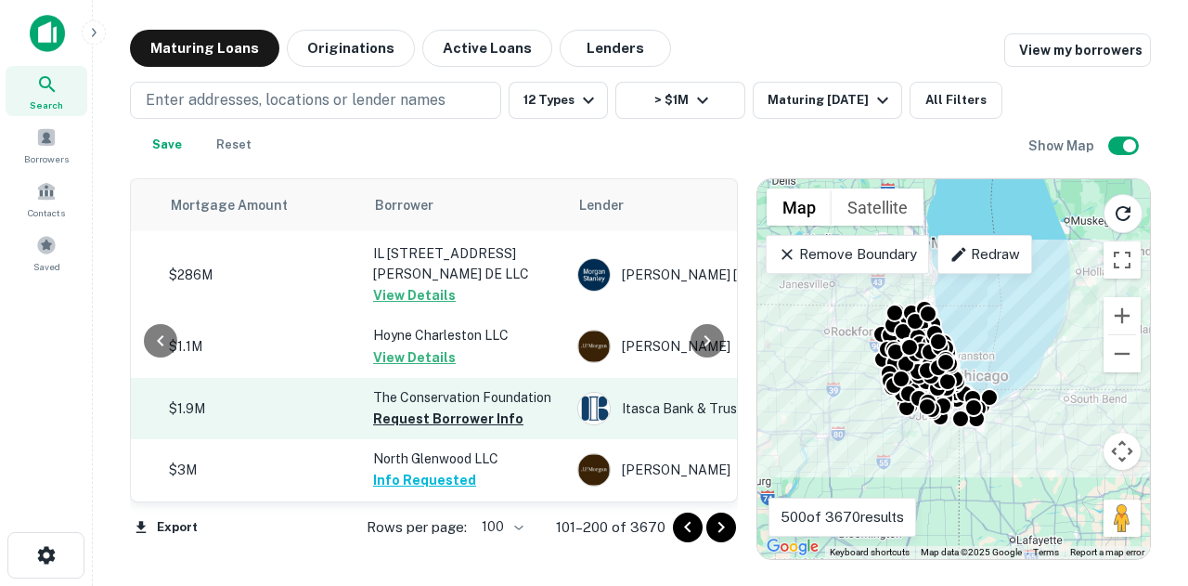
scroll to position [2786, 471]
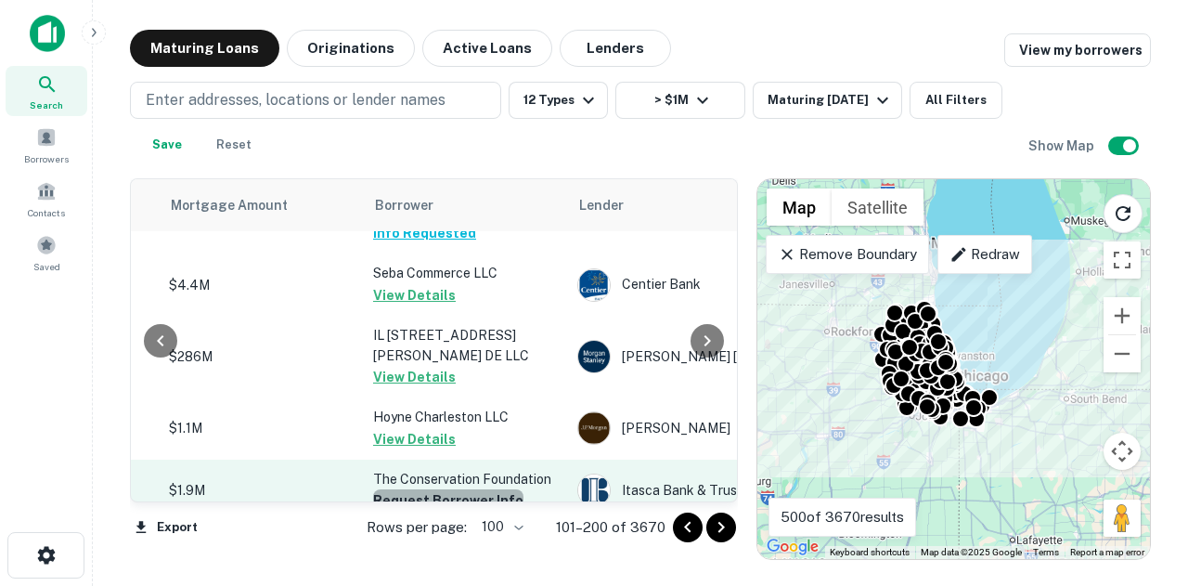
click at [455, 489] on button "Request Borrower Info" at bounding box center [448, 500] width 150 height 22
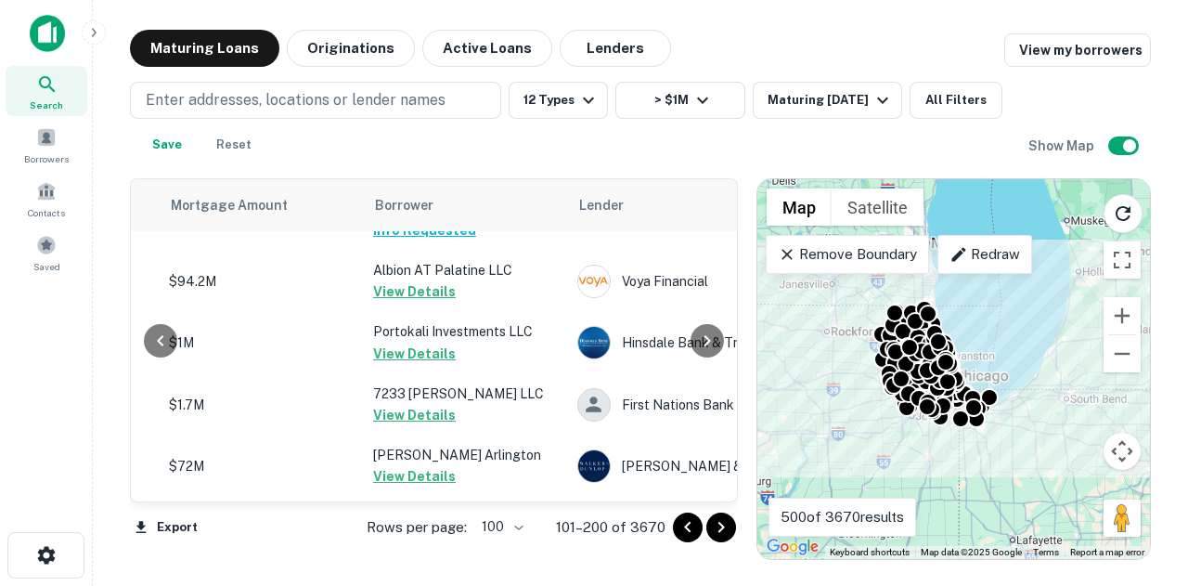
scroll to position [5385, 471]
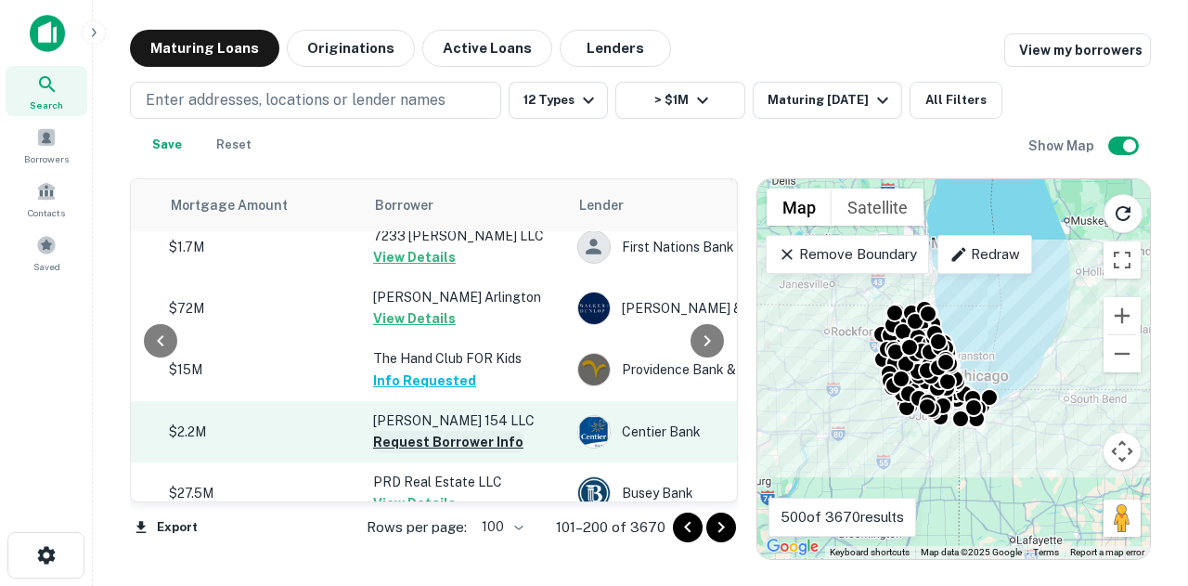
click at [505, 431] on button "Request Borrower Info" at bounding box center [448, 442] width 150 height 22
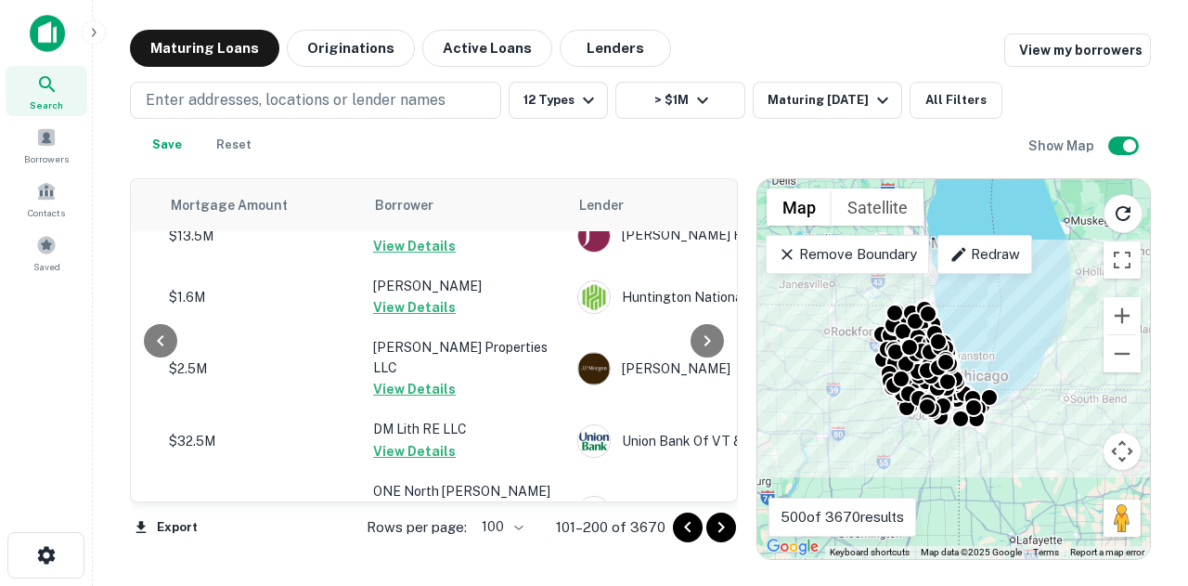
scroll to position [6697, 471]
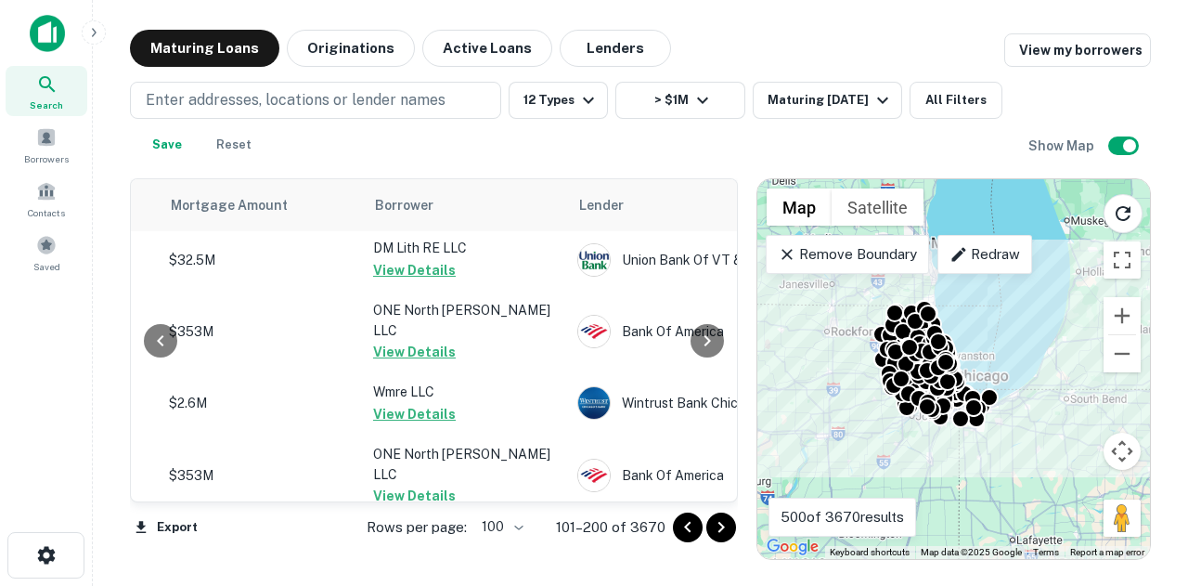
click at [725, 531] on icon "Go to next page" at bounding box center [721, 527] width 22 height 22
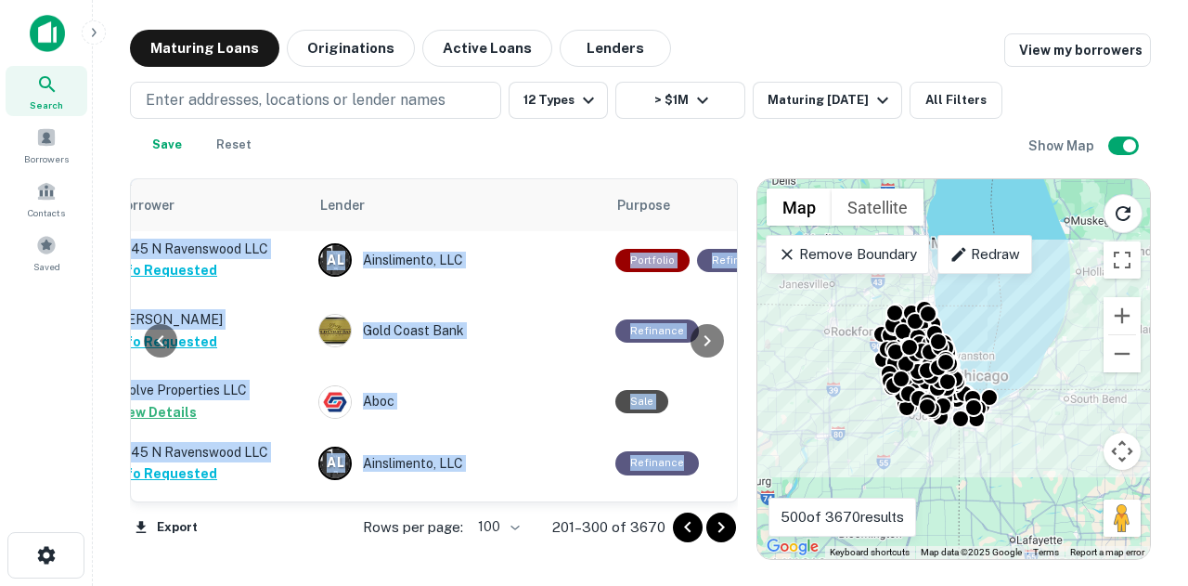
scroll to position [6543, 868]
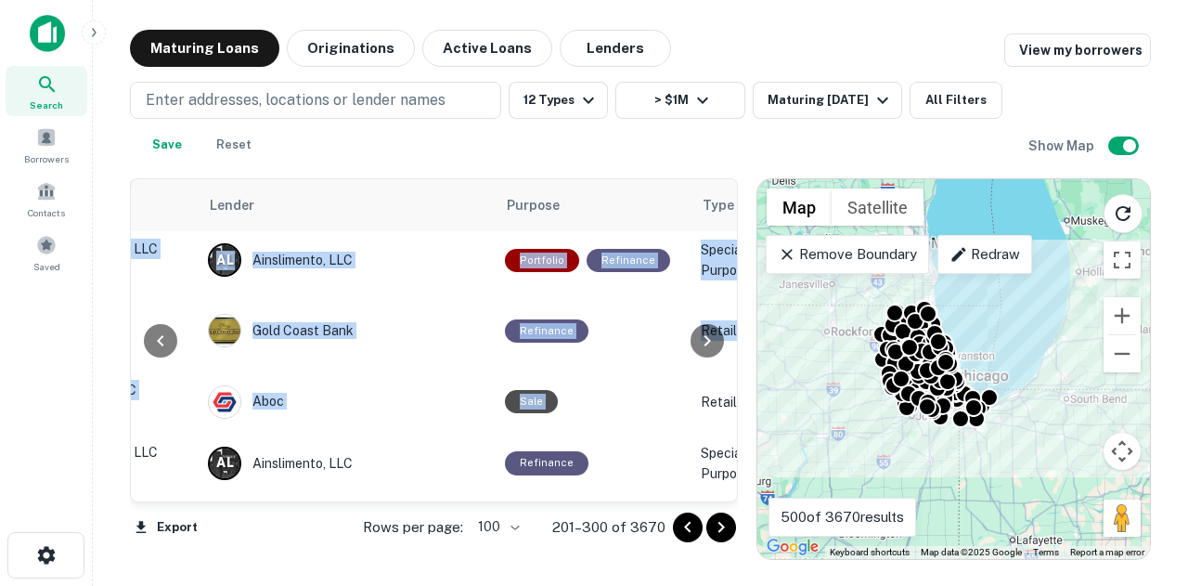
drag, startPoint x: 725, startPoint y: 464, endPoint x: 727, endPoint y: 341, distance: 123.5
click at [727, 304] on div "Location Maturity Date sorted descending Mortgage Amount Borrower Lender Purpos…" at bounding box center [434, 340] width 608 height 324
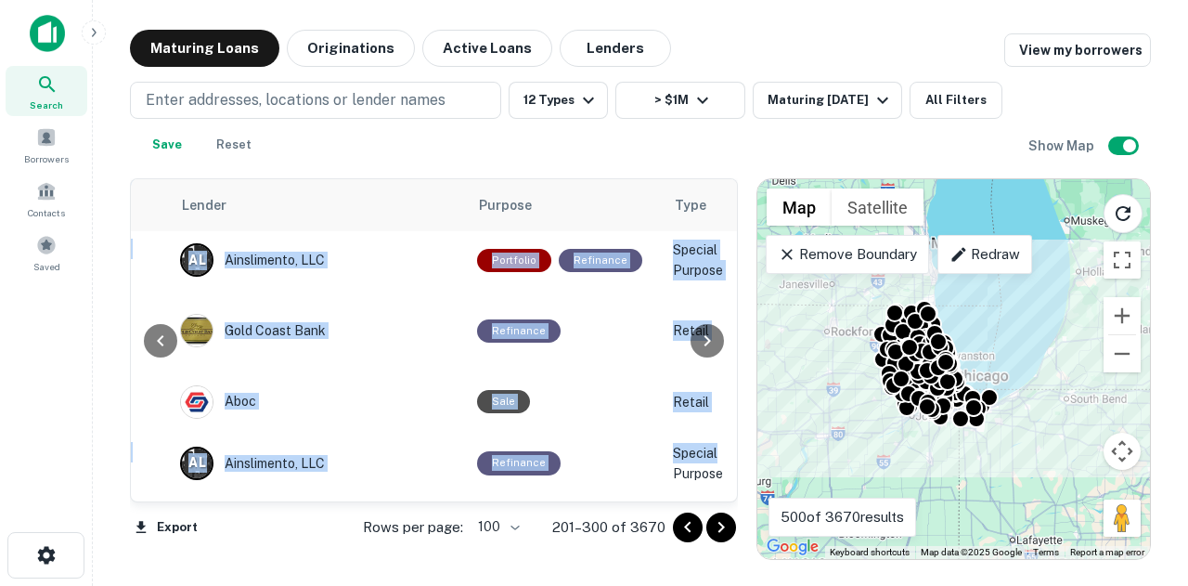
drag, startPoint x: 347, startPoint y: 501, endPoint x: 299, endPoint y: 500, distance: 48.3
click at [299, 500] on div "Location Maturity Date sorted descending Mortgage Amount Borrower Lender Purpos…" at bounding box center [434, 340] width 606 height 322
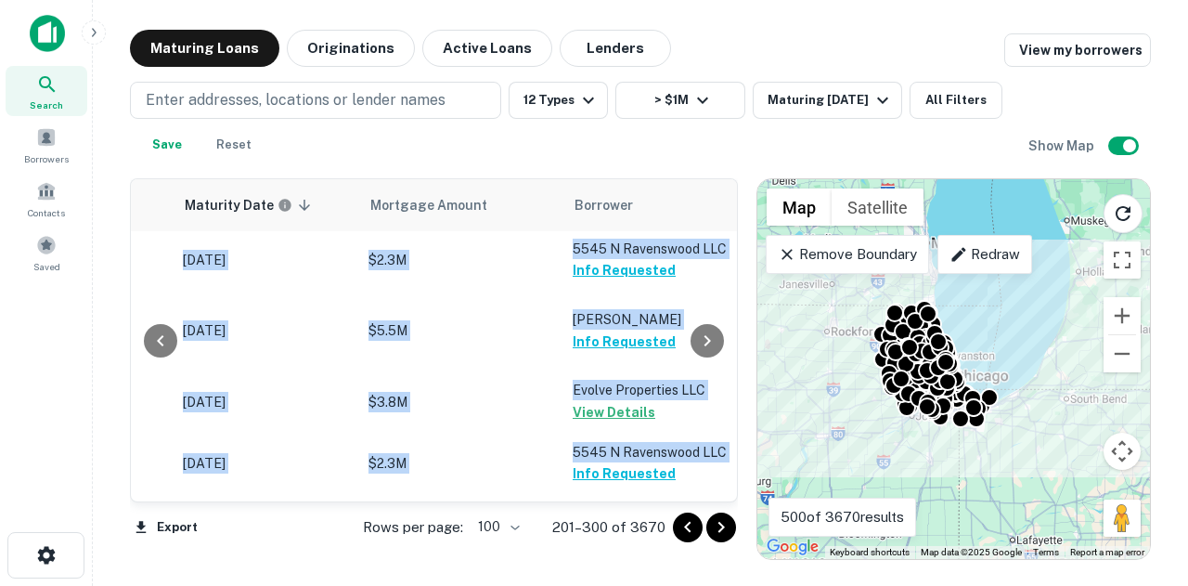
scroll to position [6543, 249]
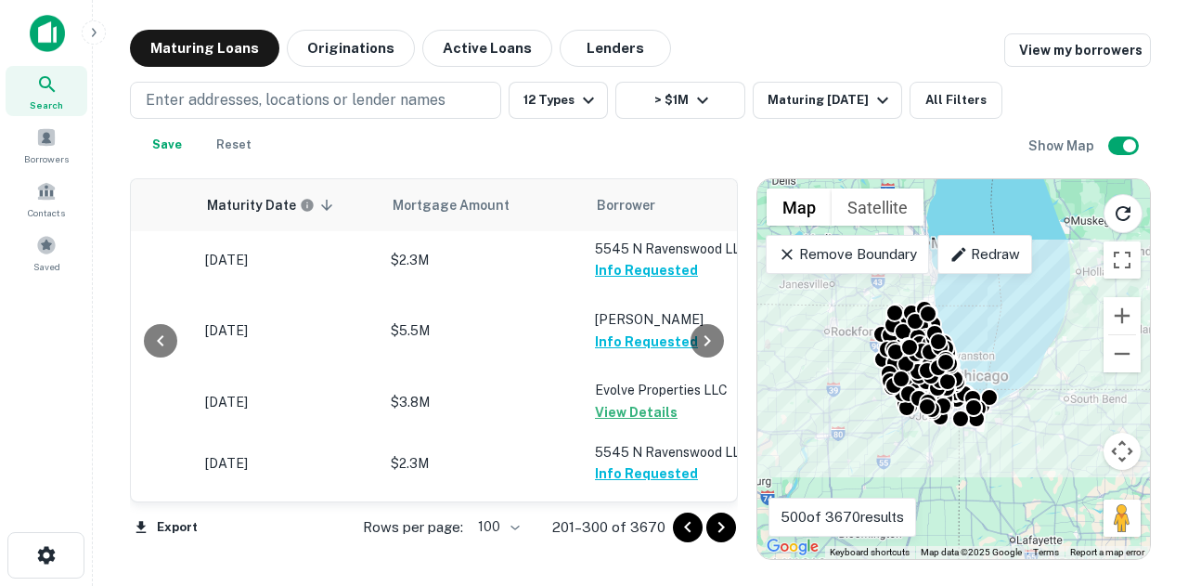
click at [312, 559] on div "Location Maturity Date sorted descending Mortgage Amount Borrower Lender Purpos…" at bounding box center [434, 369] width 608 height 382
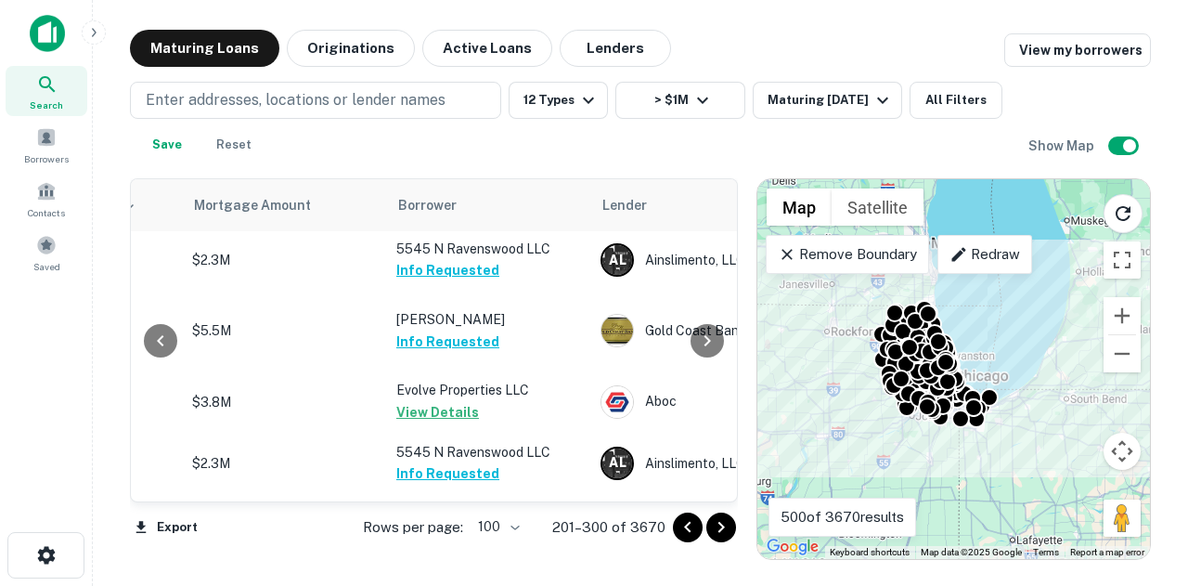
scroll to position [6543, 481]
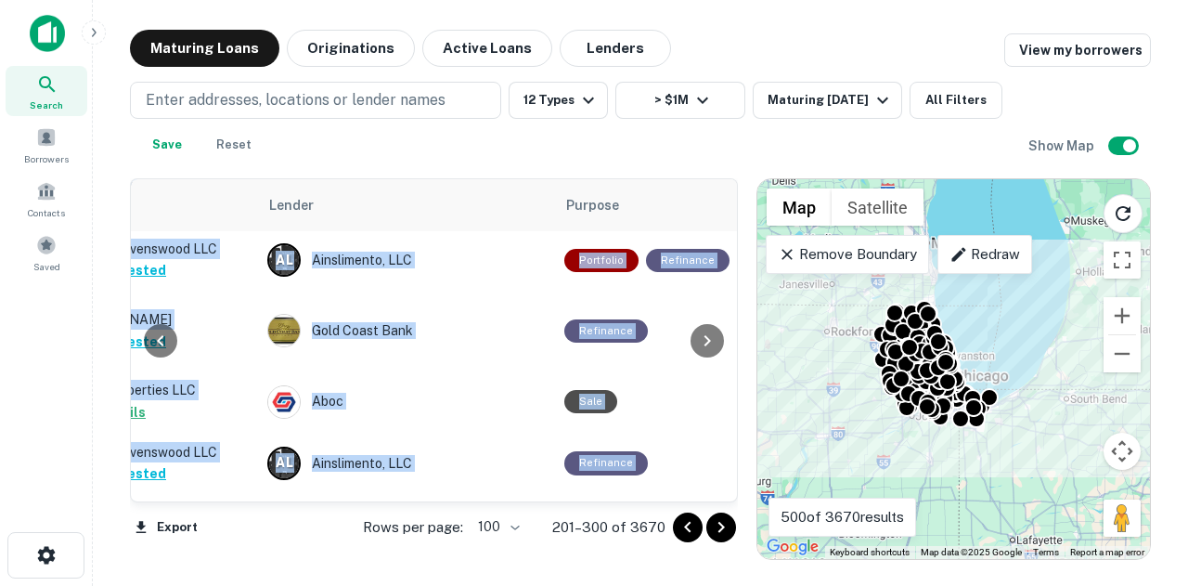
click at [733, 455] on div "Location Maturity Date sorted descending Mortgage Amount Borrower Lender Purpos…" at bounding box center [434, 340] width 608 height 324
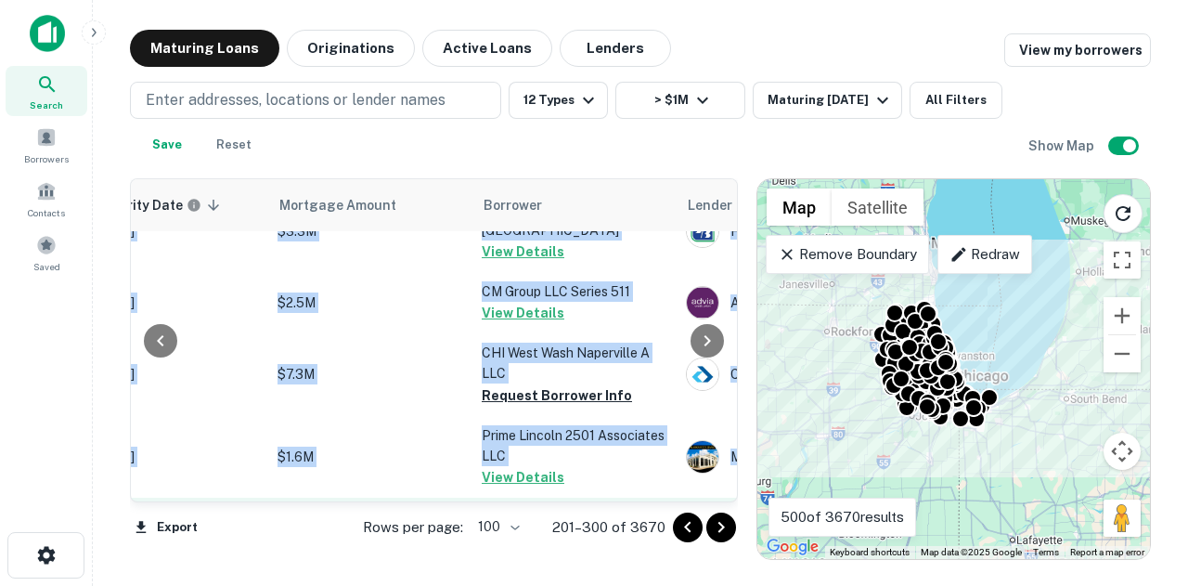
scroll to position [2600, 362]
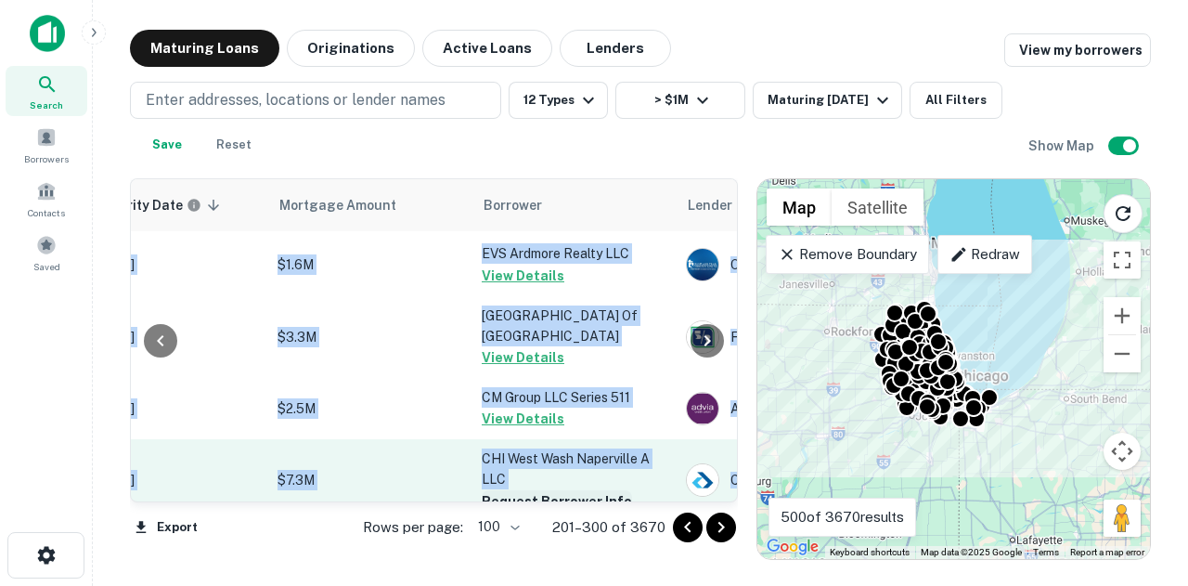
click at [546, 490] on button "Request Borrower Info" at bounding box center [557, 501] width 150 height 22
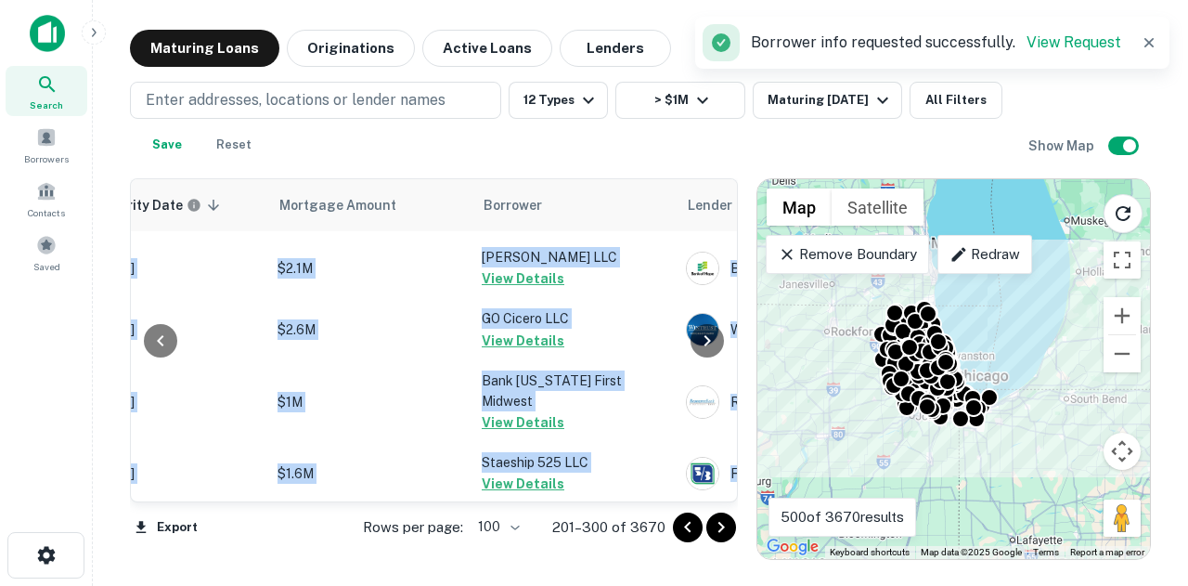
scroll to position [6543, 362]
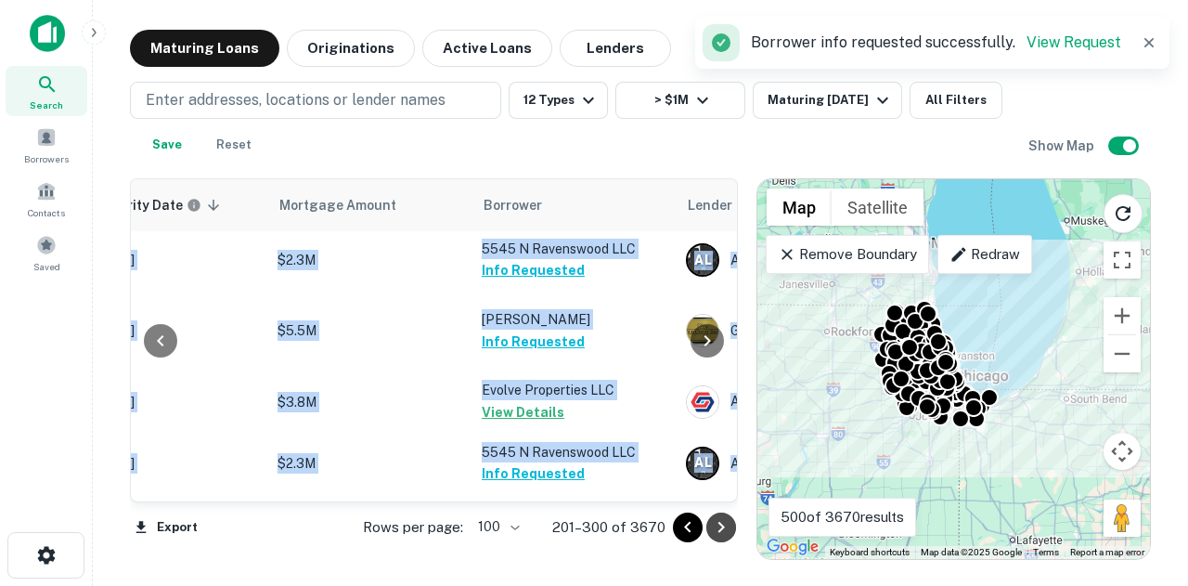
click at [728, 539] on button "Go to next page" at bounding box center [722, 528] width 30 height 30
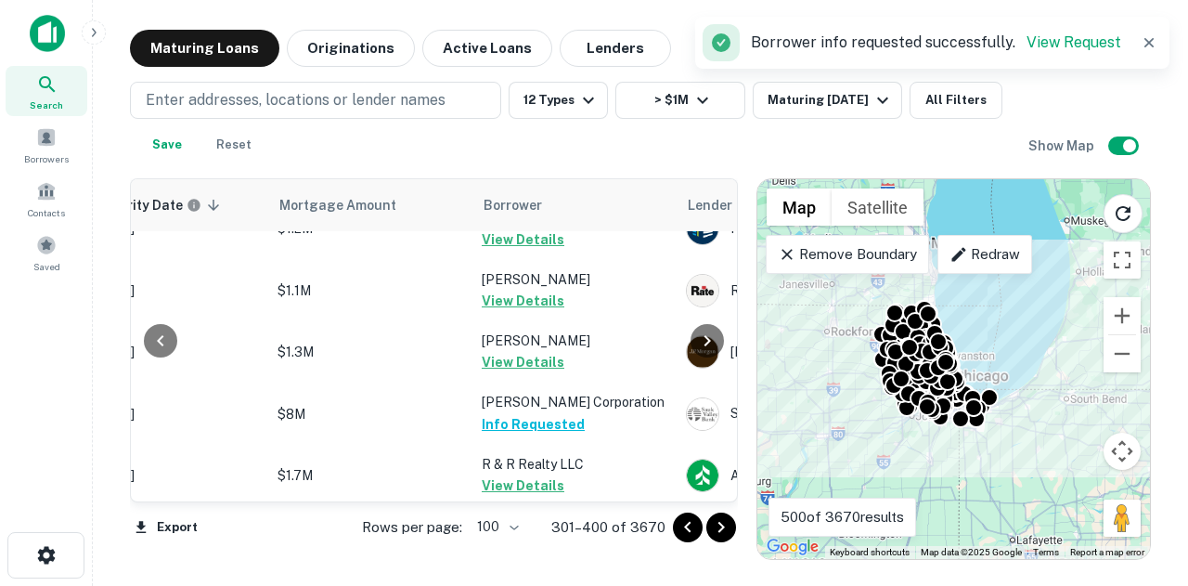
scroll to position [0, 362]
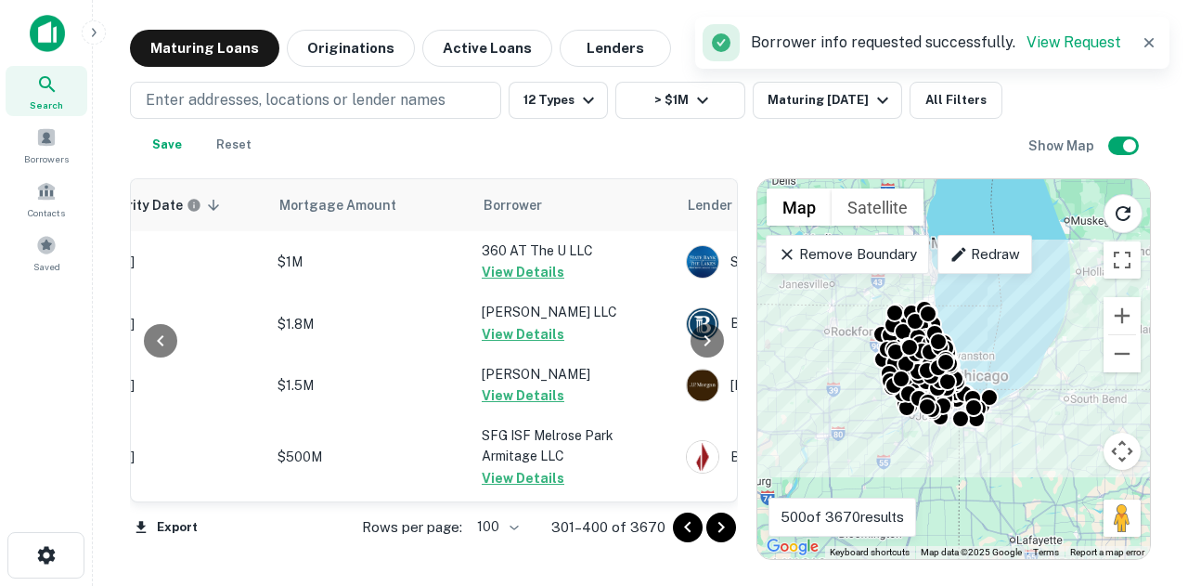
click at [637, 148] on div "Enter addresses, locations or lender names 12 Types > $1M Maturing [DATE] All F…" at bounding box center [579, 123] width 899 height 82
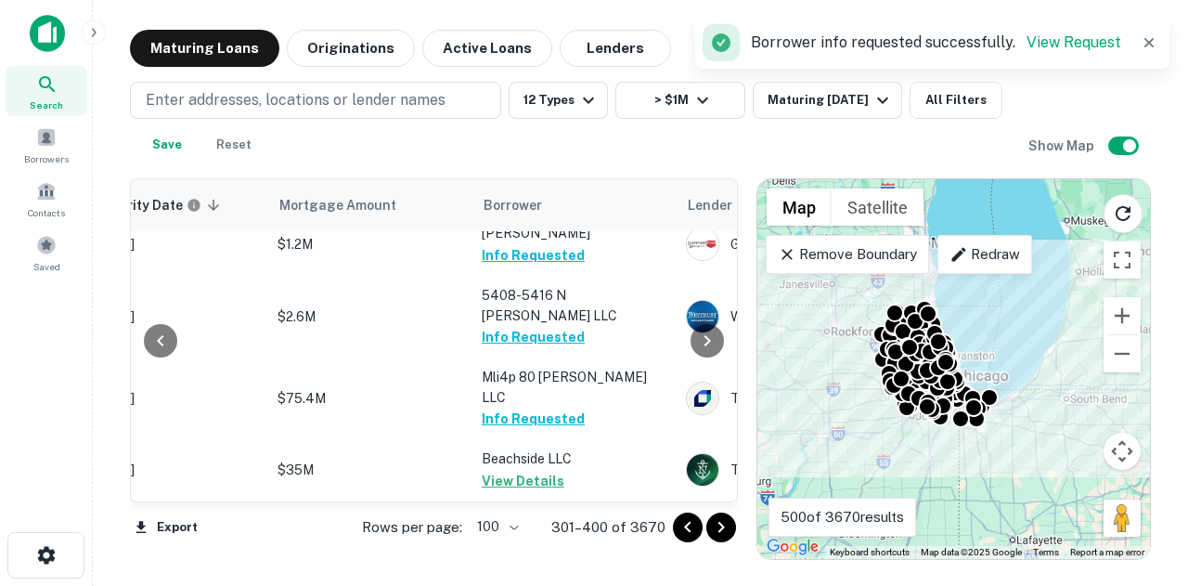
scroll to position [4735, 362]
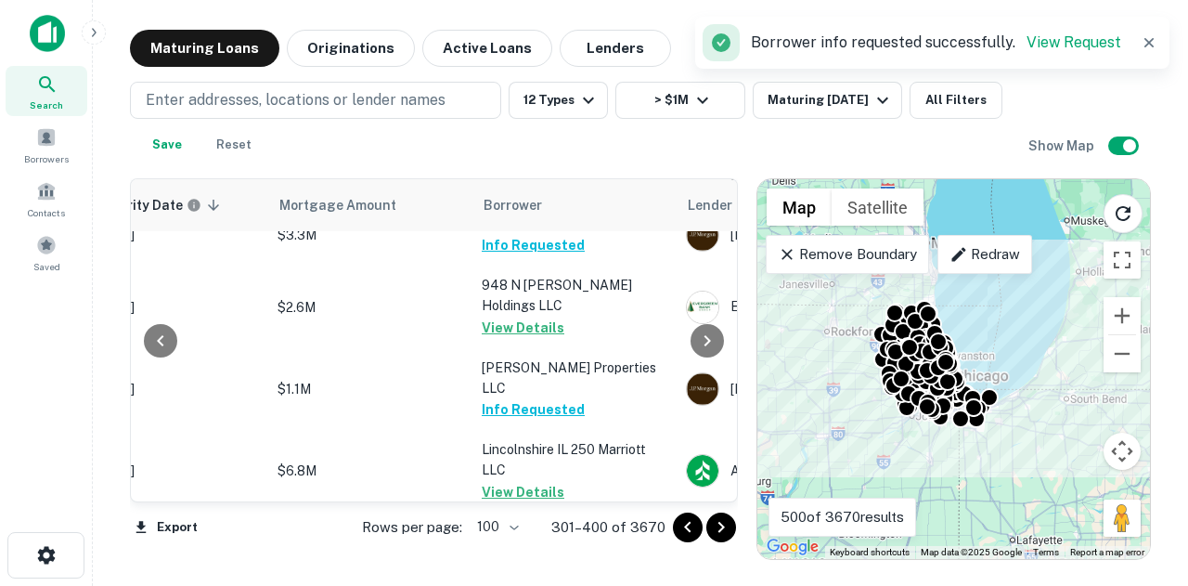
scroll to position [6260, 362]
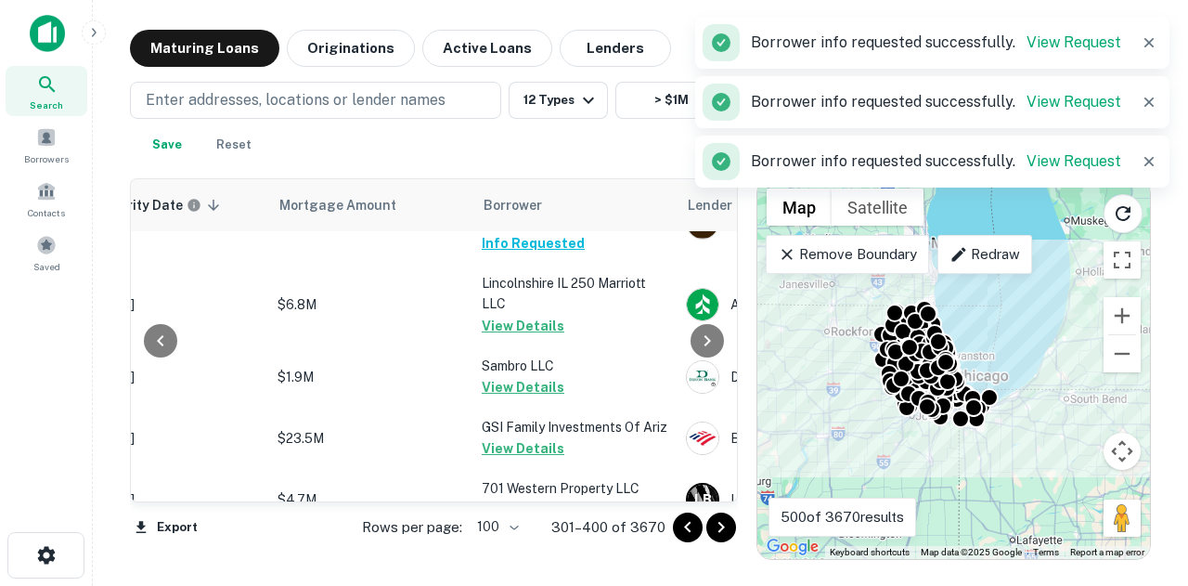
scroll to position [6353, 362]
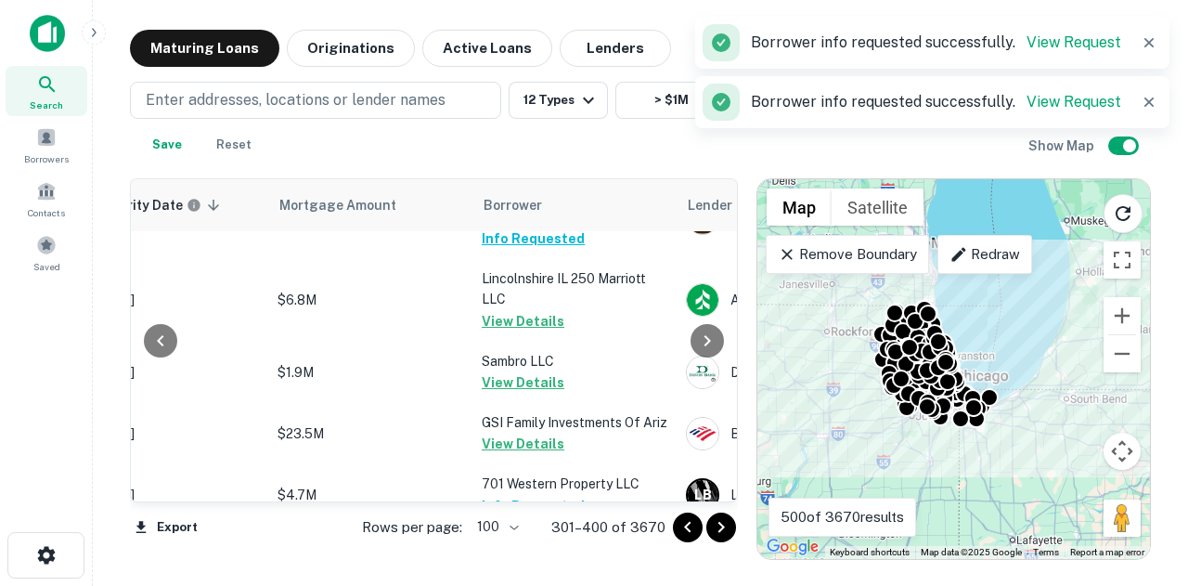
click at [706, 524] on div at bounding box center [704, 528] width 63 height 30
click at [715, 524] on icon "Go to next page" at bounding box center [721, 527] width 22 height 22
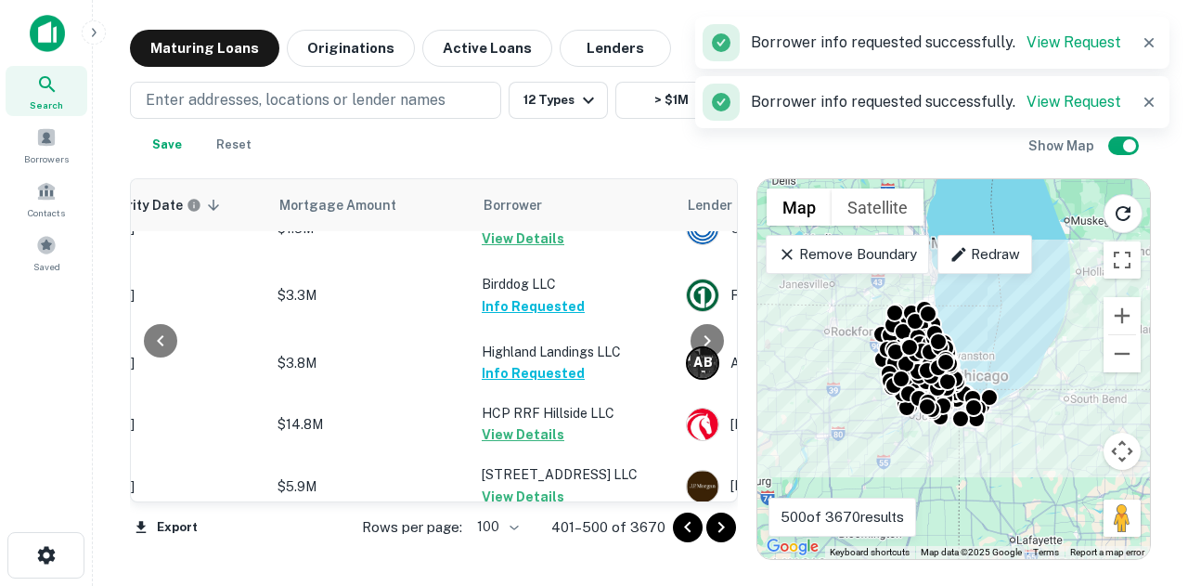
scroll to position [6353, 362]
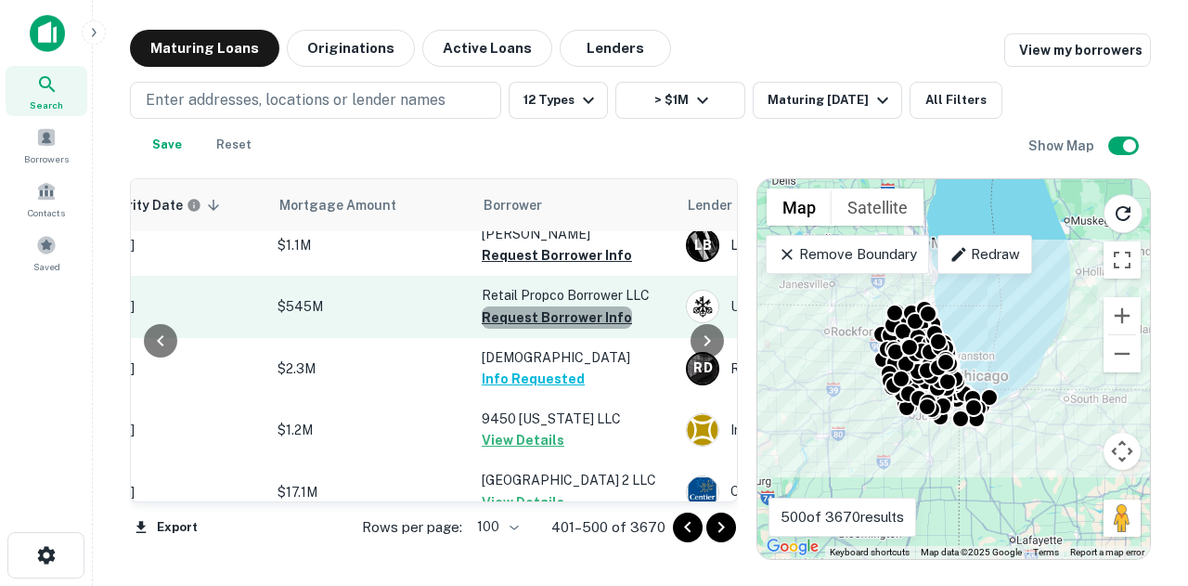
click at [565, 306] on button "Request Borrower Info" at bounding box center [557, 317] width 150 height 22
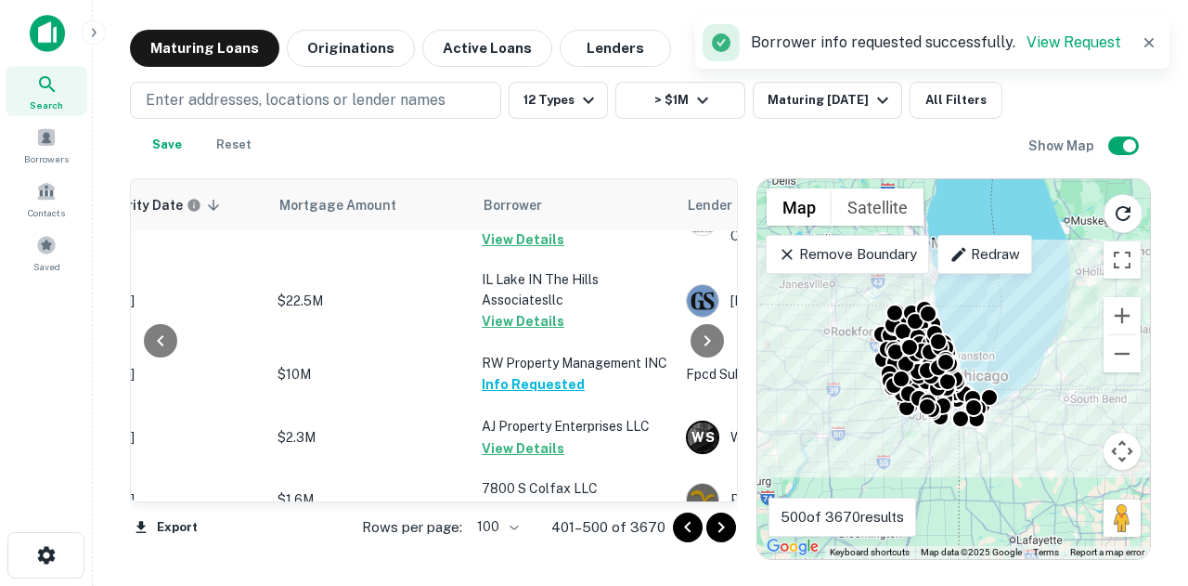
scroll to position [5812, 362]
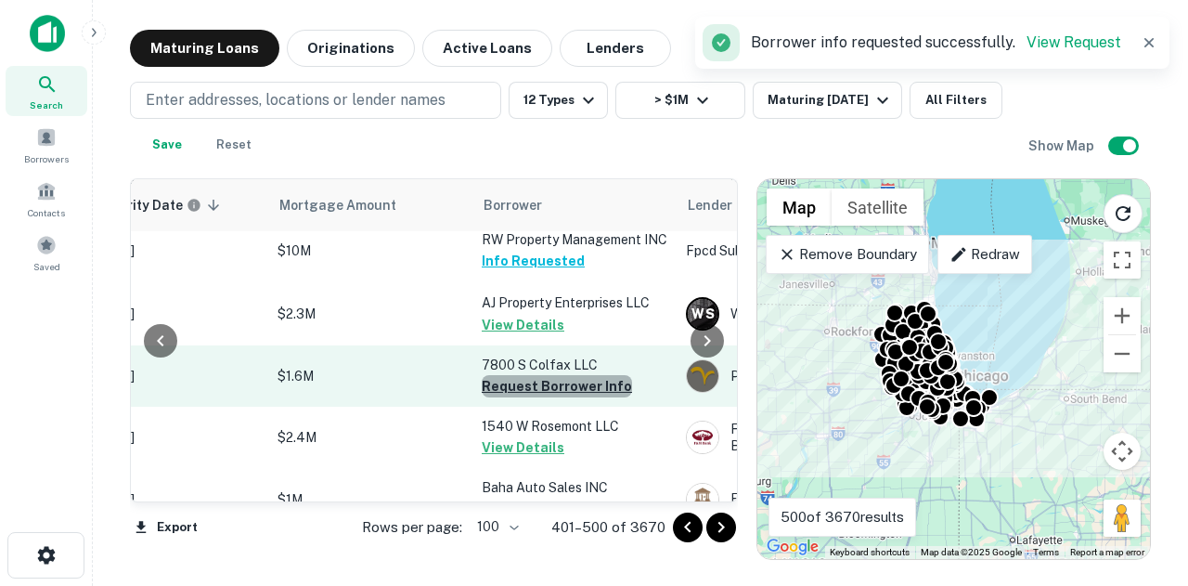
click at [577, 375] on button "Request Borrower Info" at bounding box center [557, 386] width 150 height 22
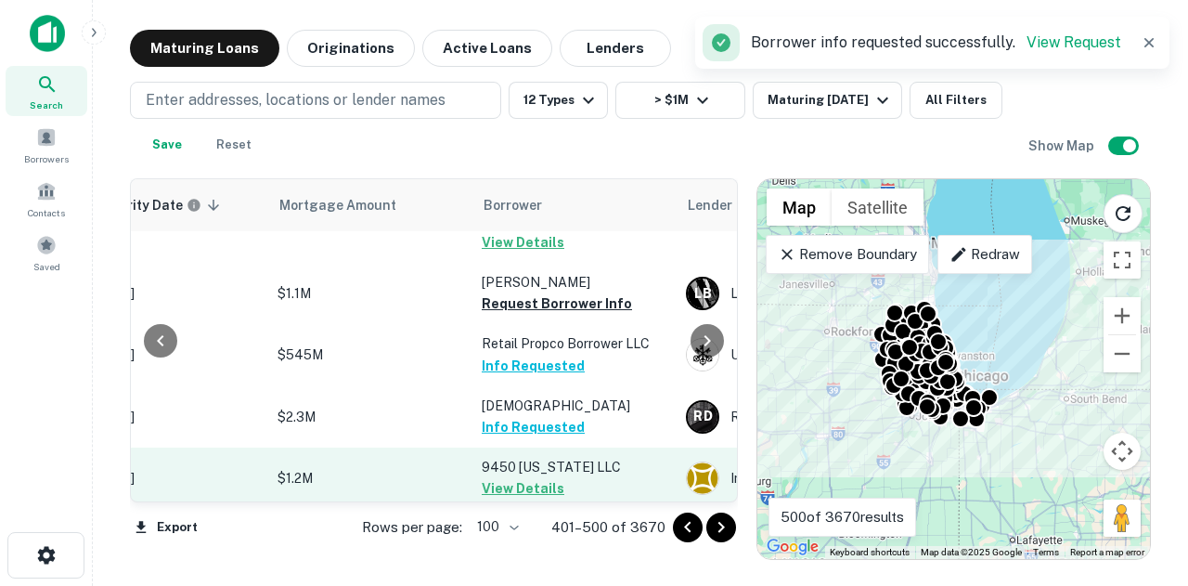
scroll to position [6276, 362]
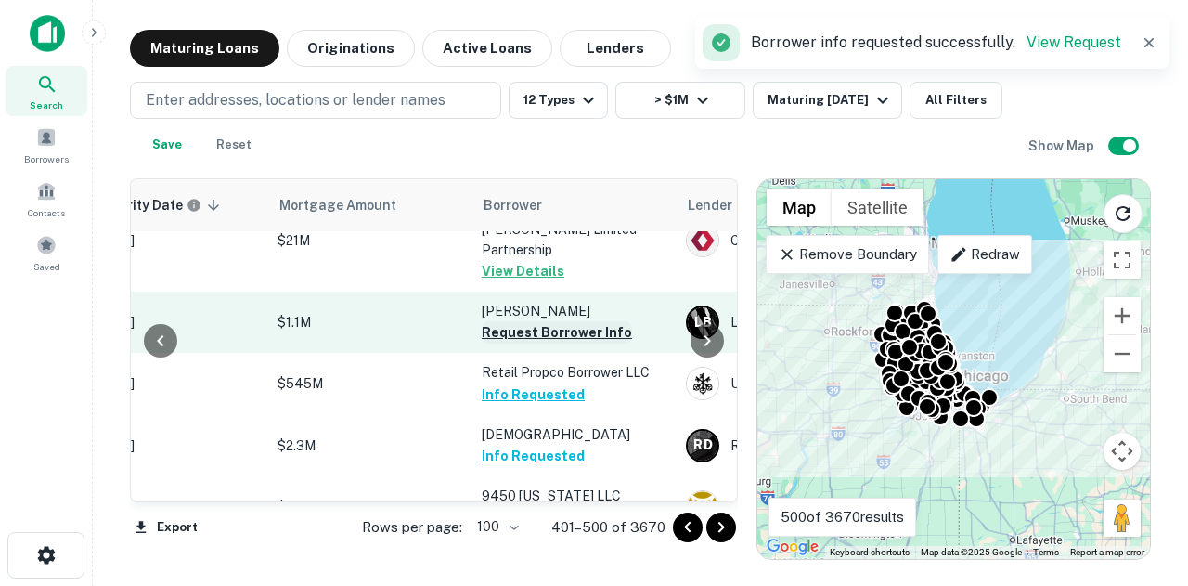
click at [604, 321] on button "Request Borrower Info" at bounding box center [557, 332] width 150 height 22
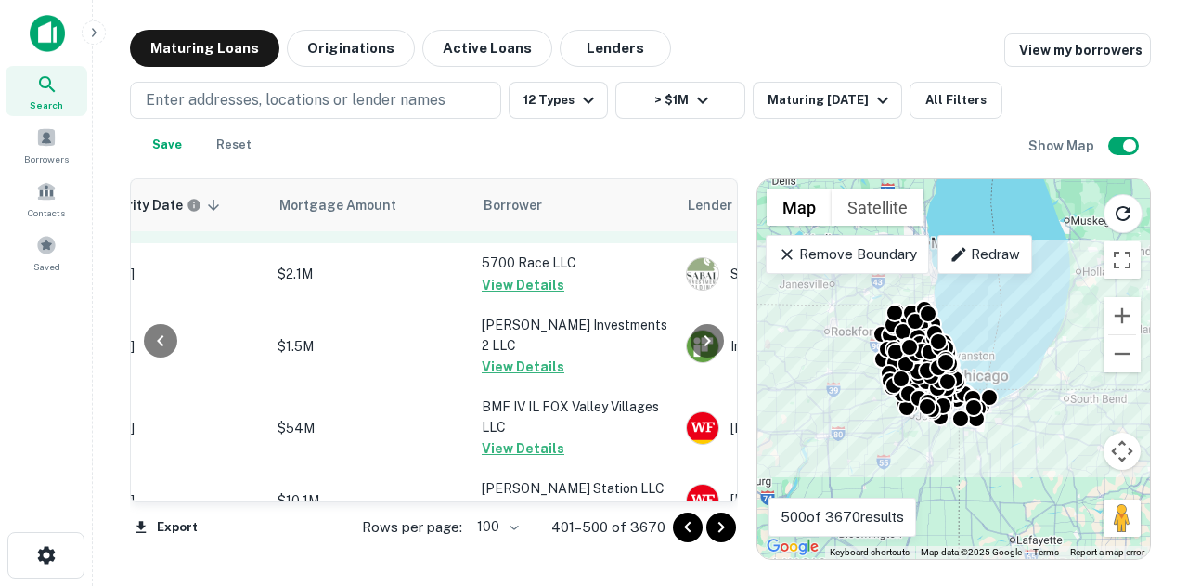
scroll to position [2043, 362]
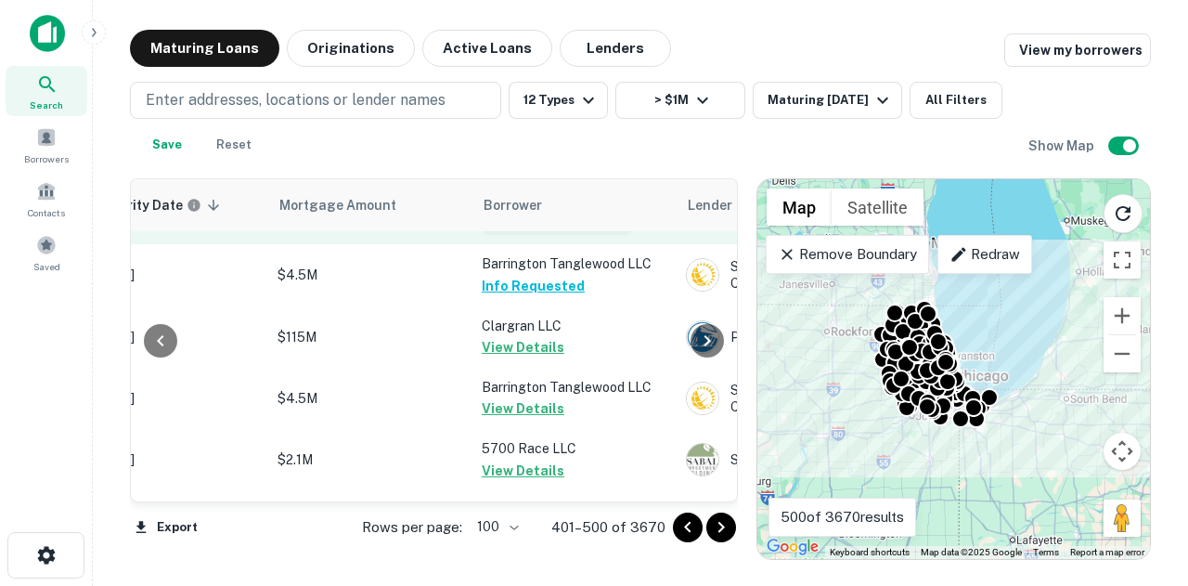
click at [579, 235] on button "Request Borrower Info" at bounding box center [557, 224] width 150 height 22
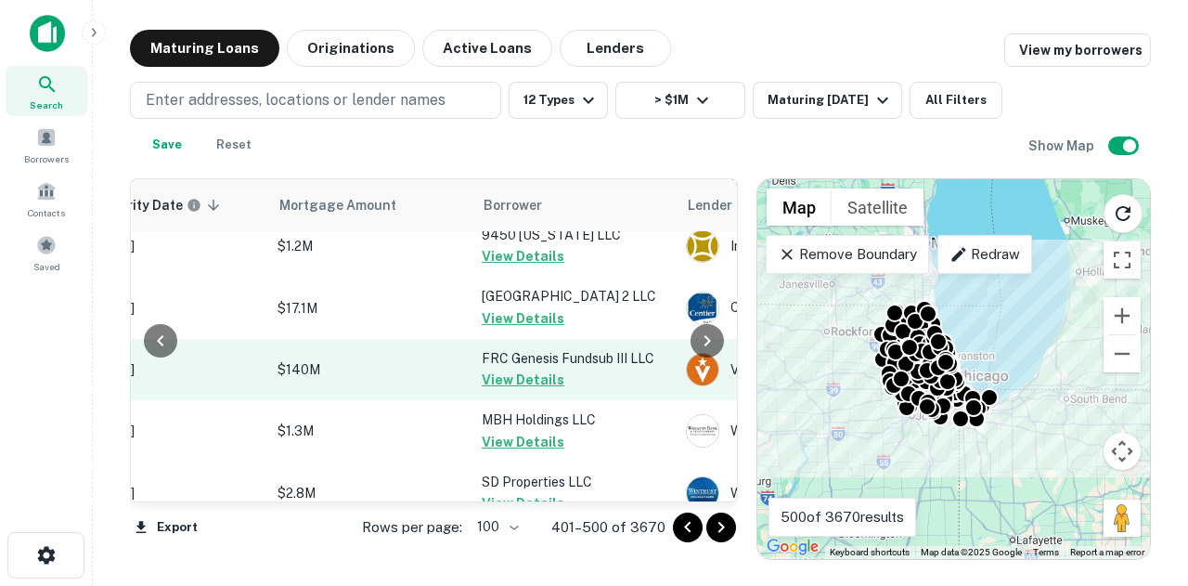
scroll to position [6554, 362]
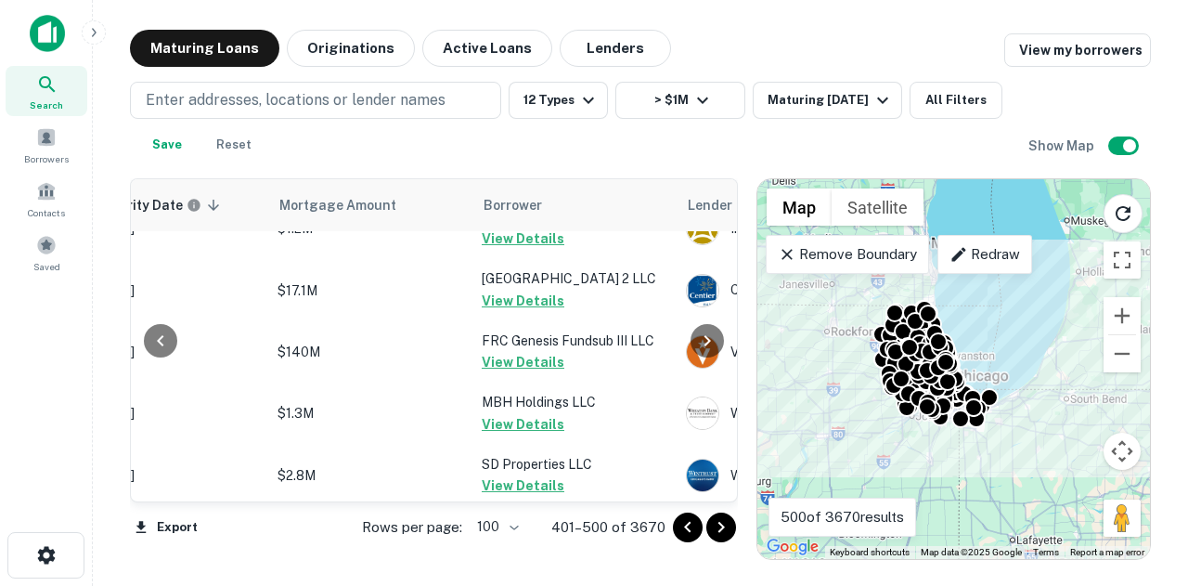
click at [713, 530] on icon "Go to next page" at bounding box center [721, 527] width 22 height 22
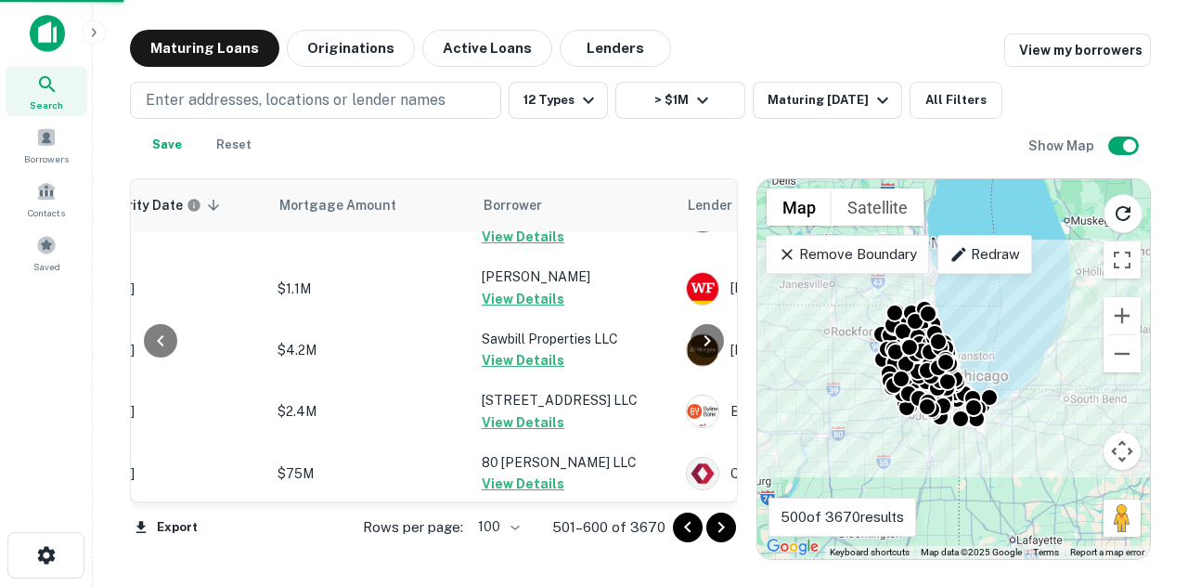
scroll to position [6554, 362]
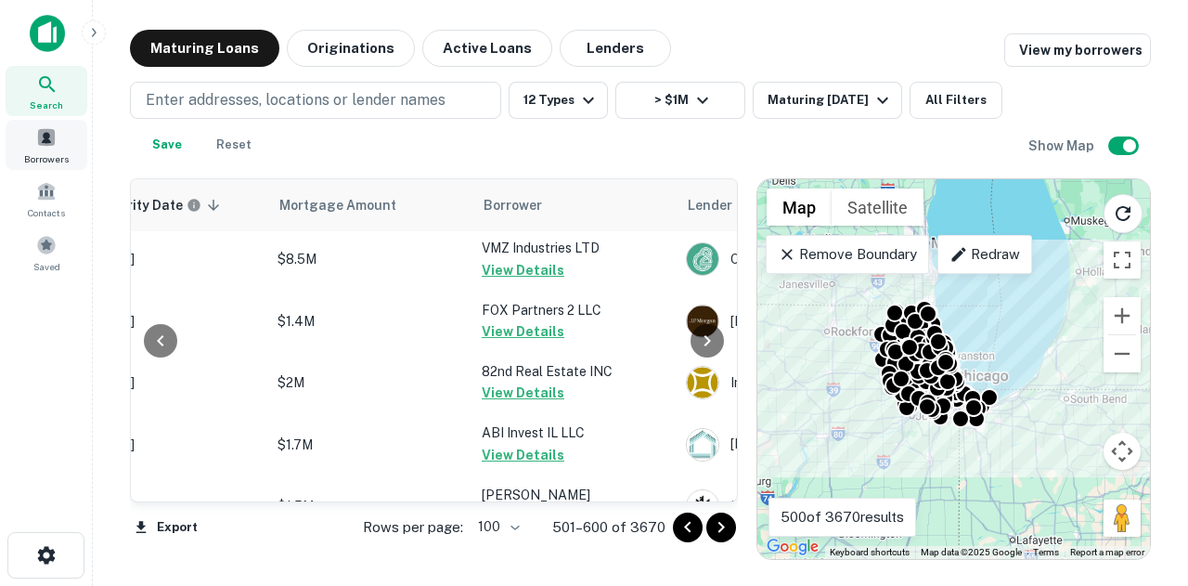
click at [8, 142] on div "Borrowers" at bounding box center [47, 145] width 82 height 50
